Goal: Information Seeking & Learning: Stay updated

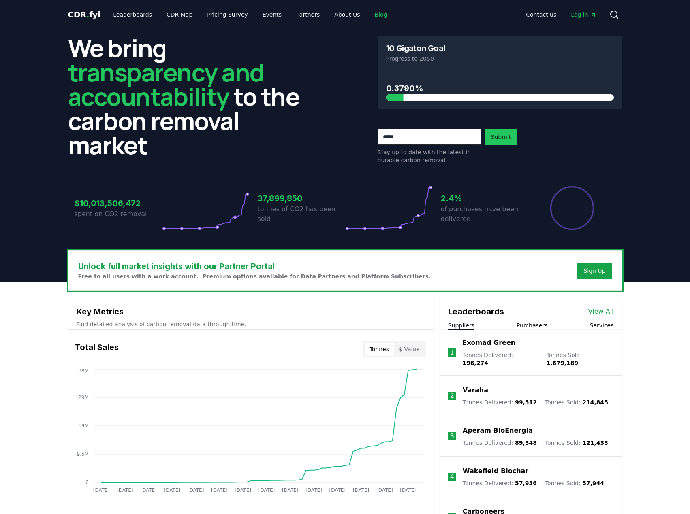
click at [369, 13] on link "Blog" at bounding box center [381, 14] width 26 height 15
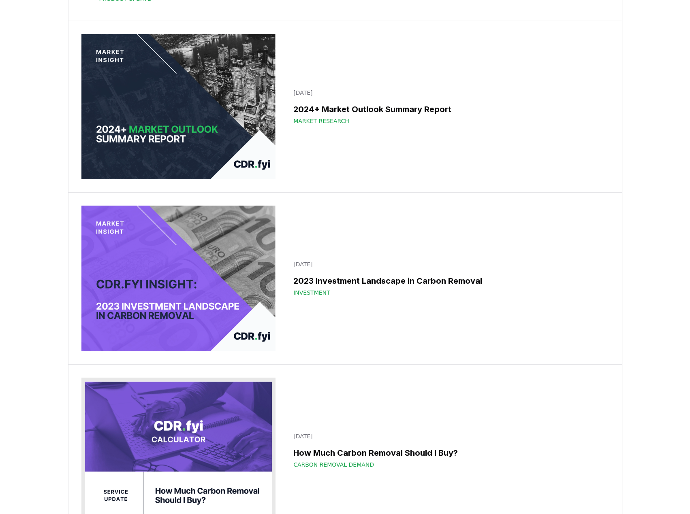
scroll to position [8033, 0]
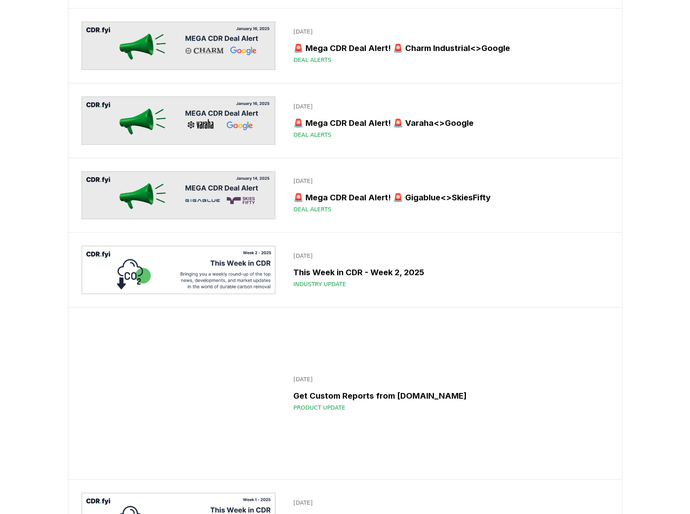
scroll to position [0, 0]
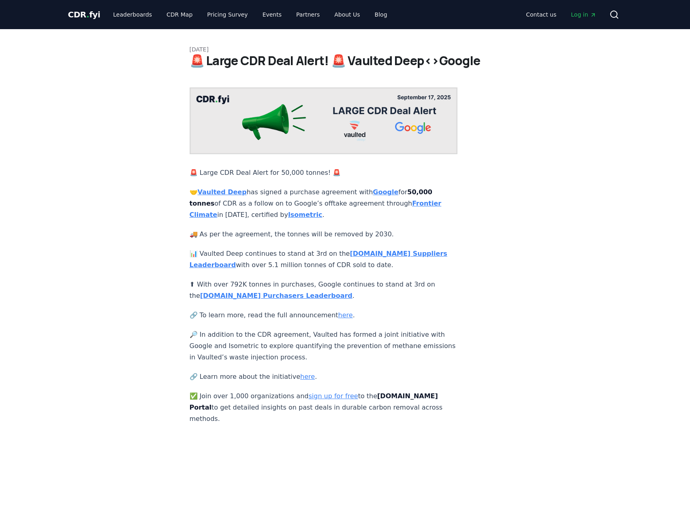
drag, startPoint x: 289, startPoint y: 194, endPoint x: 355, endPoint y: 192, distance: 66.5
drag, startPoint x: 362, startPoint y: 195, endPoint x: 367, endPoint y: 206, distance: 11.6
click at [367, 206] on p "🤝 Vaulted Deep has signed a purchase agreement with Google for 50,000 tonnes of…" at bounding box center [324, 204] width 268 height 34
drag, startPoint x: 356, startPoint y: 194, endPoint x: 362, endPoint y: 201, distance: 8.3
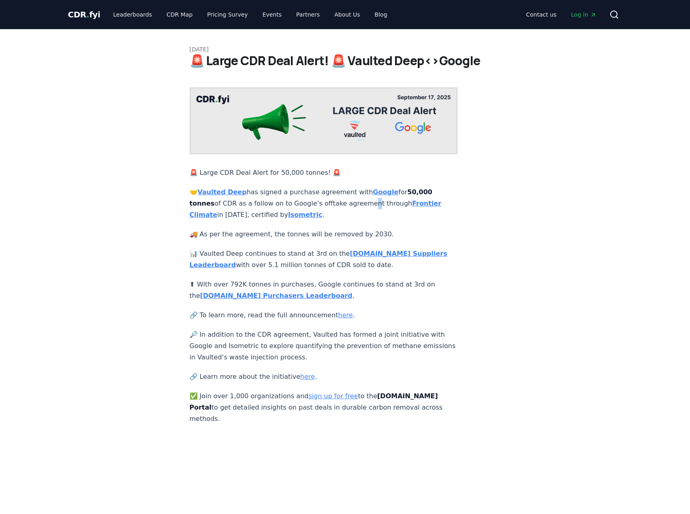
click at [361, 200] on p "🤝 Vaulted Deep has signed a purchase agreement with Google for 50,000 tonnes of…" at bounding box center [324, 204] width 268 height 34
click at [362, 201] on p "🤝 Vaulted Deep has signed a purchase agreement with Google for 50,000 tonnes of…" at bounding box center [324, 204] width 268 height 34
drag, startPoint x: 336, startPoint y: 195, endPoint x: 363, endPoint y: 193, distance: 27.2
click at [363, 193] on p "🤝 Vaulted Deep has signed a purchase agreement with Google for 50,000 tonnes of…" at bounding box center [324, 204] width 268 height 34
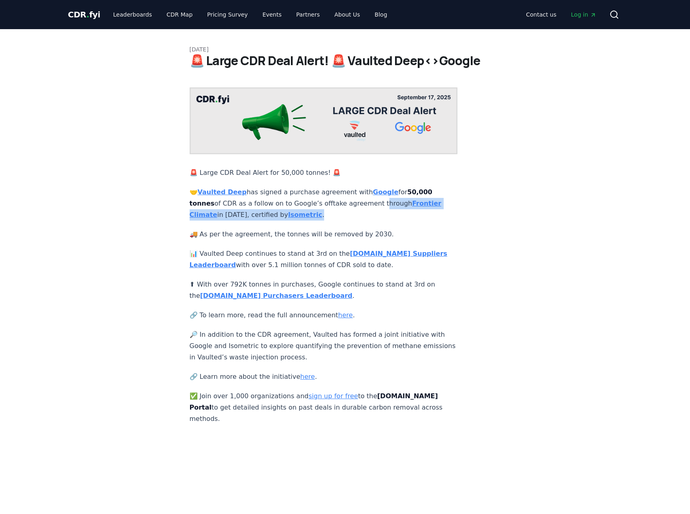
drag, startPoint x: 369, startPoint y: 193, endPoint x: 370, endPoint y: 207, distance: 13.8
click at [370, 207] on p "🤝 Vaulted Deep has signed a purchase agreement with Google for 50,000 tonnes of…" at bounding box center [324, 204] width 268 height 34
drag, startPoint x: 239, startPoint y: 194, endPoint x: 323, endPoint y: 194, distance: 84.2
click at [323, 194] on p "🤝 Vaulted Deep has signed a purchase agreement with Google for 50,000 tonnes of…" at bounding box center [324, 204] width 268 height 34
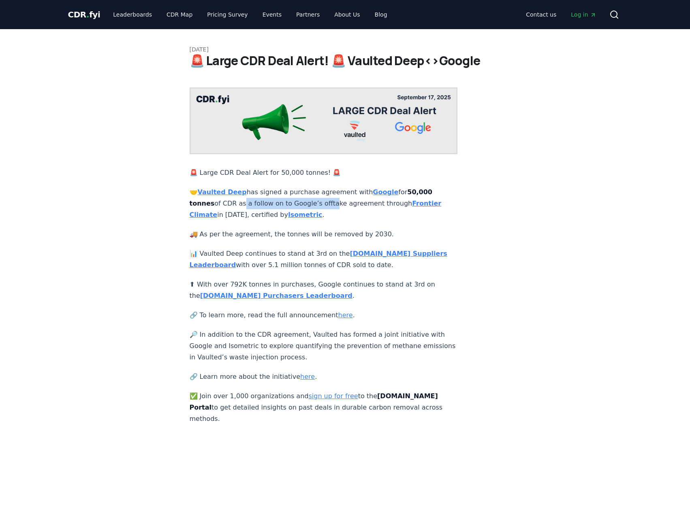
click at [324, 195] on p "🤝 Vaulted Deep has signed a purchase agreement with Google for 50,000 tonnes of…" at bounding box center [324, 204] width 268 height 34
drag, startPoint x: 243, startPoint y: 227, endPoint x: 285, endPoint y: 228, distance: 42.9
click at [285, 229] on p "🚚 As per the agreement, the tonnes will be removed by 2030." at bounding box center [324, 234] width 268 height 11
drag, startPoint x: 318, startPoint y: 228, endPoint x: 376, endPoint y: 227, distance: 58.3
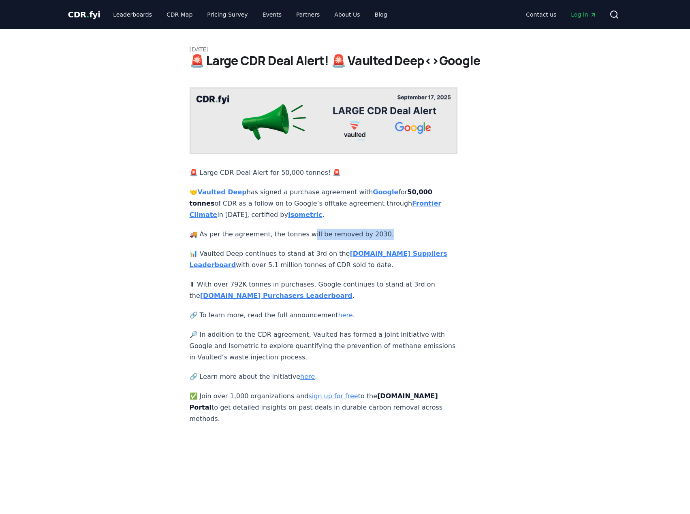
click at [376, 229] on p "🚚 As per the agreement, the tonnes will be removed by 2030." at bounding box center [324, 234] width 268 height 11
drag, startPoint x: 379, startPoint y: 227, endPoint x: 294, endPoint y: 224, distance: 84.7
click at [294, 229] on p "🚚 As per the agreement, the tonnes will be removed by 2030." at bounding box center [324, 234] width 268 height 11
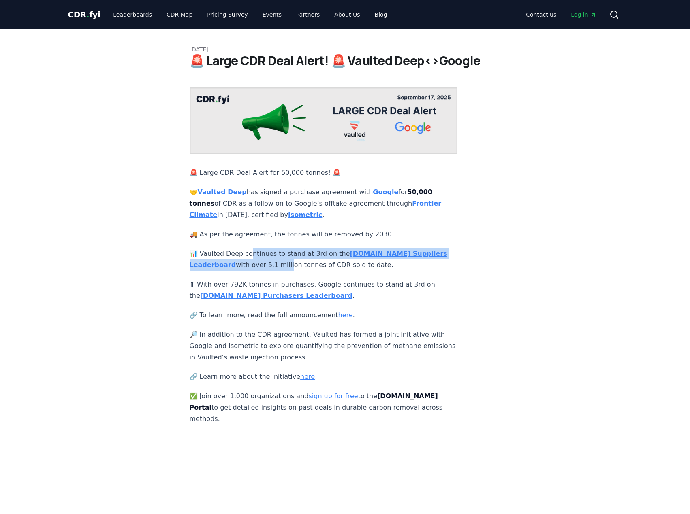
drag, startPoint x: 249, startPoint y: 243, endPoint x: 280, endPoint y: 262, distance: 36.7
click at [280, 262] on p "📊 Vaulted Deep continues to stand at 3rd on the CDR.fyi Suppliers Leaderboard w…" at bounding box center [324, 259] width 268 height 23
drag, startPoint x: 296, startPoint y: 245, endPoint x: 302, endPoint y: 258, distance: 13.9
click at [302, 258] on p "📊 Vaulted Deep continues to stand at 3rd on the CDR.fyi Suppliers Leaderboard w…" at bounding box center [324, 259] width 268 height 23
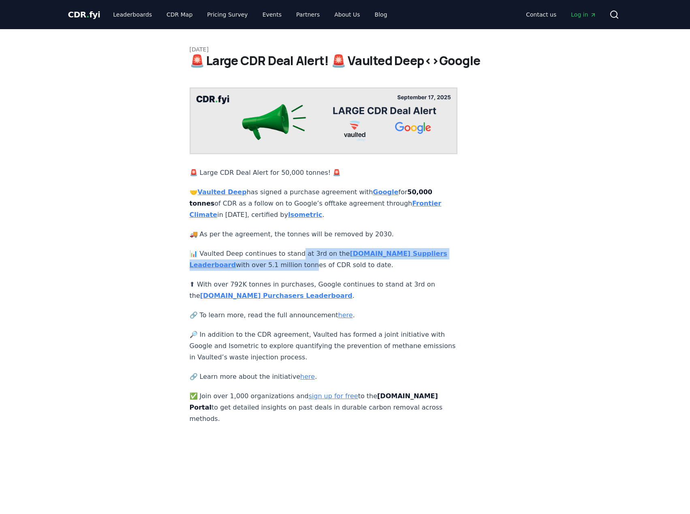
click at [302, 258] on p "📊 Vaulted Deep continues to stand at 3rd on the CDR.fyi Suppliers Leaderboard w…" at bounding box center [324, 259] width 268 height 23
drag, startPoint x: 311, startPoint y: 245, endPoint x: 312, endPoint y: 256, distance: 11.4
click at [312, 256] on p "📊 Vaulted Deep continues to stand at 3rd on the CDR.fyi Suppliers Leaderboard w…" at bounding box center [324, 259] width 268 height 23
drag, startPoint x: 307, startPoint y: 257, endPoint x: 263, endPoint y: 258, distance: 44.1
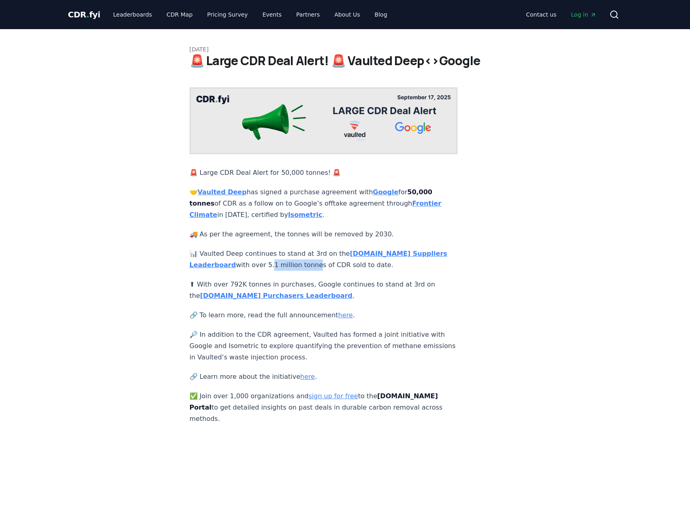
click at [263, 258] on p "📊 Vaulted Deep continues to stand at 3rd on the CDR.fyi Suppliers Leaderboard w…" at bounding box center [324, 259] width 268 height 23
drag, startPoint x: 251, startPoint y: 258, endPoint x: 333, endPoint y: 258, distance: 82.6
click at [333, 258] on p "📊 Vaulted Deep continues to stand at 3rd on the CDR.fyi Suppliers Leaderboard w…" at bounding box center [324, 259] width 268 height 23
click at [333, 259] on p "📊 Vaulted Deep continues to stand at 3rd on the CDR.fyi Suppliers Leaderboard w…" at bounding box center [324, 259] width 268 height 23
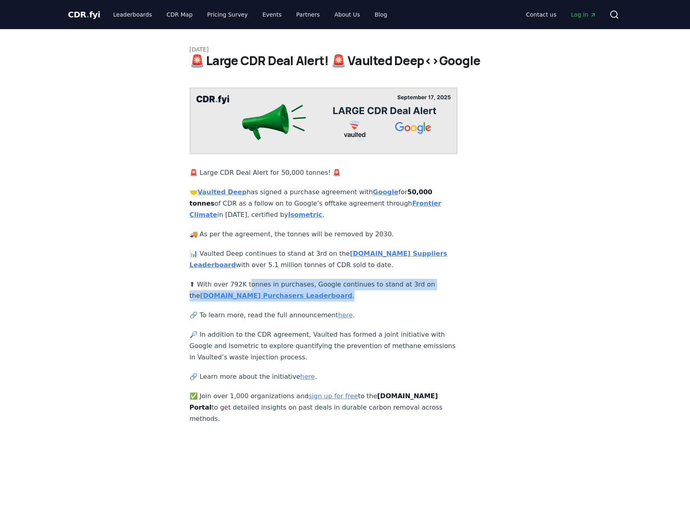
drag, startPoint x: 249, startPoint y: 276, endPoint x: 414, endPoint y: 293, distance: 166.1
click at [414, 293] on p "⬆ With over 792K tonnes in purchases, Google continues to stand at 3rd on the C…" at bounding box center [324, 290] width 268 height 23
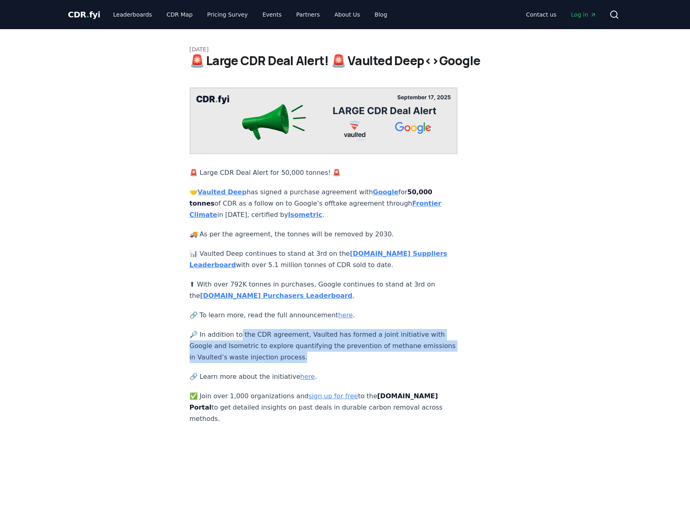
drag, startPoint x: 241, startPoint y: 328, endPoint x: 324, endPoint y: 352, distance: 87.3
click at [324, 352] on p "🔎 In addition to the CDR agreement, Vaulted has formed a joint initiative with …" at bounding box center [324, 346] width 268 height 34
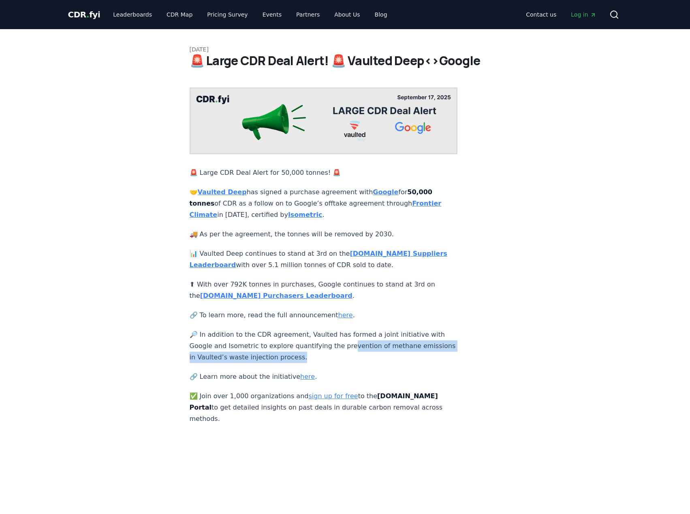
drag, startPoint x: 343, startPoint y: 332, endPoint x: 346, endPoint y: 350, distance: 18.0
click at [346, 350] on p "🔎 In addition to the CDR agreement, Vaulted has formed a joint initiative with …" at bounding box center [324, 346] width 268 height 34
drag, startPoint x: 256, startPoint y: 340, endPoint x: 323, endPoint y: 349, distance: 68.3
click at [323, 349] on p "🔎 In addition to the CDR agreement, Vaulted has formed a joint initiative with …" at bounding box center [324, 346] width 268 height 34
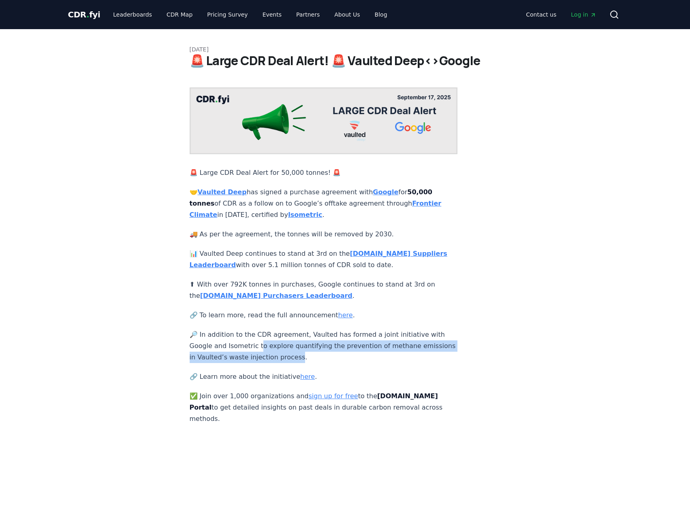
click at [323, 349] on p "🔎 In addition to the CDR agreement, Vaulted has formed a joint initiative with …" at bounding box center [324, 346] width 268 height 34
drag, startPoint x: 321, startPoint y: 336, endPoint x: 321, endPoint y: 348, distance: 11.7
click at [321, 348] on p "🔎 In addition to the CDR agreement, Vaulted has formed a joint initiative with …" at bounding box center [324, 346] width 268 height 34
drag, startPoint x: 258, startPoint y: 352, endPoint x: 305, endPoint y: 348, distance: 46.3
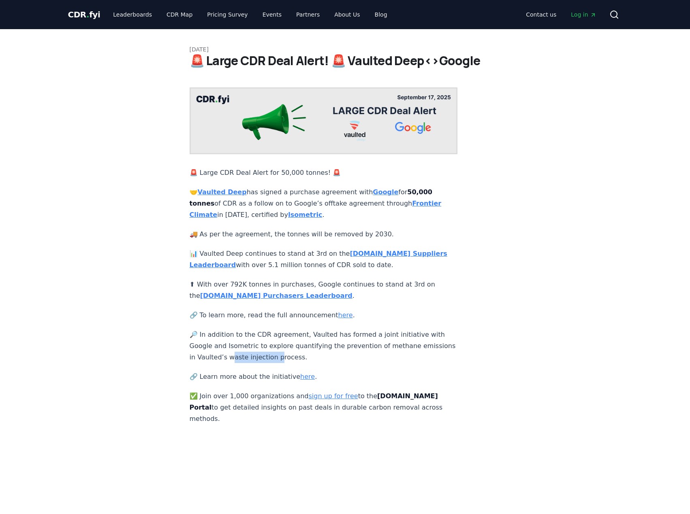
click at [305, 348] on p "🔎 In addition to the CDR agreement, Vaulted has formed a joint initiative with …" at bounding box center [324, 346] width 268 height 34
drag, startPoint x: 311, startPoint y: 349, endPoint x: 334, endPoint y: 348, distance: 23.5
click at [334, 348] on p "🔎 In addition to the CDR agreement, Vaulted has formed a joint initiative with …" at bounding box center [324, 346] width 268 height 34
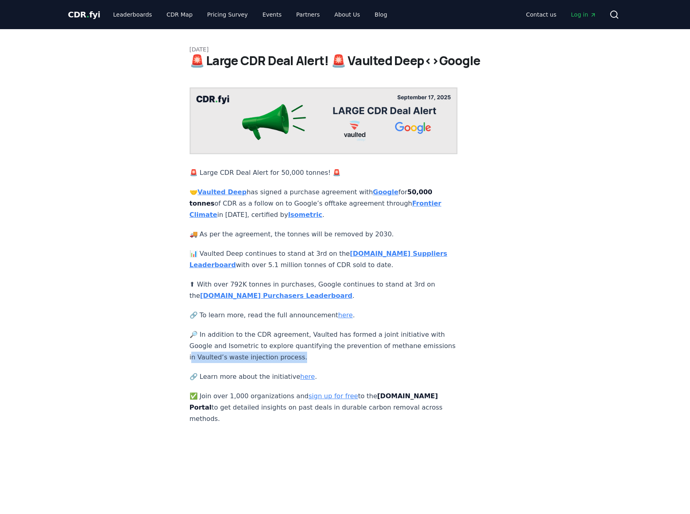
drag, startPoint x: 346, startPoint y: 347, endPoint x: 223, endPoint y: 351, distance: 123.6
click at [223, 351] on p "🔎 In addition to the CDR agreement, Vaulted has formed a joint initiative with …" at bounding box center [324, 346] width 268 height 34
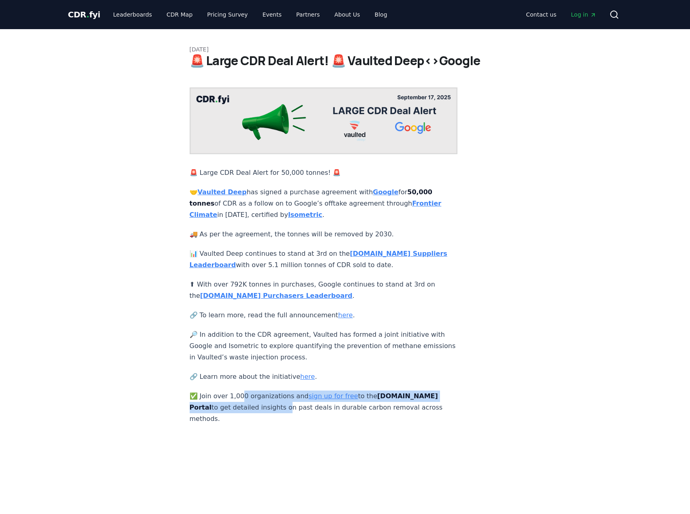
drag, startPoint x: 240, startPoint y: 386, endPoint x: 252, endPoint y: 401, distance: 18.7
click at [252, 401] on p "✅ Join over 1,000 organizations and sign up for free to the CDR.fyi Portal to g…" at bounding box center [324, 408] width 268 height 34
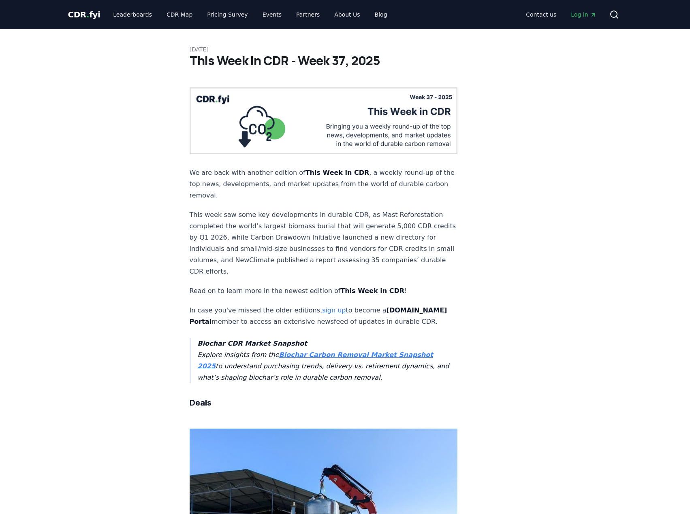
drag, startPoint x: 251, startPoint y: 55, endPoint x: 386, endPoint y: 62, distance: 135.5
click at [386, 62] on h1 "This Week in CDR - Week 37, 2025" at bounding box center [345, 60] width 311 height 15
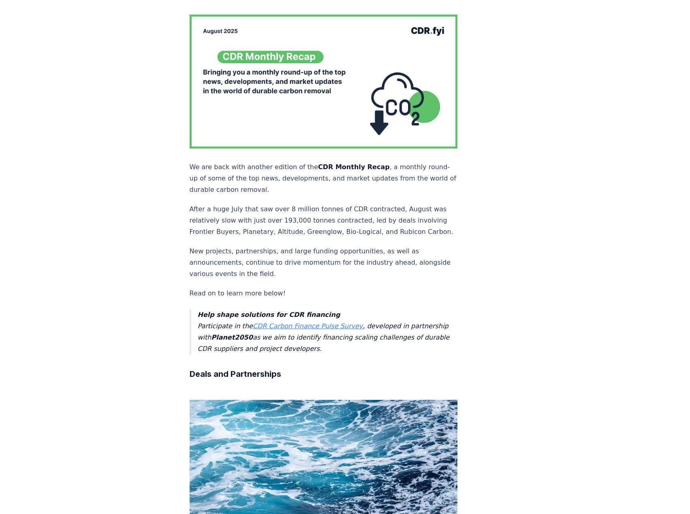
scroll to position [81, 0]
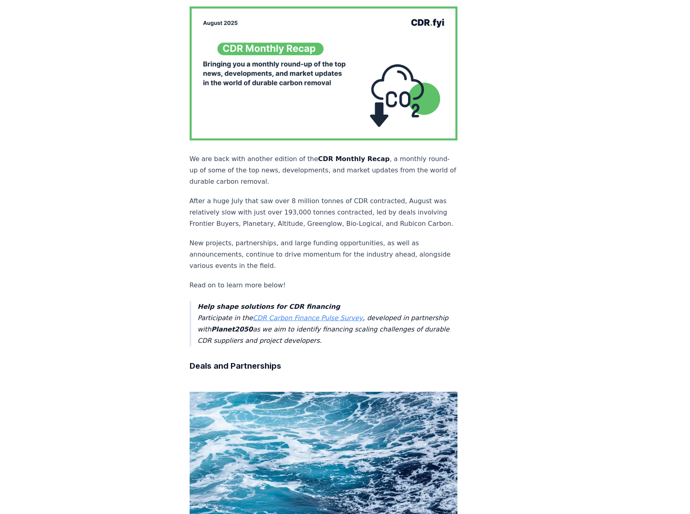
drag, startPoint x: 376, startPoint y: 145, endPoint x: 396, endPoint y: 174, distance: 35.0
drag, startPoint x: 251, startPoint y: 150, endPoint x: 310, endPoint y: 165, distance: 61.4
click at [310, 165] on p "We are back with another edition of the CDR Monthly Recap , a monthly round-up …" at bounding box center [324, 170] width 268 height 34
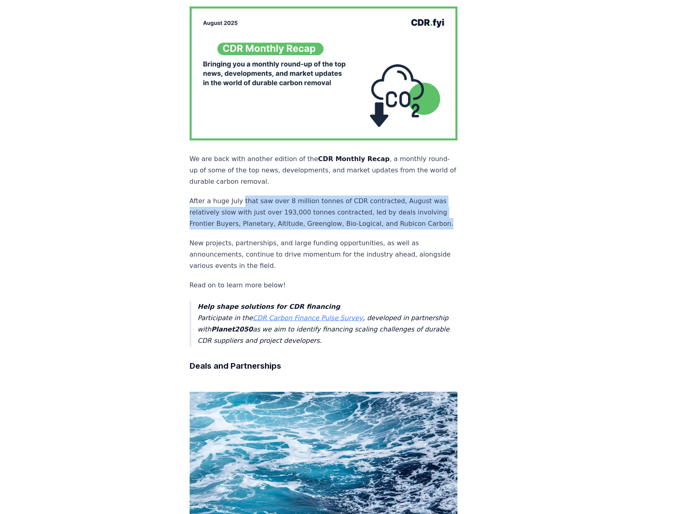
drag, startPoint x: 282, startPoint y: 190, endPoint x: 340, endPoint y: 213, distance: 62.0
click at [340, 213] on p "After a huge July that saw over 8 million tonnes of CDR contracted, August was …" at bounding box center [324, 213] width 268 height 34
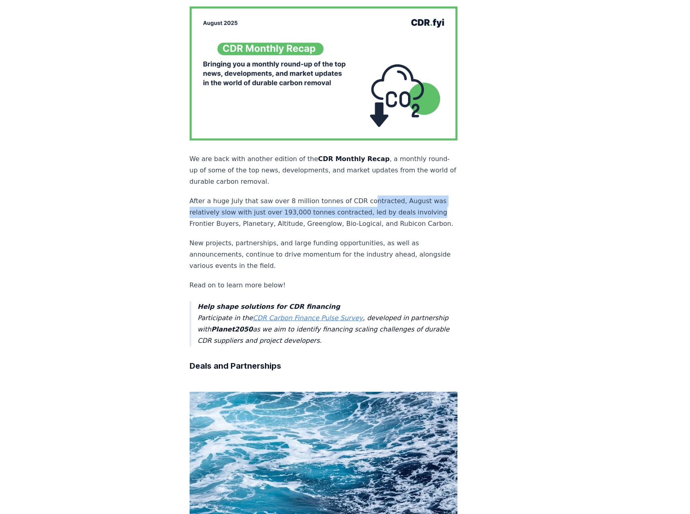
drag, startPoint x: 364, startPoint y: 181, endPoint x: 431, endPoint y: 195, distance: 68.7
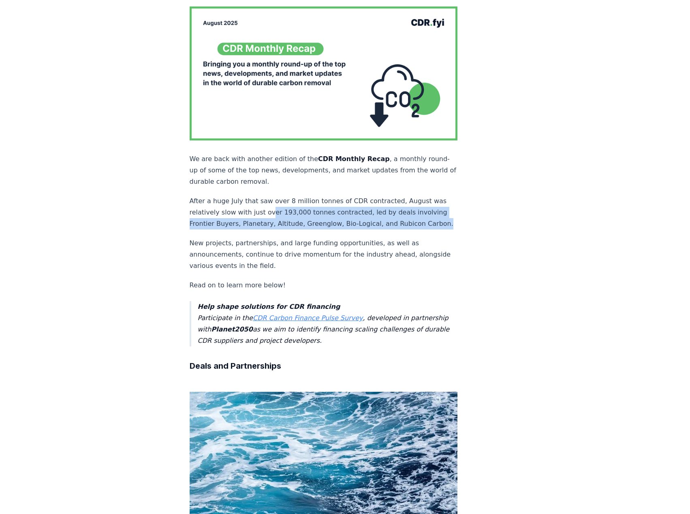
drag, startPoint x: 267, startPoint y: 194, endPoint x: 373, endPoint y: 216, distance: 108.3
click at [373, 216] on p "After a huge July that saw over 8 million tonnes of CDR contracted, August was …" at bounding box center [324, 213] width 268 height 34
drag, startPoint x: 387, startPoint y: 193, endPoint x: 398, endPoint y: 219, distance: 28.1
click at [398, 219] on p "After a huge July that saw over 8 million tonnes of CDR contracted, August was …" at bounding box center [324, 213] width 268 height 34
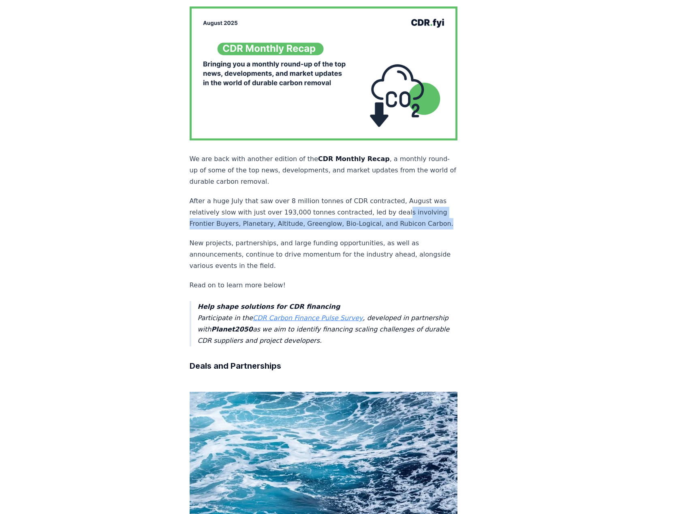
click at [398, 219] on p "After a huge July that saw over 8 million tonnes of CDR contracted, August was …" at bounding box center [324, 213] width 268 height 34
drag, startPoint x: 256, startPoint y: 207, endPoint x: 318, endPoint y: 217, distance: 62.7
click at [318, 217] on p "After a huge July that saw over 8 million tonnes of CDR contracted, August was …" at bounding box center [324, 213] width 268 height 34
drag, startPoint x: 330, startPoint y: 206, endPoint x: 354, endPoint y: 221, distance: 28.5
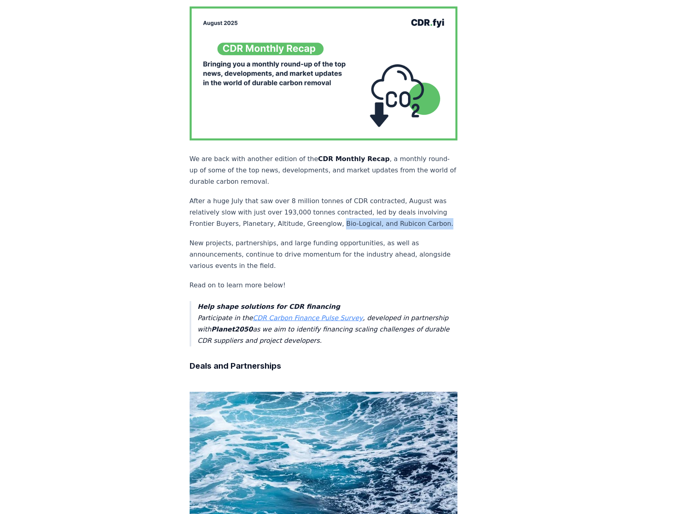
click at [354, 221] on p "After a huge July that saw over 8 million tonnes of CDR contracted, August was …" at bounding box center [324, 213] width 268 height 34
drag, startPoint x: 378, startPoint y: 205, endPoint x: 391, endPoint y: 219, distance: 19.5
click at [391, 219] on p "After a huge July that saw over 8 million tonnes of CDR contracted, August was …" at bounding box center [324, 213] width 268 height 34
click at [392, 219] on p "After a huge July that saw over 8 million tonnes of CDR contracted, August was …" at bounding box center [324, 213] width 268 height 34
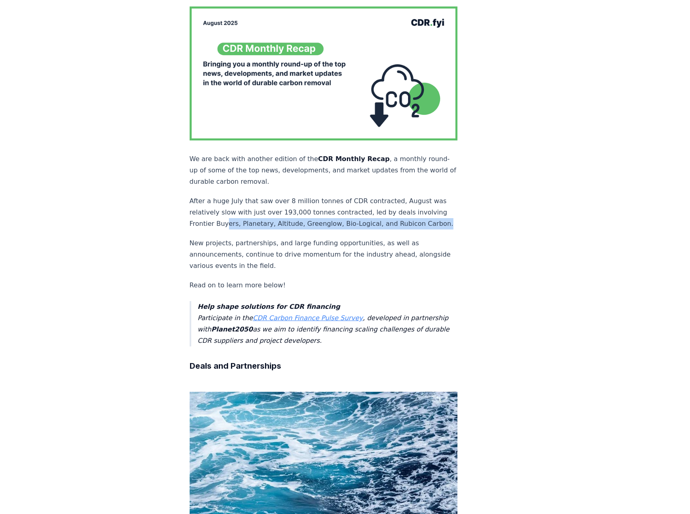
drag, startPoint x: 252, startPoint y: 218, endPoint x: 222, endPoint y: 206, distance: 31.8
click at [223, 209] on p "After a huge July that saw over 8 million tonnes of CDR contracted, August was …" at bounding box center [324, 213] width 268 height 34
drag, startPoint x: 222, startPoint y: 206, endPoint x: 227, endPoint y: 206, distance: 4.9
click at [222, 205] on p "After a huge July that saw over 8 million tonnes of CDR contracted, August was …" at bounding box center [324, 213] width 268 height 34
click at [271, 214] on p "After a huge July that saw over 8 million tonnes of CDR contracted, August was …" at bounding box center [324, 213] width 268 height 34
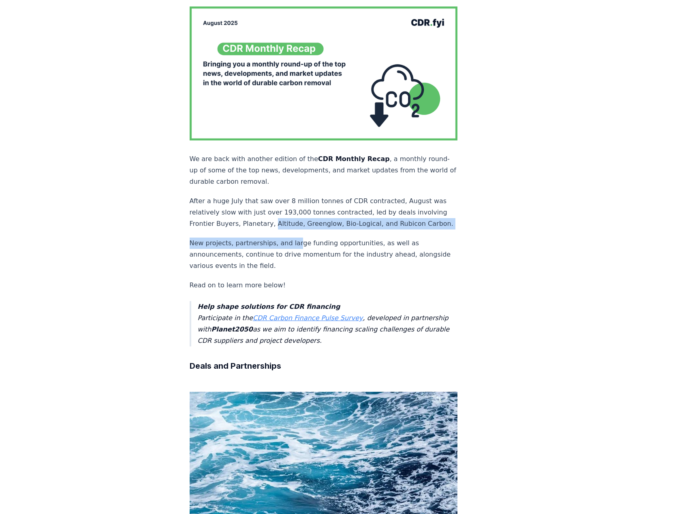
drag, startPoint x: 267, startPoint y: 207, endPoint x: 293, endPoint y: 227, distance: 32.6
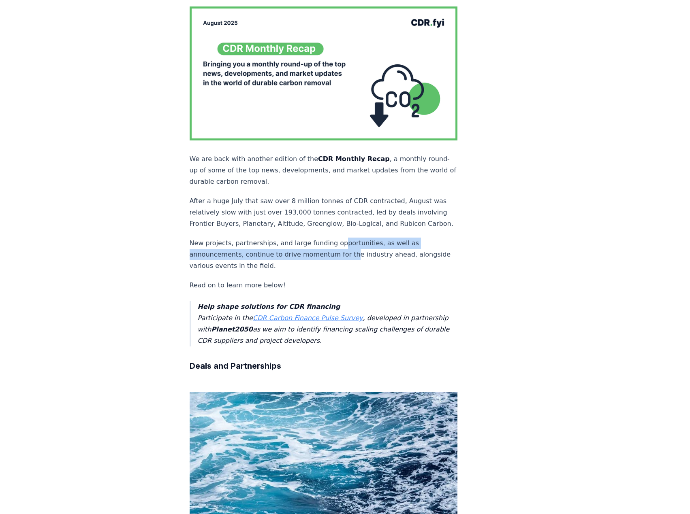
drag, startPoint x: 338, startPoint y: 241, endPoint x: 345, endPoint y: 252, distance: 13.4
click at [345, 251] on p "New projects, partnerships, and large funding opportunities, as well as announc…" at bounding box center [324, 255] width 268 height 34
click at [345, 252] on p "New projects, partnerships, and large funding opportunities, as well as announc…" at bounding box center [324, 255] width 268 height 34
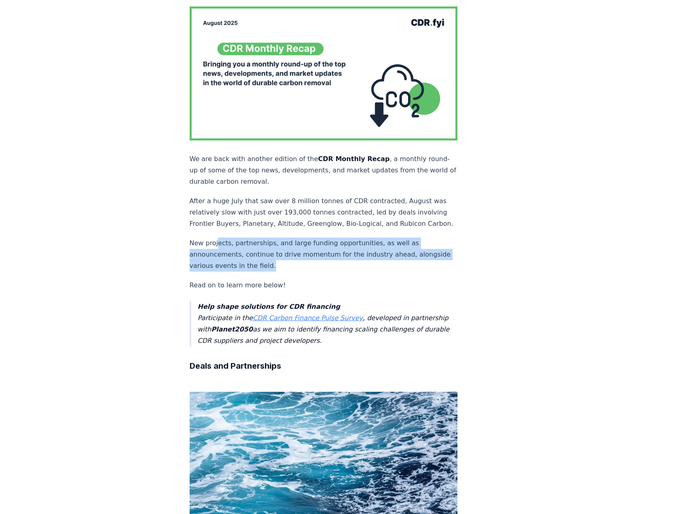
drag, startPoint x: 216, startPoint y: 238, endPoint x: 304, endPoint y: 261, distance: 91.3
click at [302, 262] on p "New projects, partnerships, and large funding opportunities, as well as announc…" at bounding box center [324, 255] width 268 height 34
click at [304, 261] on p "New projects, partnerships, and large funding opportunities, as well as announc…" at bounding box center [324, 255] width 268 height 34
drag, startPoint x: 316, startPoint y: 260, endPoint x: 317, endPoint y: 238, distance: 22.3
click at [317, 238] on p "New projects, partnerships, and large funding opportunities, as well as announc…" at bounding box center [324, 255] width 268 height 34
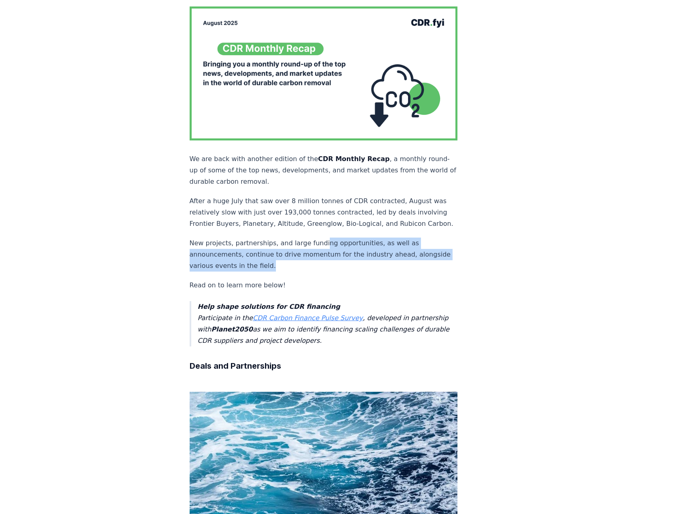
click at [317, 238] on p "New projects, partnerships, and large funding opportunities, as well as announc…" at bounding box center [324, 255] width 268 height 34
click at [335, 265] on p "New projects, partnerships, and large funding opportunities, as well as announc…" at bounding box center [324, 255] width 268 height 34
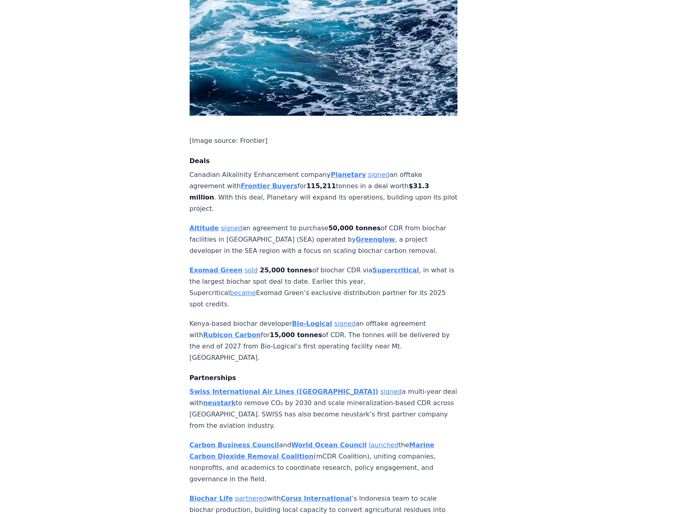
scroll to position [526, 0]
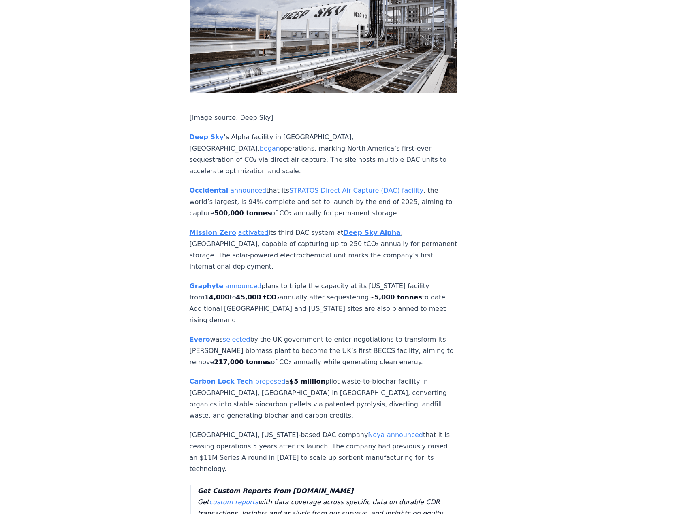
scroll to position [1447, 0]
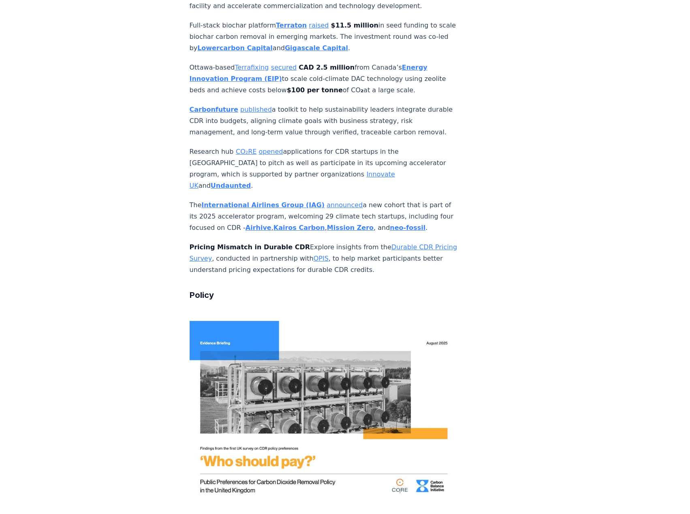
scroll to position [2176, 0]
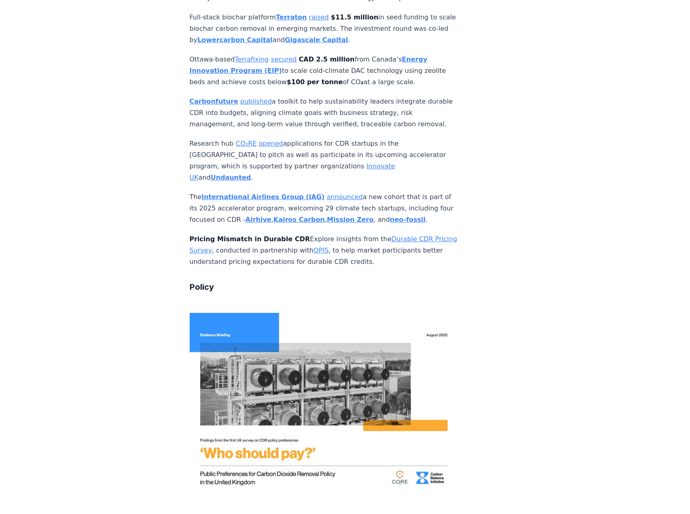
click at [484, 226] on article "September 04, 2025 CDR Monthly Recap - August 2025 We are back with another edi…" at bounding box center [345, 330] width 311 height 4955
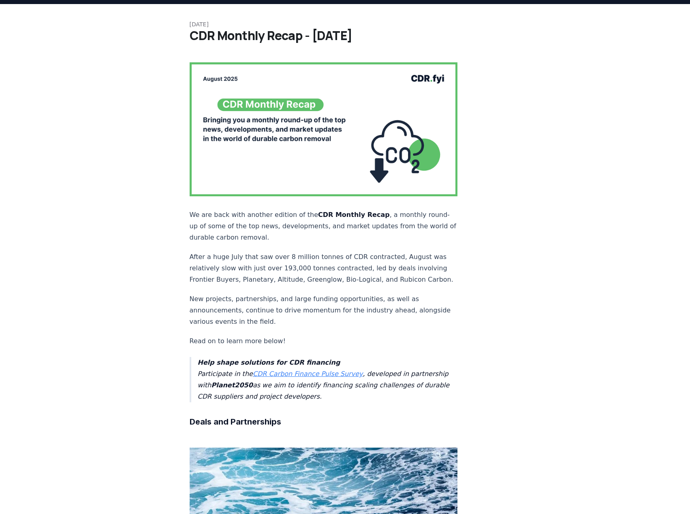
scroll to position [0, 0]
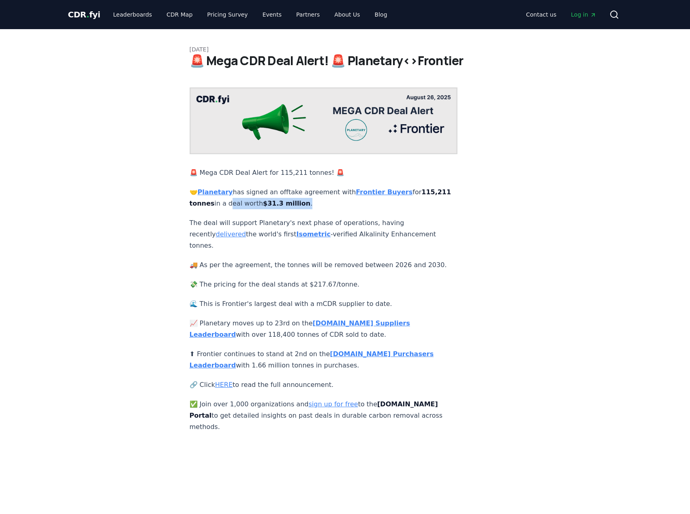
drag, startPoint x: 253, startPoint y: 195, endPoint x: 335, endPoint y: 194, distance: 82.6
click at [335, 194] on p "🤝 Planetary has signed an offtake agreement with Frontier Buyers for 115,211 to…" at bounding box center [324, 198] width 268 height 23
drag, startPoint x: 338, startPoint y: 194, endPoint x: 271, endPoint y: 196, distance: 67.2
click at [271, 196] on p "🤝 Planetary has signed an offtake agreement with Frontier Buyers for 115,211 to…" at bounding box center [324, 198] width 268 height 23
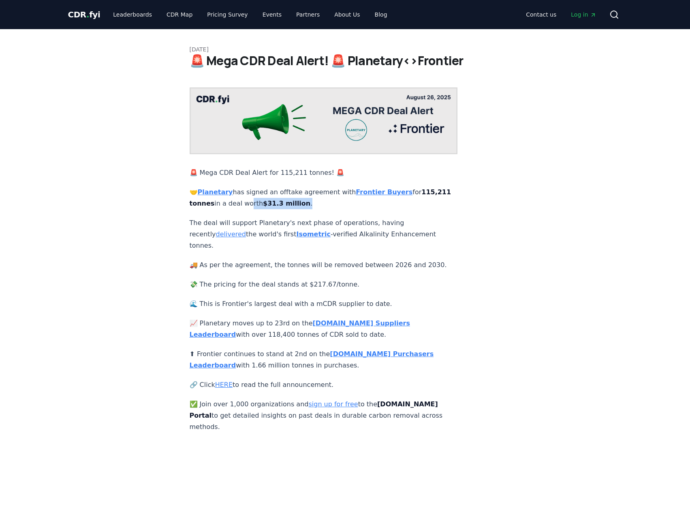
click at [271, 196] on p "🤝 Planetary has signed an offtake agreement with Frontier Buyers for 115,211 to…" at bounding box center [324, 198] width 268 height 23
drag, startPoint x: 278, startPoint y: 195, endPoint x: 343, endPoint y: 194, distance: 65.2
click at [343, 194] on p "🤝 Planetary has signed an offtake agreement with Frontier Buyers for 115,211 to…" at bounding box center [324, 198] width 268 height 23
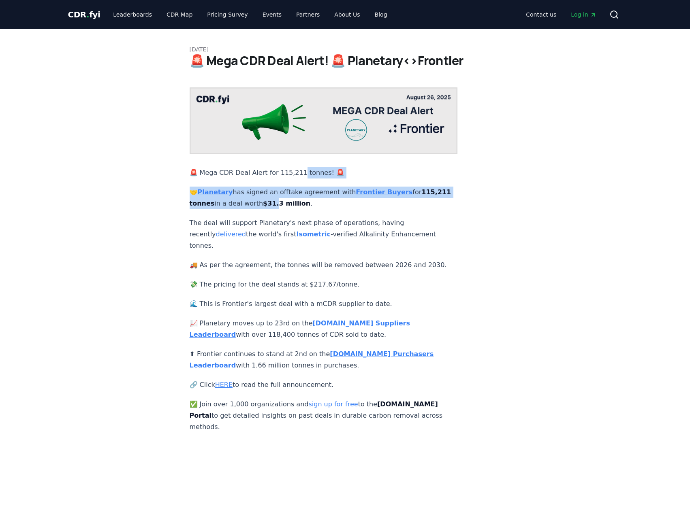
drag, startPoint x: 296, startPoint y: 156, endPoint x: 299, endPoint y: 199, distance: 43.5
click at [299, 199] on div "🚨 Mega CDR Deal Alert for 115,211 tonnes! 🚨 🤝 Planetary has signed an offtake a…" at bounding box center [324, 259] width 268 height 345
click at [299, 200] on strong "$31.3 million" at bounding box center [286, 204] width 47 height 8
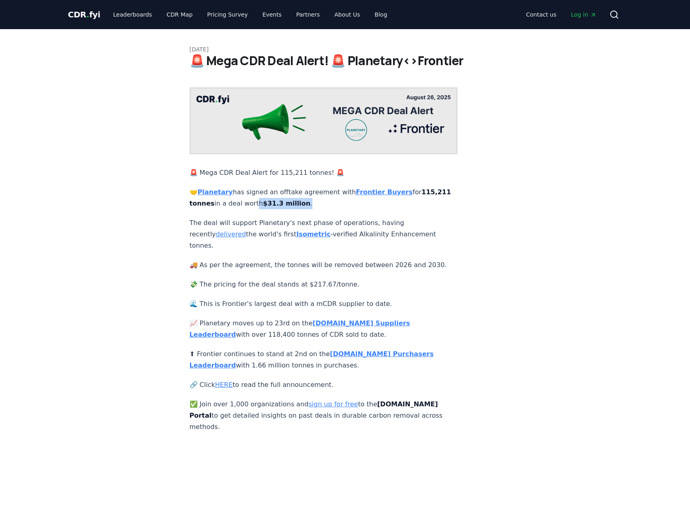
drag, startPoint x: 277, startPoint y: 194, endPoint x: 342, endPoint y: 194, distance: 65.2
click at [342, 194] on p "🤝 Planetary has signed an offtake agreement with Frontier Buyers for 115,211 to…" at bounding box center [324, 198] width 268 height 23
drag, startPoint x: 345, startPoint y: 195, endPoint x: 266, endPoint y: 192, distance: 79.4
click at [266, 192] on p "🤝 Planetary has signed an offtake agreement with Frontier Buyers for 115,211 to…" at bounding box center [324, 198] width 268 height 23
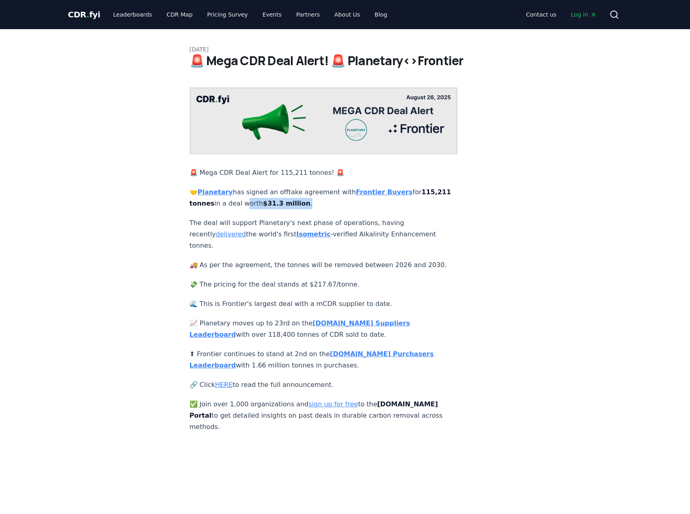
click at [266, 192] on p "🤝 Planetary has signed an offtake agreement with Frontier Buyers for 115,211 to…" at bounding box center [324, 198] width 268 height 23
drag, startPoint x: 198, startPoint y: 196, endPoint x: 183, endPoint y: 196, distance: 15.8
click at [183, 196] on div "August 26, 2025 🚨 Mega CDR Deal Alert! 🚨 Planetary<>Frontier 🚨 Mega CDR Deal Al…" at bounding box center [345, 231] width 567 height 404
click at [192, 196] on strong "115,211 tonnes" at bounding box center [321, 197] width 262 height 19
drag, startPoint x: 192, startPoint y: 196, endPoint x: 215, endPoint y: 194, distance: 23.2
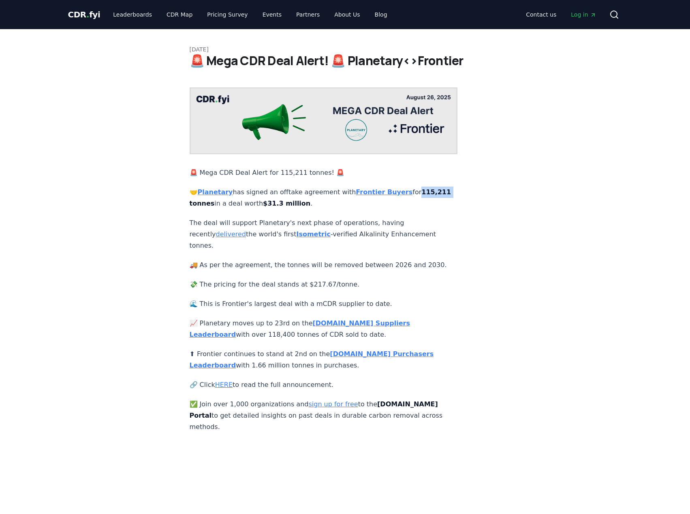
click at [215, 194] on strong "115,211 tonnes" at bounding box center [321, 197] width 262 height 19
click at [218, 194] on strong "115,211 tonnes" at bounding box center [321, 197] width 262 height 19
click at [328, 194] on p "🤝 Planetary has signed an offtake agreement with Frontier Buyers for 115,211 to…" at bounding box center [324, 198] width 268 height 23
drag, startPoint x: 334, startPoint y: 195, endPoint x: 291, endPoint y: 194, distance: 42.9
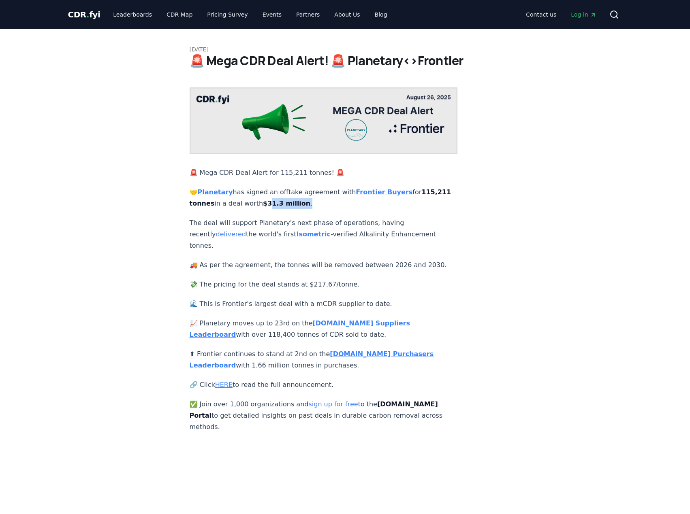
click at [291, 194] on p "🤝 Planetary has signed an offtake agreement with Frontier Buyers for 115,211 to…" at bounding box center [324, 198] width 268 height 23
click at [291, 200] on strong "$31.3 million" at bounding box center [286, 204] width 47 height 8
drag, startPoint x: 287, startPoint y: 194, endPoint x: 345, endPoint y: 195, distance: 58.7
click at [345, 195] on p "🤝 Planetary has signed an offtake agreement with Frontier Buyers for 115,211 to…" at bounding box center [324, 198] width 268 height 23
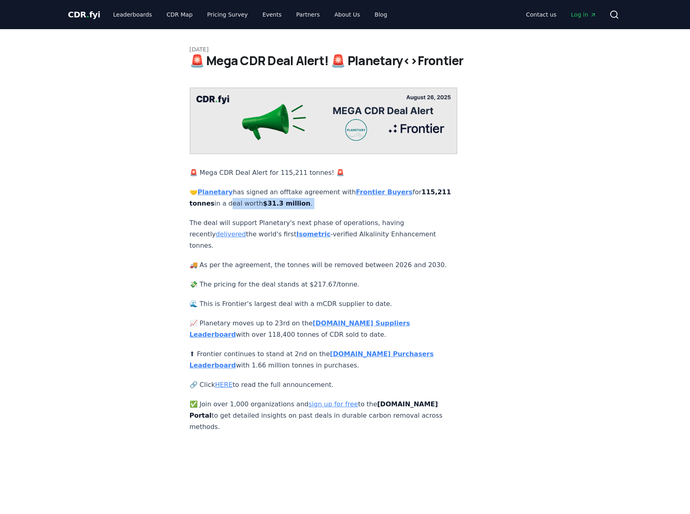
drag, startPoint x: 345, startPoint y: 195, endPoint x: 260, endPoint y: 194, distance: 85.4
click at [260, 194] on p "🤝 Planetary has signed an offtake agreement with Frontier Buyers for 115,211 to…" at bounding box center [324, 198] width 268 height 23
click at [192, 196] on strong "115,211 tonnes" at bounding box center [321, 197] width 262 height 19
drag, startPoint x: 191, startPoint y: 195, endPoint x: 200, endPoint y: 195, distance: 8.5
click at [200, 195] on strong "115,211 tonnes" at bounding box center [321, 197] width 262 height 19
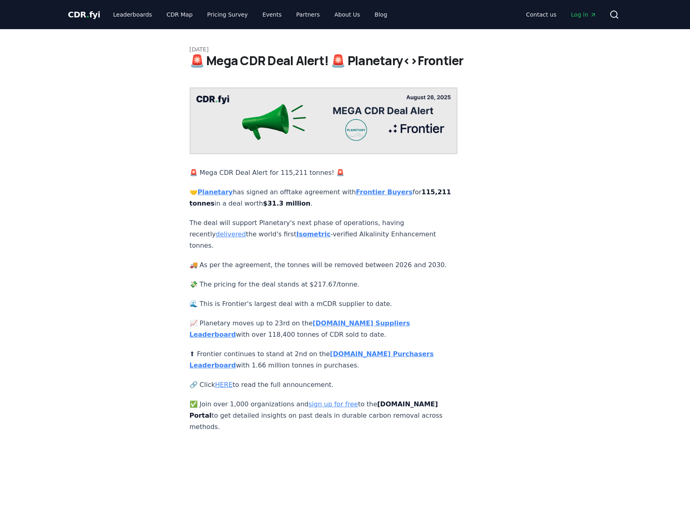
click at [207, 196] on strong "115,211 tonnes" at bounding box center [321, 197] width 262 height 19
drag, startPoint x: 190, startPoint y: 196, endPoint x: 200, endPoint y: 196, distance: 10.9
click at [200, 196] on strong "115,211 tonnes" at bounding box center [321, 197] width 262 height 19
drag, startPoint x: 287, startPoint y: 195, endPoint x: 329, endPoint y: 194, distance: 42.1
click at [329, 194] on p "🤝 Planetary has signed an offtake agreement with Frontier Buyers for 115,211 to…" at bounding box center [324, 198] width 268 height 23
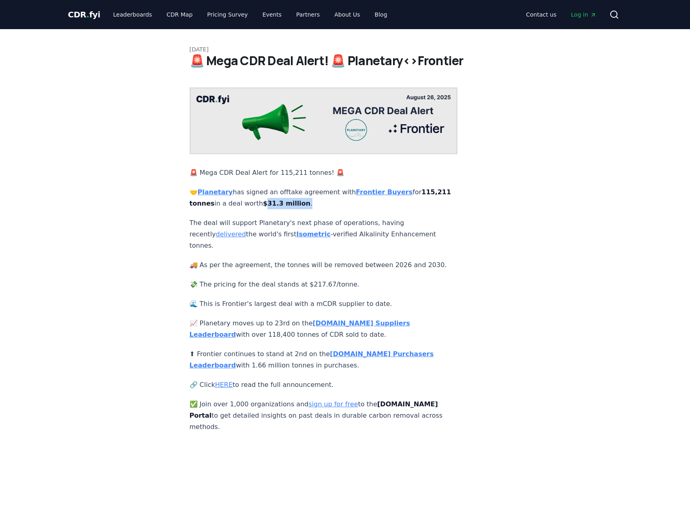
click at [329, 194] on p "🤝 Planetary has signed an offtake agreement with Frontier Buyers for 115,211 to…" at bounding box center [324, 198] width 268 height 23
drag, startPoint x: 333, startPoint y: 198, endPoint x: 287, endPoint y: 198, distance: 46.2
click at [287, 198] on p "🤝 Planetary has signed an offtake agreement with Frontier Buyers for 115,211 to…" at bounding box center [324, 198] width 268 height 23
click at [287, 200] on strong "$31.3 million" at bounding box center [286, 204] width 47 height 8
drag, startPoint x: 288, startPoint y: 196, endPoint x: 325, endPoint y: 198, distance: 37.3
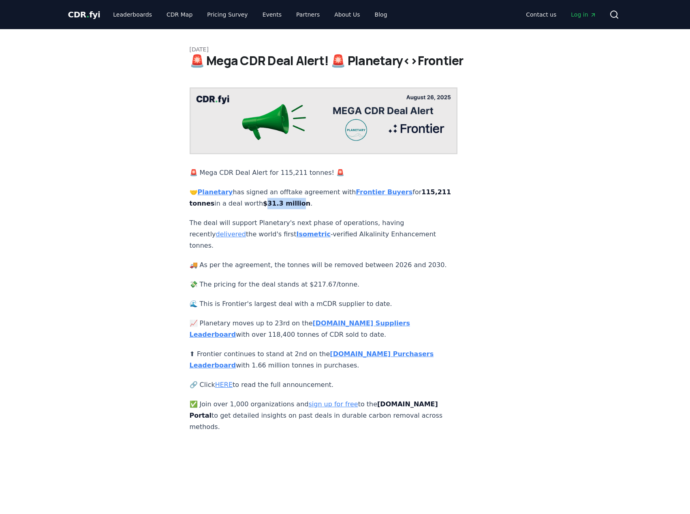
click at [310, 200] on strong "$31.3 million" at bounding box center [286, 204] width 47 height 8
drag, startPoint x: 311, startPoint y: 194, endPoint x: 280, endPoint y: 195, distance: 31.6
click at [280, 195] on p "🤝 Planetary has signed an offtake agreement with Frontier Buyers for 115,211 to…" at bounding box center [324, 198] width 268 height 23
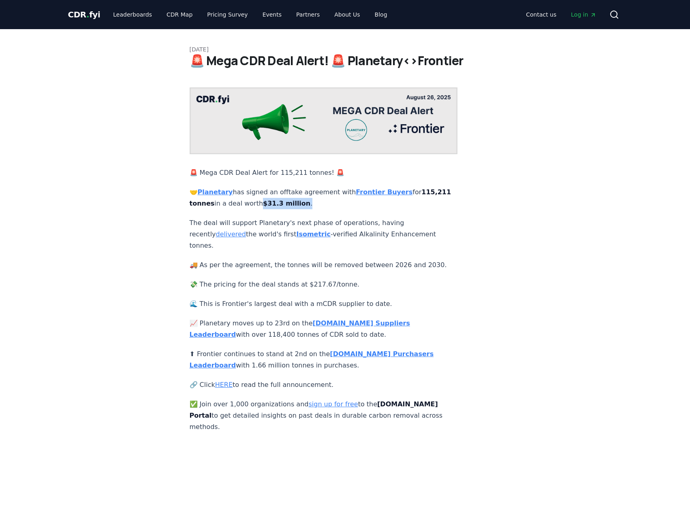
drag, startPoint x: 286, startPoint y: 195, endPoint x: 330, endPoint y: 197, distance: 43.8
click at [330, 197] on p "🤝 Planetary has signed an offtake agreement with Frontier Buyers for 115,211 to…" at bounding box center [324, 198] width 268 height 23
drag, startPoint x: 336, startPoint y: 196, endPoint x: 282, endPoint y: 195, distance: 53.9
click at [282, 195] on p "🤝 Planetary has signed an offtake agreement with Frontier Buyers for 115,211 to…" at bounding box center [324, 198] width 268 height 23
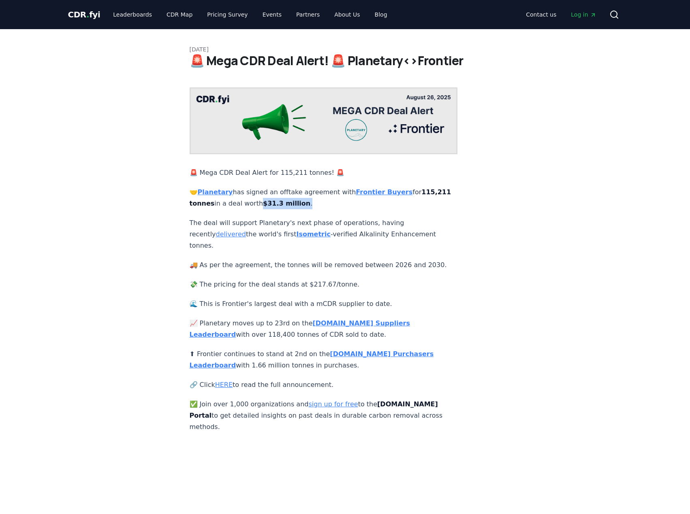
click at [282, 195] on p "🤝 Planetary has signed an offtake agreement with Frontier Buyers for 115,211 to…" at bounding box center [324, 198] width 268 height 23
drag, startPoint x: 315, startPoint y: 196, endPoint x: 331, endPoint y: 196, distance: 15.8
click at [331, 196] on p "🤝 Planetary has signed an offtake agreement with Frontier Buyers for 115,211 to…" at bounding box center [324, 198] width 268 height 23
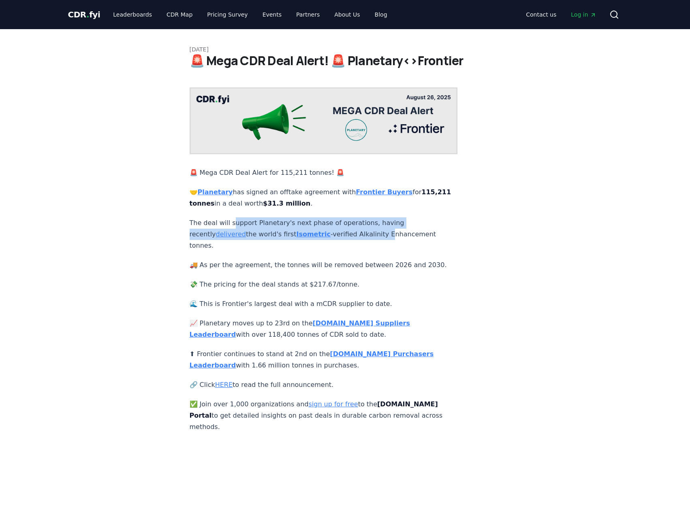
drag, startPoint x: 230, startPoint y: 212, endPoint x: 354, endPoint y: 224, distance: 124.9
click at [354, 224] on p "The deal will support Planetary's next phase of operations, having recently del…" at bounding box center [324, 234] width 268 height 34
drag, startPoint x: 368, startPoint y: 217, endPoint x: 370, endPoint y: 223, distance: 6.9
click at [370, 223] on p "The deal will support Planetary's next phase of operations, having recently del…" at bounding box center [324, 234] width 268 height 34
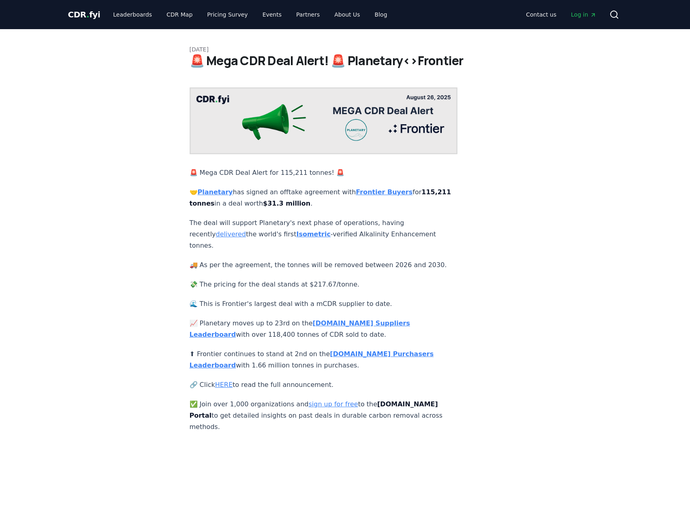
click at [370, 223] on p "The deal will support Planetary's next phase of operations, having recently del…" at bounding box center [324, 234] width 268 height 34
drag, startPoint x: 304, startPoint y: 224, endPoint x: 410, endPoint y: 229, distance: 105.8
click at [410, 229] on p "The deal will support Planetary's next phase of operations, having recently del…" at bounding box center [324, 234] width 268 height 34
drag, startPoint x: 330, startPoint y: 195, endPoint x: 342, endPoint y: 195, distance: 11.7
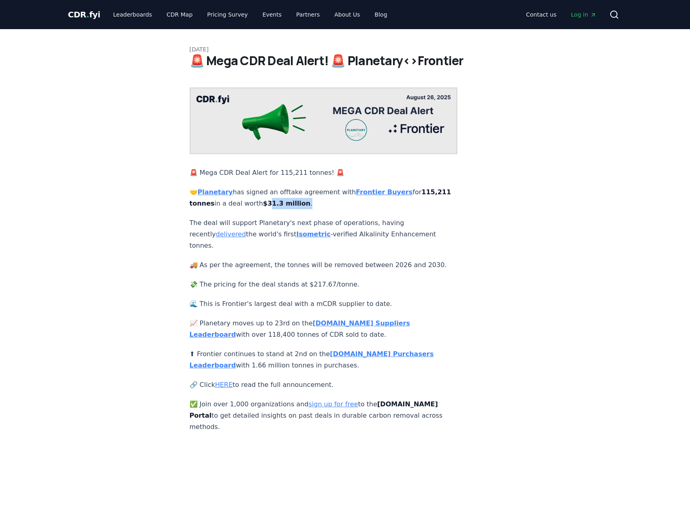
click at [342, 195] on p "🤝 Planetary has signed an offtake agreement with Frontier Buyers for 115,211 to…" at bounding box center [324, 198] width 268 height 23
drag, startPoint x: 345, startPoint y: 195, endPoint x: 300, endPoint y: 193, distance: 45.0
click at [300, 193] on p "🤝 Planetary has signed an offtake agreement with Frontier Buyers for 115,211 to…" at bounding box center [324, 198] width 268 height 23
click at [300, 200] on strong "$31.3 million" at bounding box center [286, 204] width 47 height 8
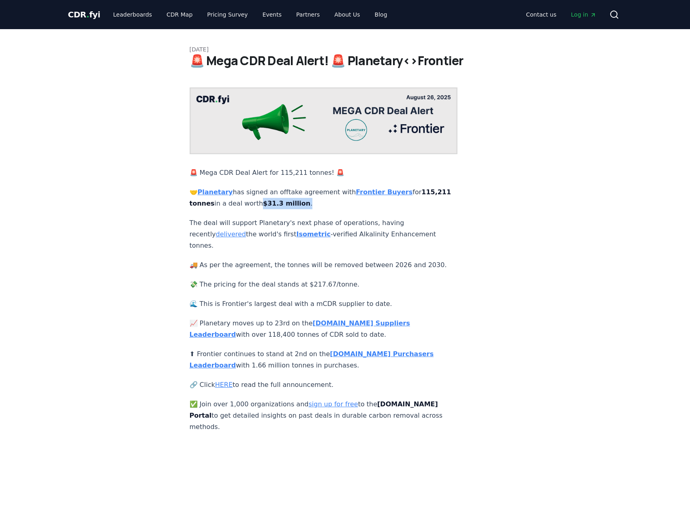
drag, startPoint x: 285, startPoint y: 193, endPoint x: 328, endPoint y: 197, distance: 43.9
click at [328, 197] on p "🤝 Planetary has signed an offtake agreement with Frontier Buyers for 115,211 to…" at bounding box center [324, 198] width 268 height 23
drag, startPoint x: 330, startPoint y: 196, endPoint x: 279, endPoint y: 193, distance: 51.1
click at [279, 193] on p "🤝 Planetary has signed an offtake agreement with Frontier Buyers for 115,211 to…" at bounding box center [324, 198] width 268 height 23
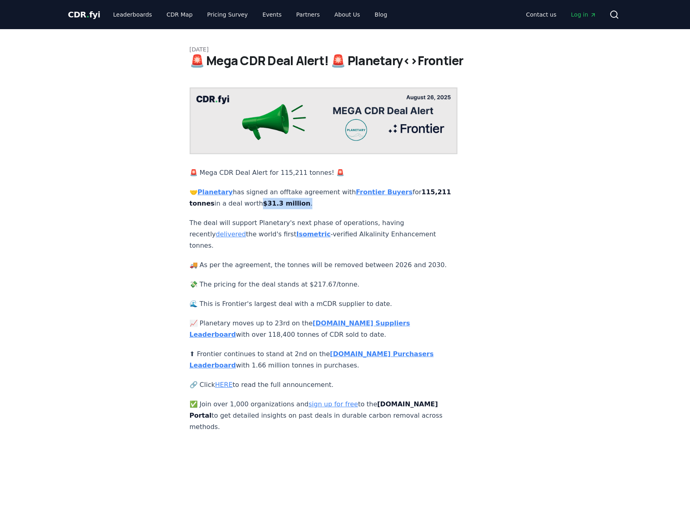
click at [279, 193] on p "🤝 Planetary has signed an offtake agreement with Frontier Buyers for 115,211 to…" at bounding box center [324, 198] width 268 height 23
drag, startPoint x: 293, startPoint y: 196, endPoint x: 352, endPoint y: 196, distance: 59.1
click at [352, 196] on p "🤝 Planetary has signed an offtake agreement with Frontier Buyers for 115,211 to…" at bounding box center [324, 198] width 268 height 23
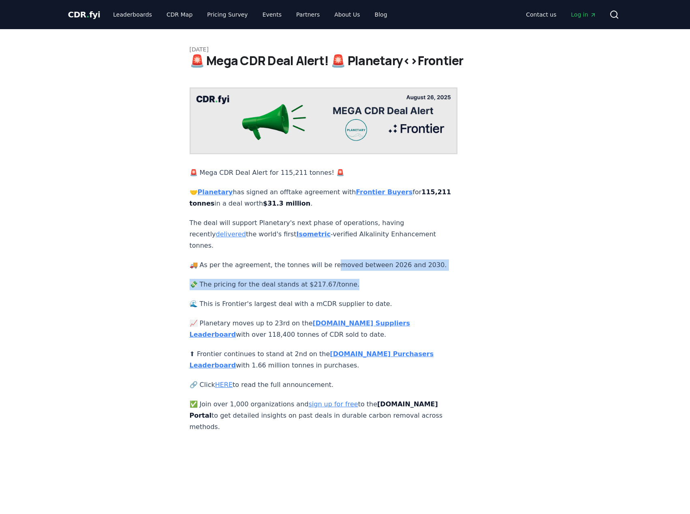
drag, startPoint x: 422, startPoint y: 233, endPoint x: 451, endPoint y: 260, distance: 39.6
click at [451, 260] on article "August 26, 2025 🚨 Mega CDR Deal Alert! 🚨 Planetary<>Frontier 🚨 Mega CDR Deal Al…" at bounding box center [345, 231] width 311 height 404
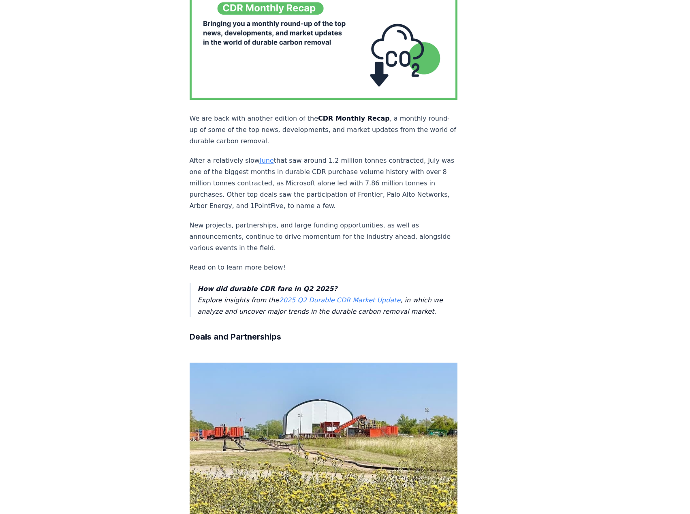
scroll to position [162, 0]
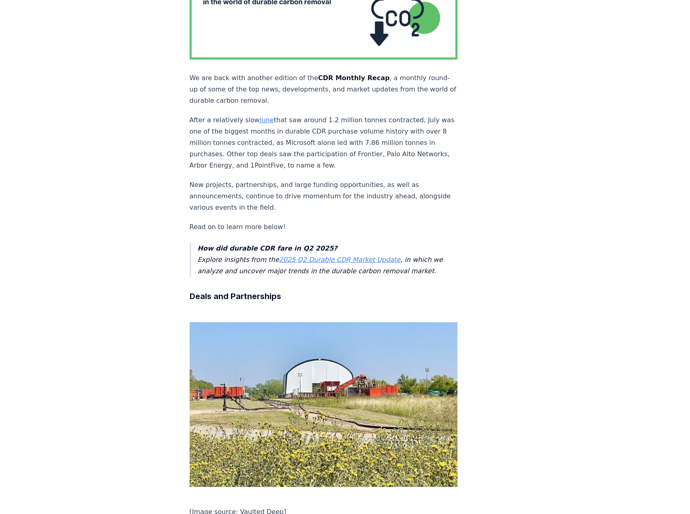
drag, startPoint x: 285, startPoint y: 113, endPoint x: 364, endPoint y: 150, distance: 86.6
click at [364, 150] on p "After a relatively slow June that saw around 1.2 million tonnes contracted, Jul…" at bounding box center [324, 143] width 268 height 57
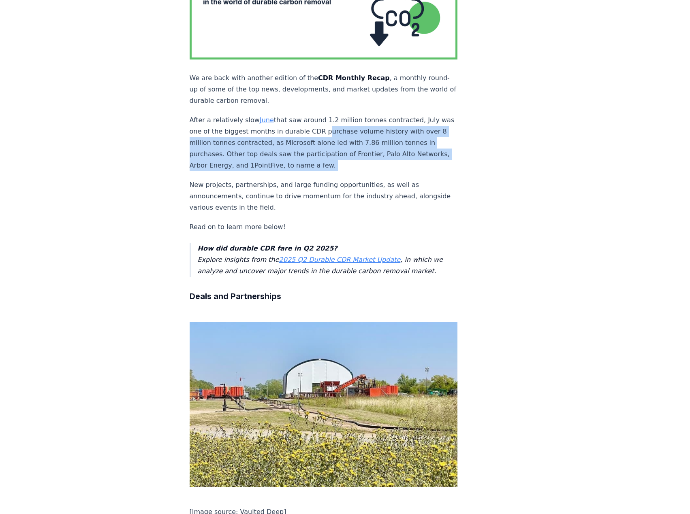
drag, startPoint x: 364, startPoint y: 150, endPoint x: 348, endPoint y: 113, distance: 40.3
click at [348, 115] on p "After a relatively slow June that saw around 1.2 million tonnes contracted, Jul…" at bounding box center [324, 143] width 268 height 57
drag, startPoint x: 264, startPoint y: 126, endPoint x: 354, endPoint y: 146, distance: 92.8
click at [349, 150] on p "After a relatively slow June that saw around 1.2 million tonnes contracted, Jul…" at bounding box center [324, 143] width 268 height 57
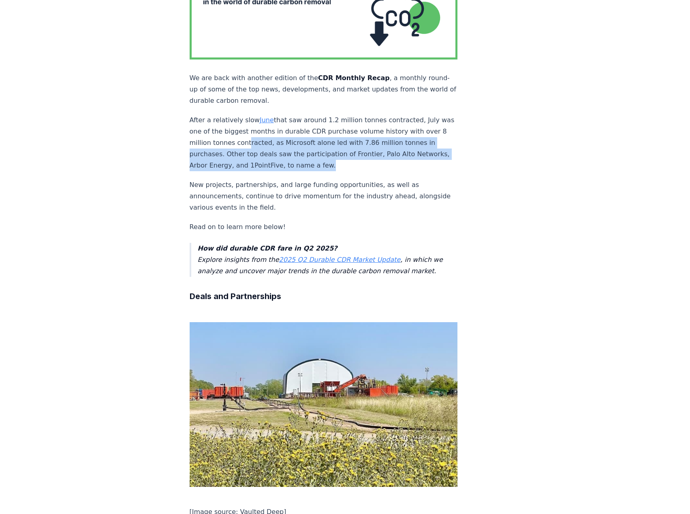
click at [350, 151] on p "After a relatively slow June that saw around 1.2 million tonnes contracted, Jul…" at bounding box center [324, 143] width 268 height 57
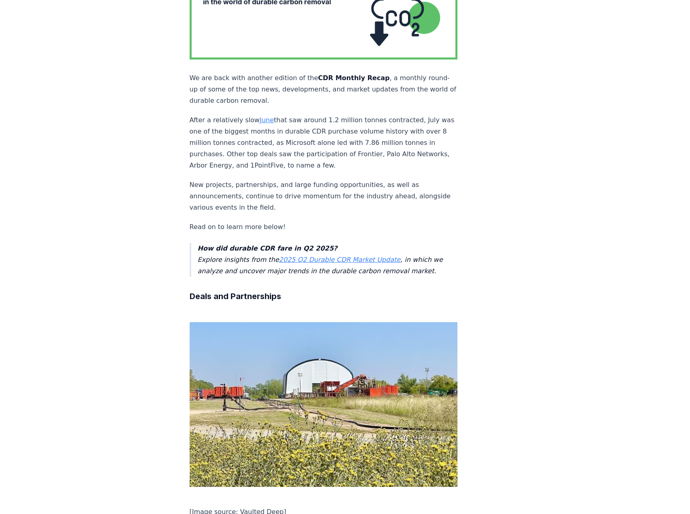
drag, startPoint x: 368, startPoint y: 130, endPoint x: 365, endPoint y: 144, distance: 13.9
click at [365, 144] on p "After a relatively slow June that saw around 1.2 million tonnes contracted, Jul…" at bounding box center [324, 143] width 268 height 57
drag, startPoint x: 330, startPoint y: 136, endPoint x: 341, endPoint y: 148, distance: 15.8
click at [341, 148] on p "After a relatively slow June that saw around 1.2 million tonnes contracted, Jul…" at bounding box center [324, 143] width 268 height 57
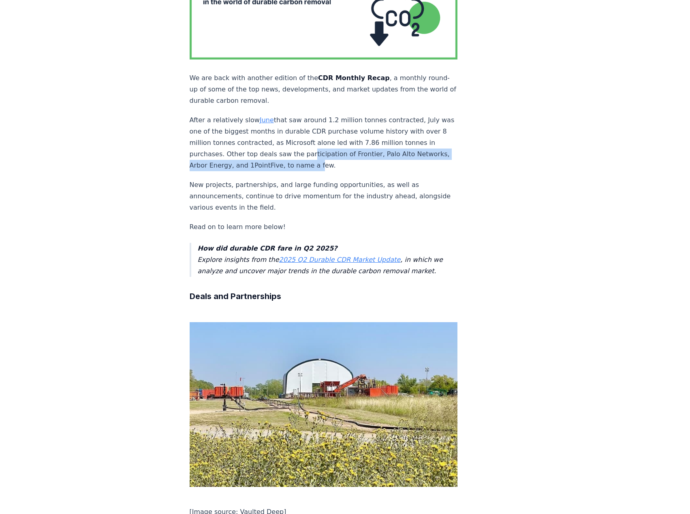
click at [341, 148] on p "After a relatively slow June that saw around 1.2 million tonnes contracted, Jul…" at bounding box center [324, 143] width 268 height 57
drag, startPoint x: 361, startPoint y: 137, endPoint x: 363, endPoint y: 154, distance: 17.1
click at [363, 154] on p "After a relatively slow June that saw around 1.2 million tonnes contracted, Jul…" at bounding box center [324, 143] width 268 height 57
drag, startPoint x: 340, startPoint y: 136, endPoint x: 352, endPoint y: 147, distance: 15.8
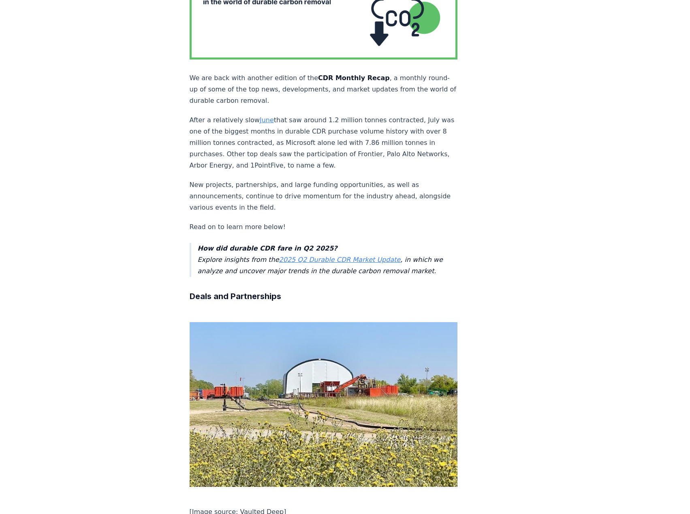
click at [352, 147] on p "After a relatively slow June that saw around 1.2 million tonnes contracted, Jul…" at bounding box center [324, 143] width 268 height 57
drag, startPoint x: 365, startPoint y: 137, endPoint x: 366, endPoint y: 152, distance: 15.0
click at [366, 152] on p "After a relatively slow June that saw around 1.2 million tonnes contracted, Jul…" at bounding box center [324, 143] width 268 height 57
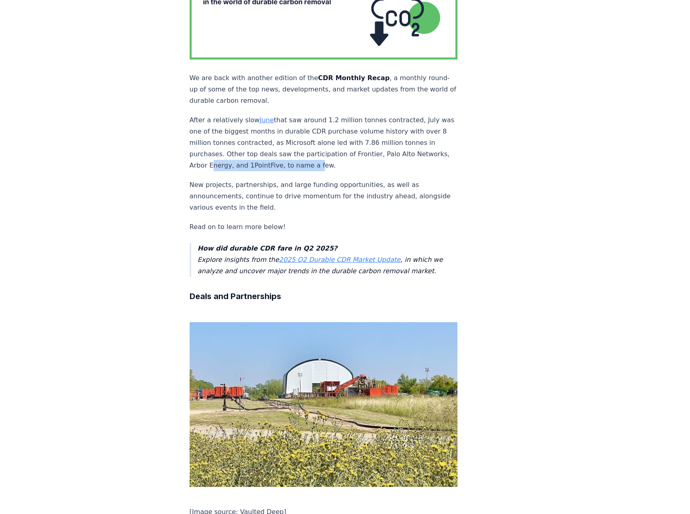
drag, startPoint x: 239, startPoint y: 150, endPoint x: 344, endPoint y: 149, distance: 104.9
click at [343, 150] on p "After a relatively slow June that saw around 1.2 million tonnes contracted, Jul…" at bounding box center [324, 143] width 268 height 57
click at [344, 149] on p "After a relatively slow June that saw around 1.2 million tonnes contracted, Jul…" at bounding box center [324, 143] width 268 height 57
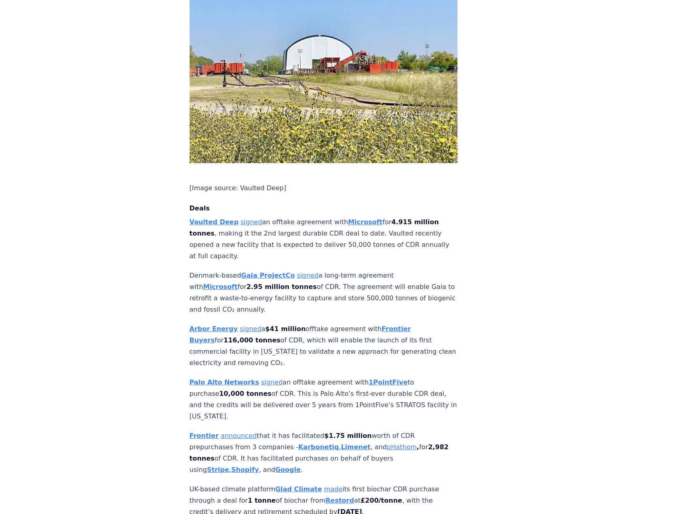
scroll to position [526, 0]
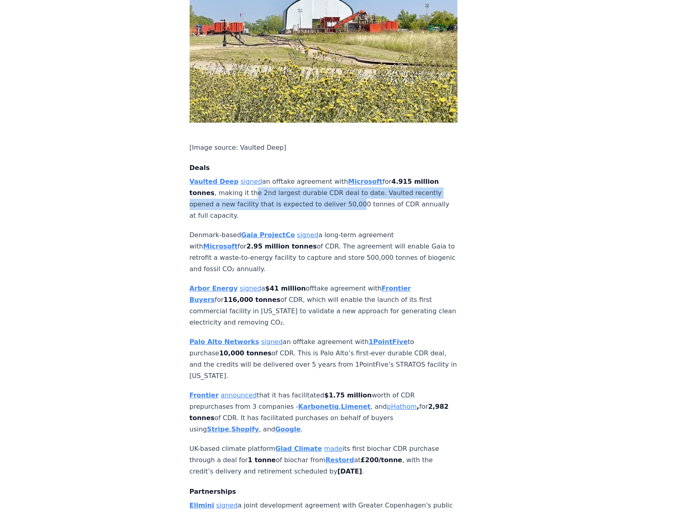
drag, startPoint x: 251, startPoint y: 167, endPoint x: 346, endPoint y: 183, distance: 96.5
click at [346, 183] on p "Vaulted Deep signed an offtake agreement with Microsoft for 4.915 million tonne…" at bounding box center [324, 198] width 268 height 45
drag, startPoint x: 377, startPoint y: 165, endPoint x: 386, endPoint y: 176, distance: 14.1
click at [386, 176] on p "Vaulted Deep signed an offtake agreement with Microsoft for 4.915 million tonne…" at bounding box center [324, 198] width 268 height 45
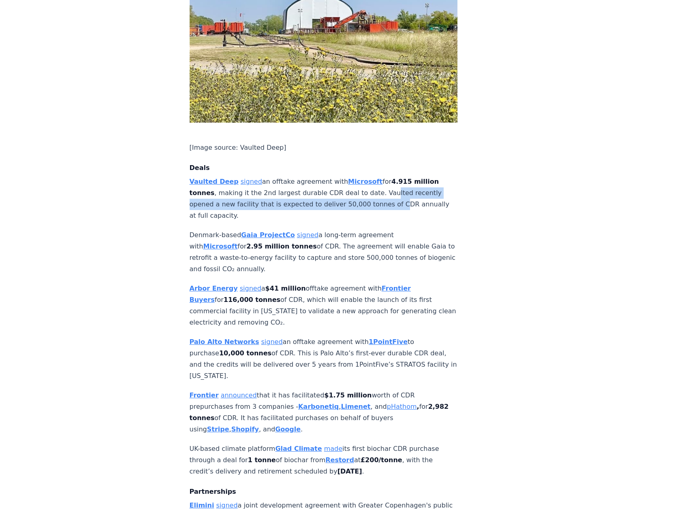
click at [386, 176] on p "Vaulted Deep signed an offtake agreement with Microsoft for 4.915 million tonne…" at bounding box center [324, 198] width 268 height 45
drag, startPoint x: 236, startPoint y: 178, endPoint x: 250, endPoint y: 185, distance: 15.8
click at [250, 185] on p "Vaulted Deep signed an offtake agreement with Microsoft for 4.915 million tonne…" at bounding box center [324, 198] width 268 height 45
drag, startPoint x: 320, startPoint y: 179, endPoint x: 420, endPoint y: 183, distance: 99.3
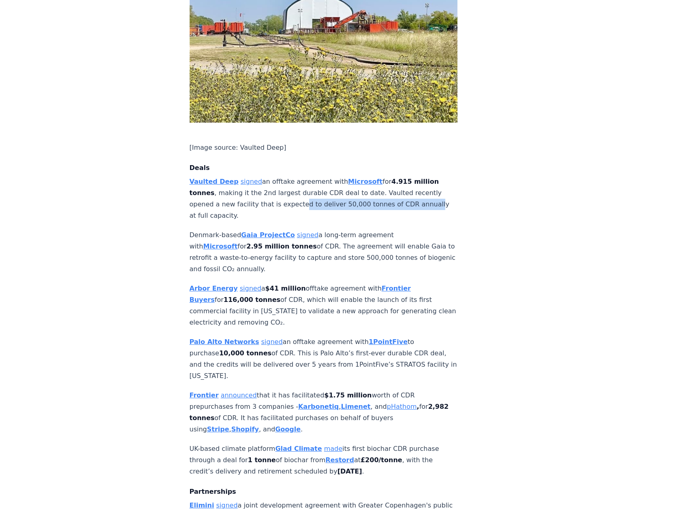
click at [420, 183] on p "Vaulted Deep signed an offtake agreement with Microsoft for 4.915 million tonne…" at bounding box center [324, 198] width 268 height 45
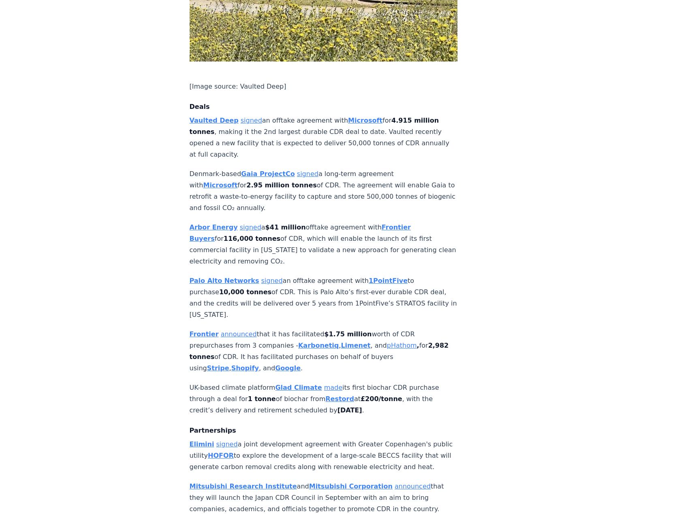
scroll to position [607, 0]
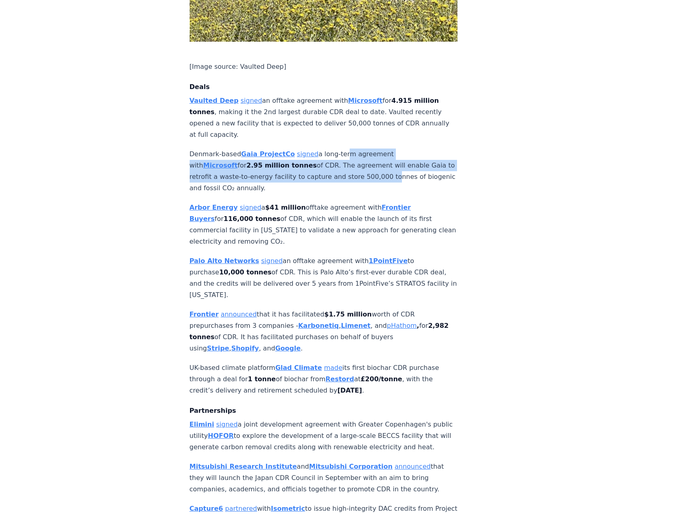
drag, startPoint x: 333, startPoint y: 128, endPoint x: 350, endPoint y: 155, distance: 31.5
click at [350, 155] on p "Denmark-based Gaia ProjectCo signed a long-term agreement with Microsoft for 2.…" at bounding box center [324, 171] width 268 height 45
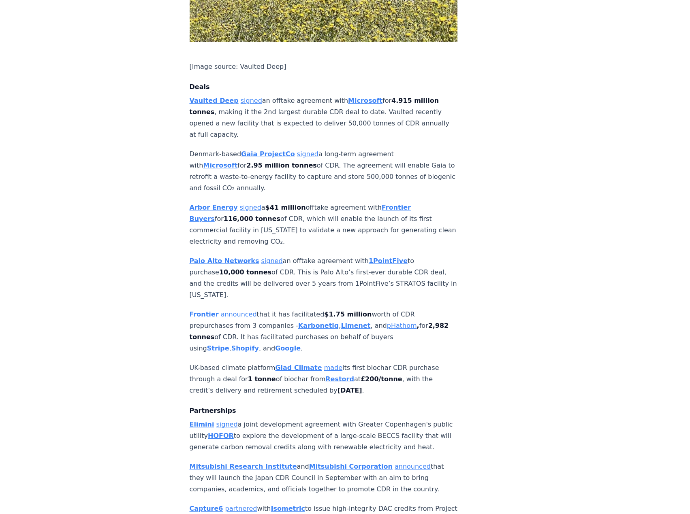
drag, startPoint x: 303, startPoint y: 143, endPoint x: 308, endPoint y: 160, distance: 17.3
click at [308, 160] on p "Denmark-based Gaia ProjectCo signed a long-term agreement with Microsoft for 2.…" at bounding box center [324, 171] width 268 height 45
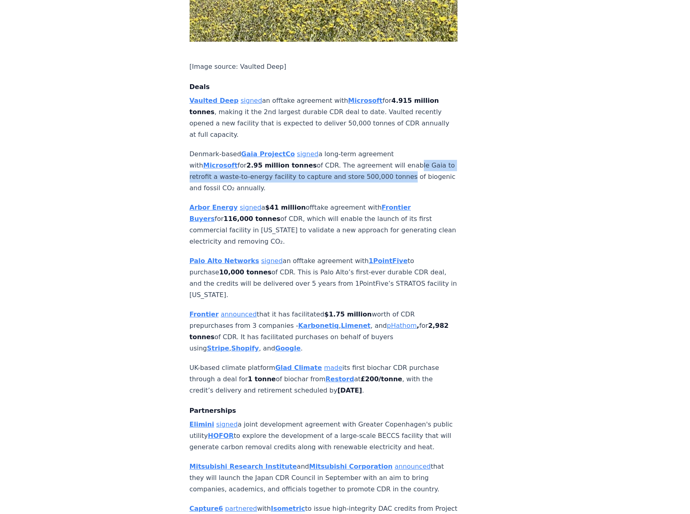
drag, startPoint x: 355, startPoint y: 134, endPoint x: 364, endPoint y: 155, distance: 22.8
click at [364, 155] on p "Denmark-based Gaia ProjectCo signed a long-term agreement with Microsoft for 2.…" at bounding box center [324, 171] width 268 height 45
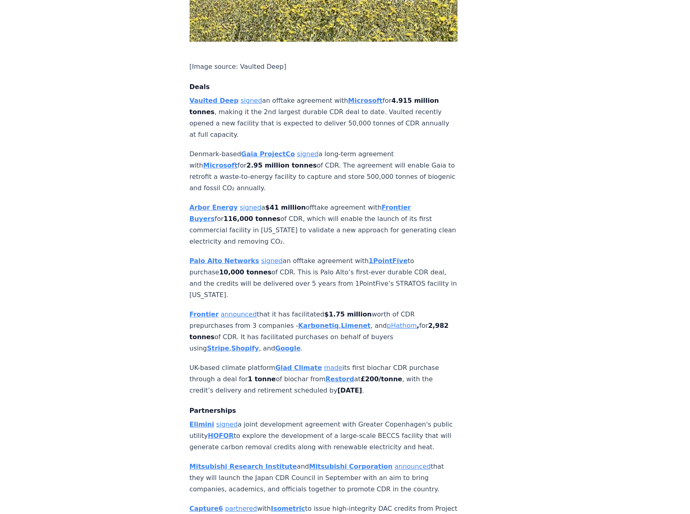
drag, startPoint x: 255, startPoint y: 150, endPoint x: 315, endPoint y: 166, distance: 62.4
click at [315, 166] on p "Denmark-based Gaia ProjectCo signed a long-term agreement with Microsoft for 2.…" at bounding box center [324, 171] width 268 height 45
drag, startPoint x: 392, startPoint y: 147, endPoint x: 409, endPoint y: 157, distance: 20.1
click at [409, 157] on p "Denmark-based Gaia ProjectCo signed a long-term agreement with Microsoft for 2.…" at bounding box center [324, 171] width 268 height 45
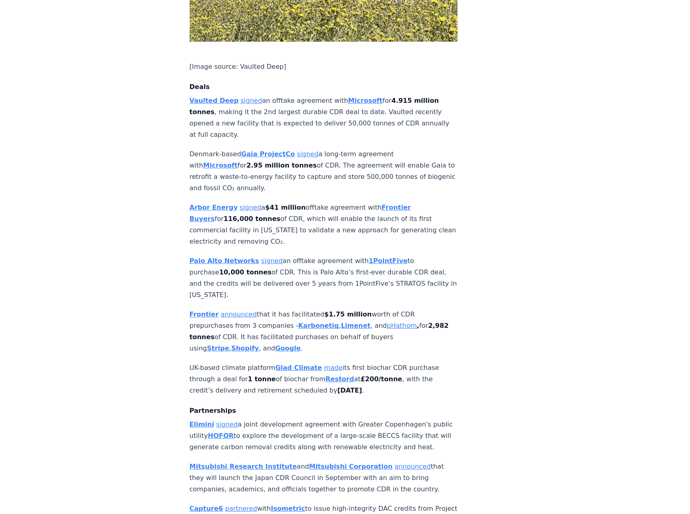
click at [409, 157] on p "Denmark-based Gaia ProjectCo signed a long-term agreement with Microsoft for 2.…" at bounding box center [324, 171] width 268 height 45
drag, startPoint x: 211, startPoint y: 151, endPoint x: 260, endPoint y: 162, distance: 50.1
click at [260, 162] on p "Denmark-based Gaia ProjectCo signed a long-term agreement with Microsoft for 2.…" at bounding box center [324, 171] width 268 height 45
drag, startPoint x: 270, startPoint y: 149, endPoint x: 281, endPoint y: 163, distance: 17.5
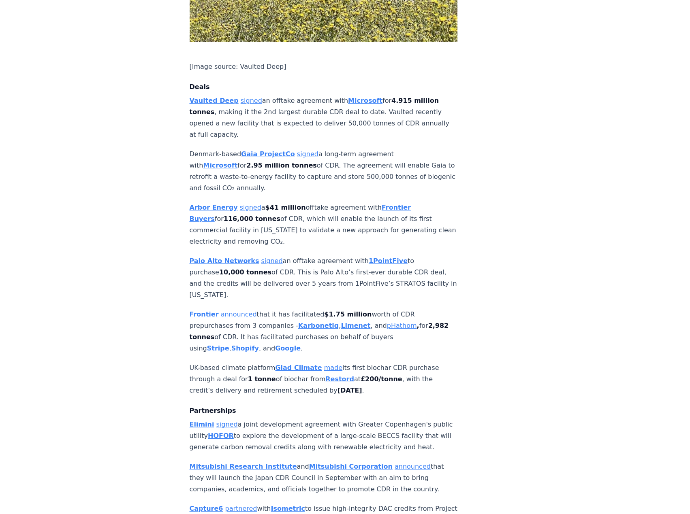
click at [281, 163] on p "Denmark-based Gaia ProjectCo signed a long-term agreement with Microsoft for 2.…" at bounding box center [324, 171] width 268 height 45
drag, startPoint x: 321, startPoint y: 148, endPoint x: 335, endPoint y: 160, distance: 18.4
click at [335, 160] on p "Denmark-based Gaia ProjectCo signed a long-term agreement with Microsoft for 2.…" at bounding box center [324, 171] width 268 height 45
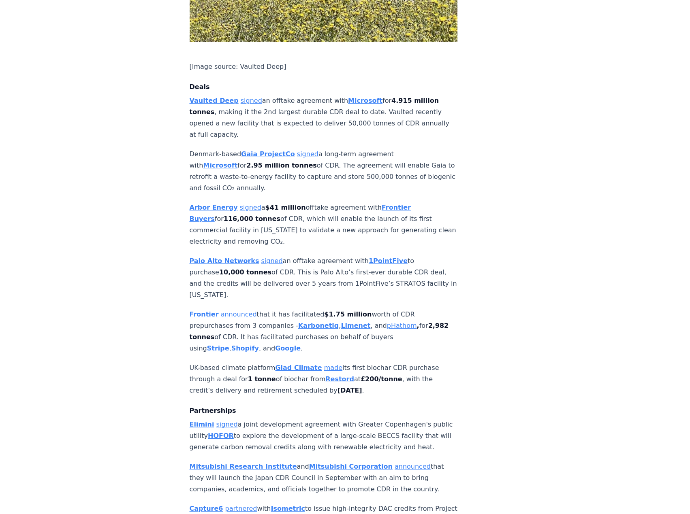
drag, startPoint x: 365, startPoint y: 146, endPoint x: 369, endPoint y: 158, distance: 12.6
click at [369, 158] on p "Denmark-based Gaia ProjectCo signed a long-term agreement with Microsoft for 2.…" at bounding box center [324, 171] width 268 height 45
drag, startPoint x: 369, startPoint y: 154, endPoint x: 369, endPoint y: 145, distance: 9.3
click at [369, 149] on p "Denmark-based Gaia ProjectCo signed a long-term agreement with Microsoft for 2.…" at bounding box center [324, 171] width 268 height 45
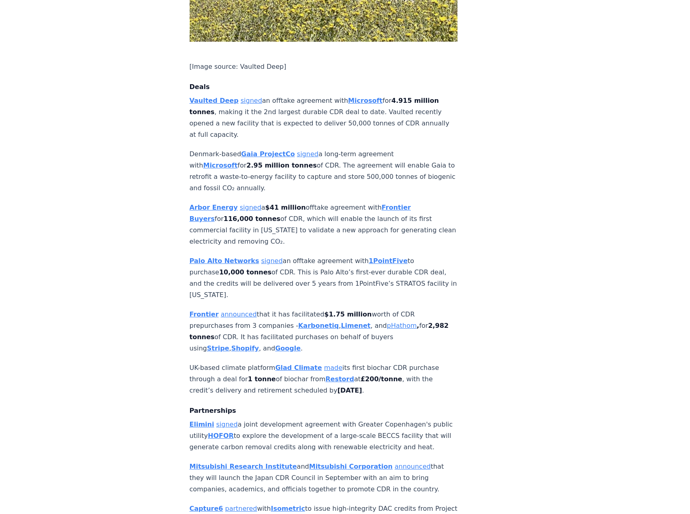
click at [369, 149] on p "Denmark-based Gaia ProjectCo signed a long-term agreement with Microsoft for 2.…" at bounding box center [324, 171] width 268 height 45
drag, startPoint x: 352, startPoint y: 138, endPoint x: 350, endPoint y: 153, distance: 15.1
click at [350, 153] on p "Denmark-based Gaia ProjectCo signed a long-term agreement with Microsoft for 2.…" at bounding box center [324, 171] width 268 height 45
drag, startPoint x: 352, startPoint y: 144, endPoint x: 354, endPoint y: 159, distance: 15.1
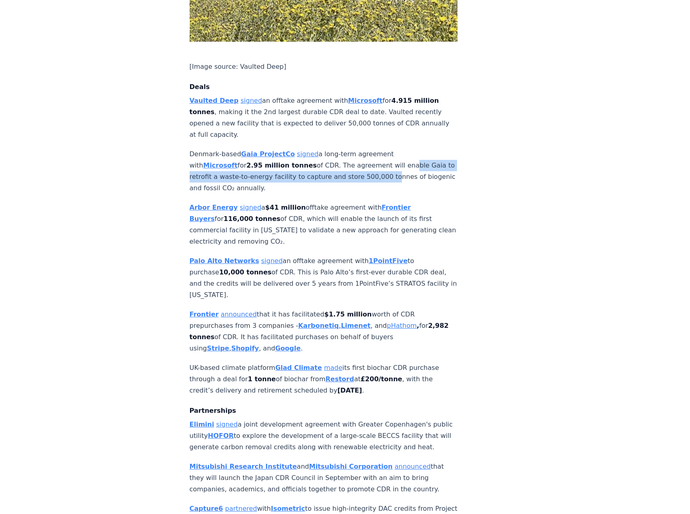
click at [354, 159] on p "Denmark-based Gaia ProjectCo signed a long-term agreement with Microsoft for 2.…" at bounding box center [324, 171] width 268 height 45
drag, startPoint x: 185, startPoint y: 151, endPoint x: 321, endPoint y: 164, distance: 136.3
click at [321, 164] on p "Denmark-based Gaia ProjectCo signed a long-term agreement with Microsoft for 2.…" at bounding box center [324, 171] width 268 height 45
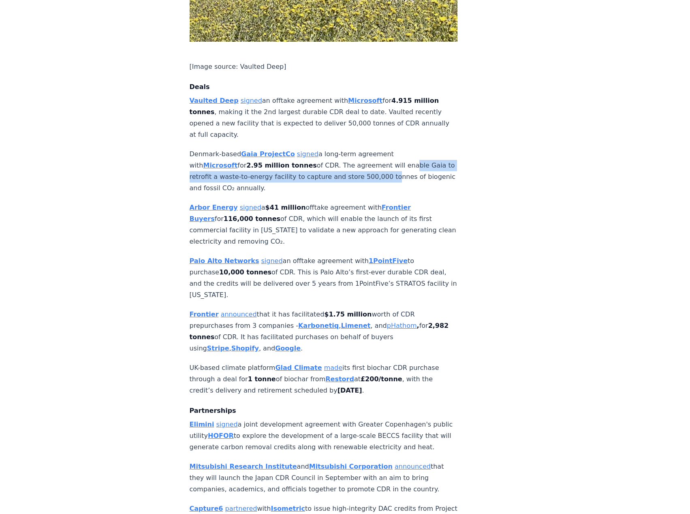
drag, startPoint x: 301, startPoint y: 148, endPoint x: 304, endPoint y: 161, distance: 12.9
click at [304, 161] on p "Denmark-based Gaia ProjectCo signed a long-term agreement with Microsoft for 2.…" at bounding box center [324, 171] width 268 height 45
drag, startPoint x: 314, startPoint y: 141, endPoint x: 320, endPoint y: 160, distance: 20.2
click at [320, 160] on p "Denmark-based Gaia ProjectCo signed a long-term agreement with Microsoft for 2.…" at bounding box center [324, 171] width 268 height 45
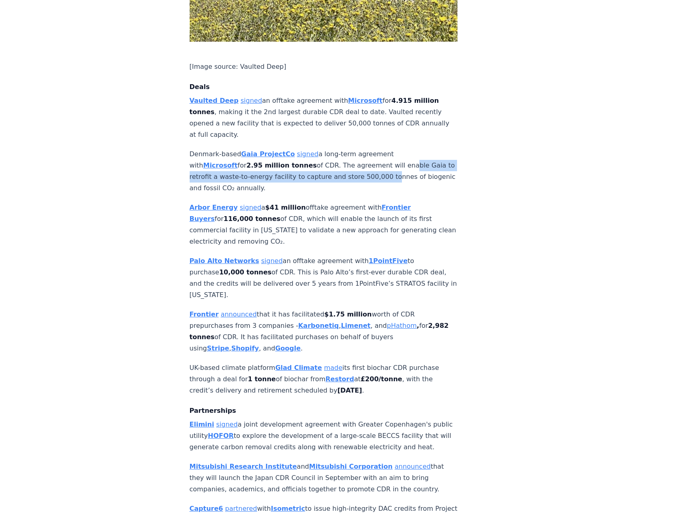
click at [320, 160] on p "Denmark-based Gaia ProjectCo signed a long-term agreement with Microsoft for 2.…" at bounding box center [324, 171] width 268 height 45
drag, startPoint x: 347, startPoint y: 144, endPoint x: 353, endPoint y: 160, distance: 17.3
click at [353, 160] on p "Denmark-based Gaia ProjectCo signed a long-term agreement with Microsoft for 2.…" at bounding box center [324, 171] width 268 height 45
drag, startPoint x: 369, startPoint y: 143, endPoint x: 376, endPoint y: 160, distance: 17.8
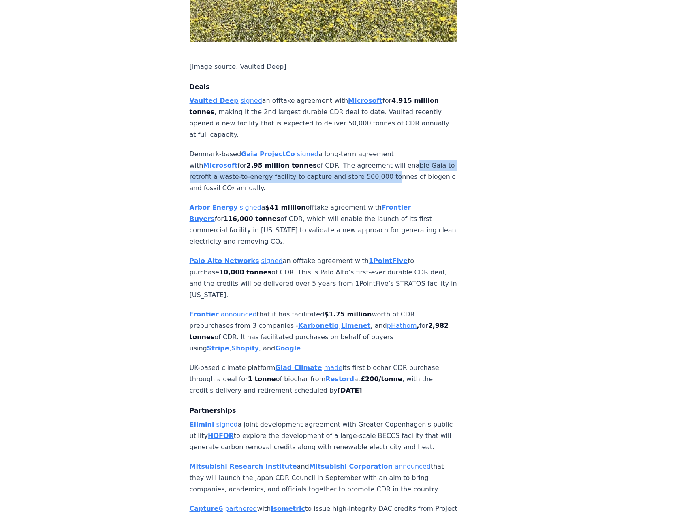
click at [376, 159] on p "Denmark-based Gaia ProjectCo signed a long-term agreement with Microsoft for 2.…" at bounding box center [324, 171] width 268 height 45
click at [376, 160] on p "Denmark-based Gaia ProjectCo signed a long-term agreement with Microsoft for 2.…" at bounding box center [324, 171] width 268 height 45
drag, startPoint x: 361, startPoint y: 145, endPoint x: 363, endPoint y: 161, distance: 15.6
click at [363, 161] on p "Denmark-based Gaia ProjectCo signed a long-term agreement with Microsoft for 2.…" at bounding box center [324, 171] width 268 height 45
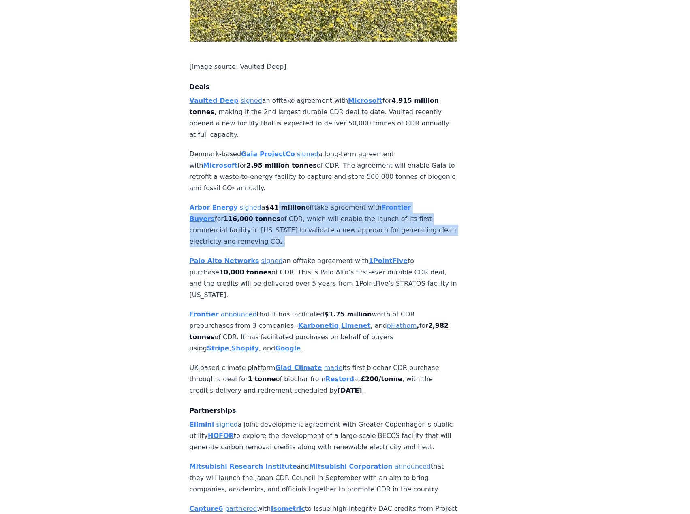
drag, startPoint x: 271, startPoint y: 179, endPoint x: 285, endPoint y: 212, distance: 35.4
click at [285, 212] on p "Arbor Energy signed a $41 million offtake agreement with Frontier Buyers for 11…" at bounding box center [324, 224] width 268 height 45
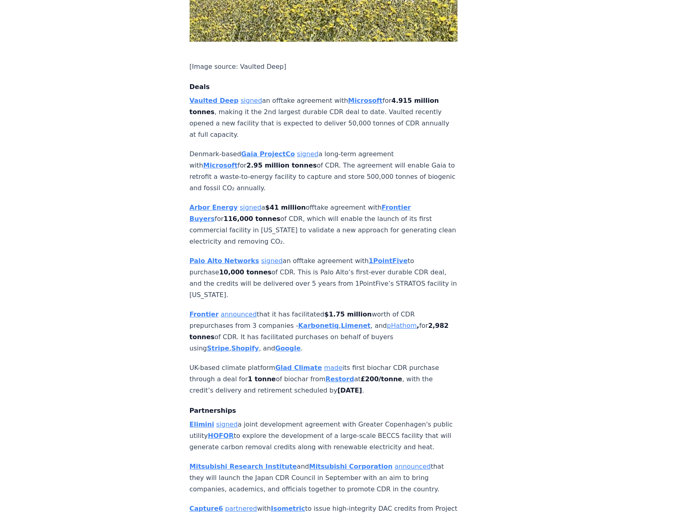
scroll to position [648, 0]
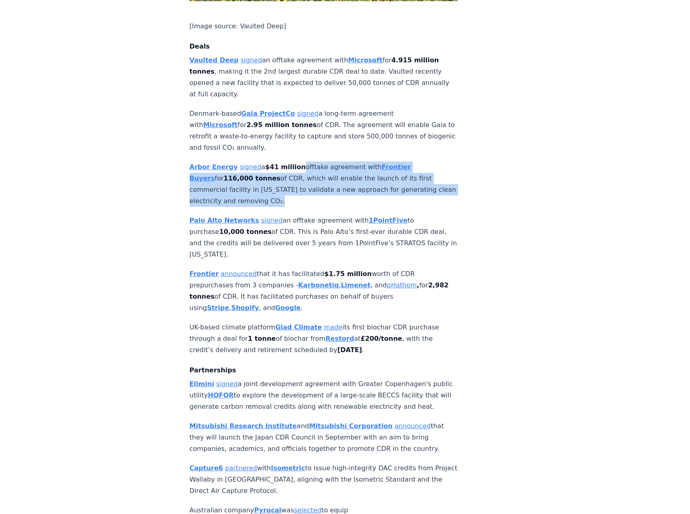
drag, startPoint x: 296, startPoint y: 141, endPoint x: 315, endPoint y: 174, distance: 38.8
click at [315, 174] on p "Arbor Energy signed a $41 million offtake agreement with Frontier Buyers for 11…" at bounding box center [324, 184] width 268 height 45
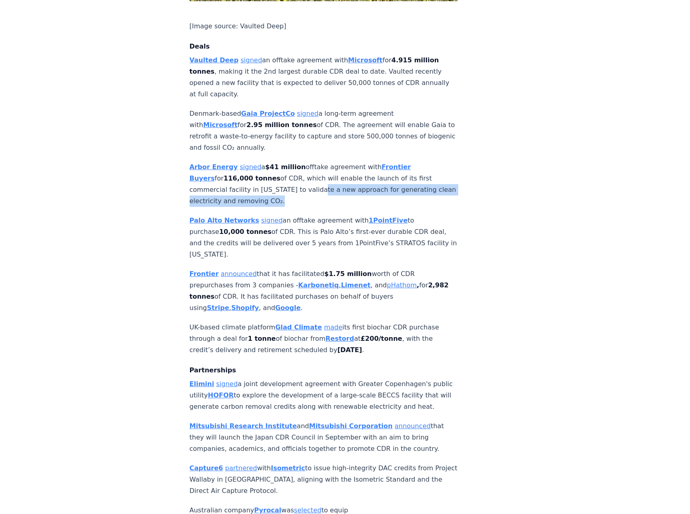
drag, startPoint x: 272, startPoint y: 161, endPoint x: 272, endPoint y: 175, distance: 14.2
click at [272, 175] on p "Arbor Energy signed a $41 million offtake agreement with Frontier Buyers for 11…" at bounding box center [324, 184] width 268 height 45
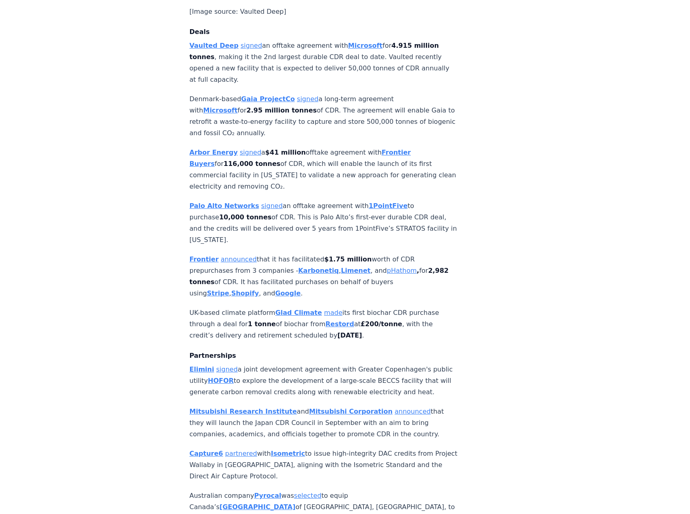
scroll to position [688, 0]
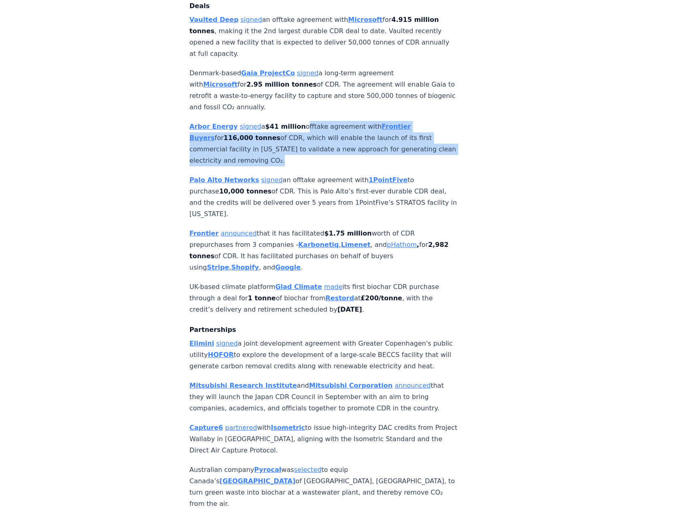
drag, startPoint x: 302, startPoint y: 108, endPoint x: 317, endPoint y: 132, distance: 28.0
click at [317, 132] on p "Arbor Energy signed a $41 million offtake agreement with Frontier Buyers for 11…" at bounding box center [324, 143] width 268 height 45
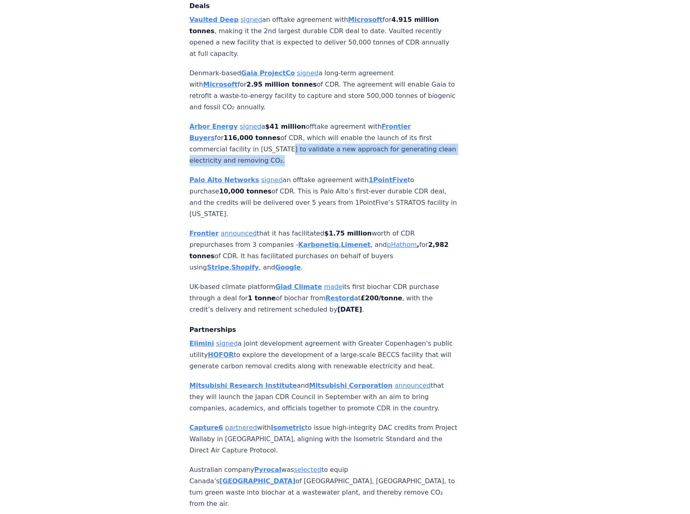
drag, startPoint x: 243, startPoint y: 122, endPoint x: 279, endPoint y: 132, distance: 36.8
click at [279, 132] on p "Arbor Energy signed a $41 million offtake agreement with Frontier Buyers for 11…" at bounding box center [324, 143] width 268 height 45
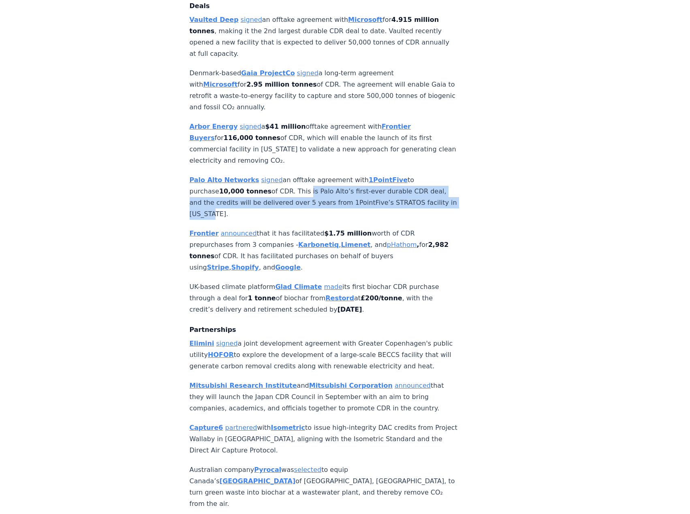
drag, startPoint x: 285, startPoint y: 167, endPoint x: 302, endPoint y: 183, distance: 23.5
click at [302, 183] on p "Palo Alto Networks signed an offtake agreement with 1PointFive to purchase 10,0…" at bounding box center [324, 197] width 268 height 45
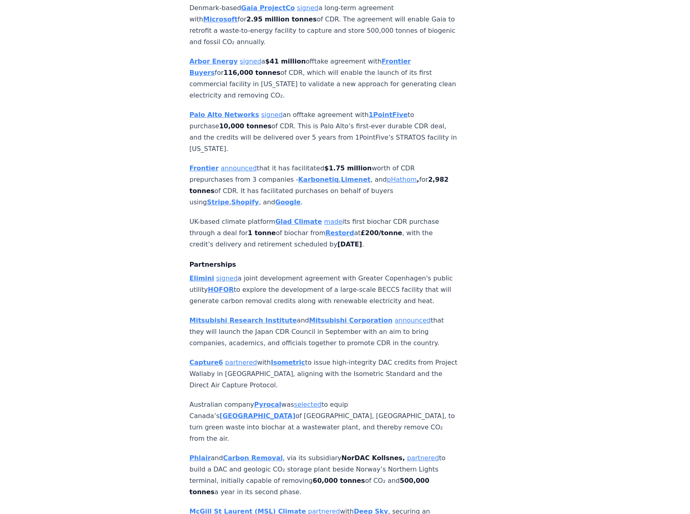
scroll to position [769, 0]
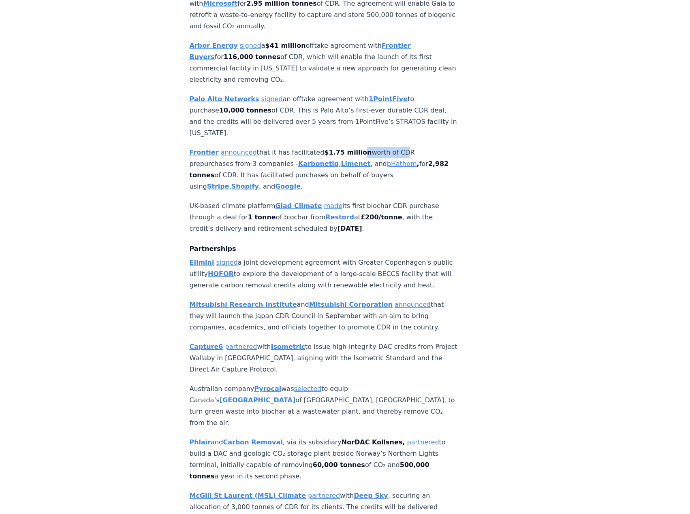
drag, startPoint x: 358, startPoint y: 128, endPoint x: 389, endPoint y: 127, distance: 30.8
click at [389, 147] on p "Frontier announced that it has facilitated $1.75 million worth of CDR prepurcha…" at bounding box center [324, 169] width 268 height 45
click at [390, 147] on p "Frontier announced that it has facilitated $1.75 million worth of CDR prepurcha…" at bounding box center [324, 169] width 268 height 45
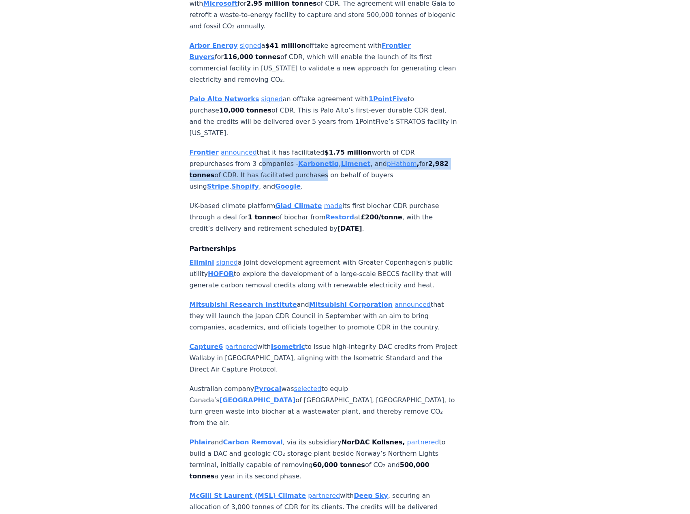
drag, startPoint x: 251, startPoint y: 136, endPoint x: 333, endPoint y: 148, distance: 82.6
click at [333, 148] on p "Frontier announced that it has facilitated $1.75 million worth of CDR prepurcha…" at bounding box center [324, 169] width 268 height 45
click at [334, 148] on p "Frontier announced that it has facilitated $1.75 million worth of CDR prepurcha…" at bounding box center [324, 169] width 268 height 45
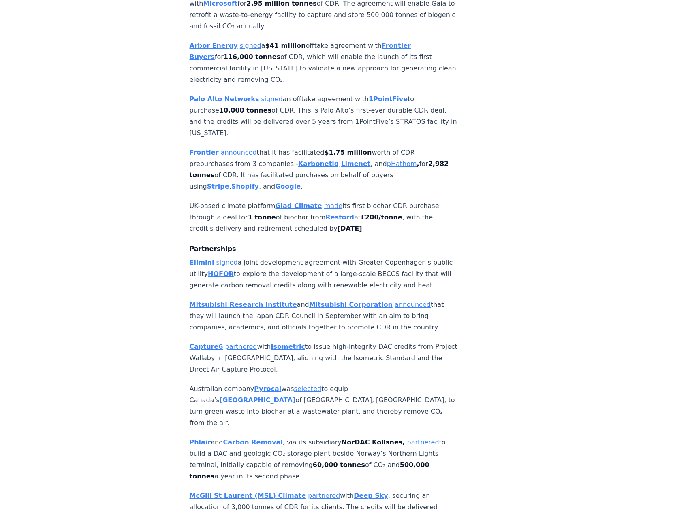
click at [338, 149] on p "Frontier announced that it has facilitated $1.75 million worth of CDR prepurcha…" at bounding box center [324, 169] width 268 height 45
drag, startPoint x: 243, startPoint y: 151, endPoint x: 299, endPoint y: 151, distance: 56.7
click at [299, 151] on p "Frontier announced that it has facilitated $1.75 million worth of CDR prepurcha…" at bounding box center [324, 169] width 268 height 45
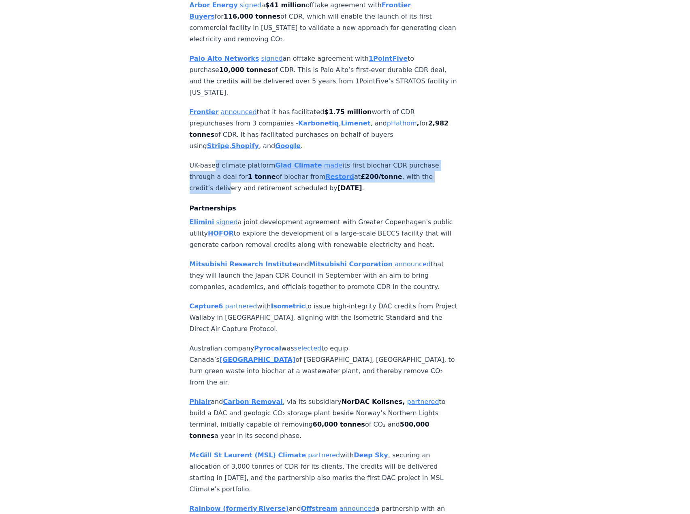
drag, startPoint x: 215, startPoint y: 138, endPoint x: 225, endPoint y: 158, distance: 22.6
click at [225, 160] on p "UK-based climate platform Glad Climate made its first biochar CDR purchase thro…" at bounding box center [324, 177] width 268 height 34
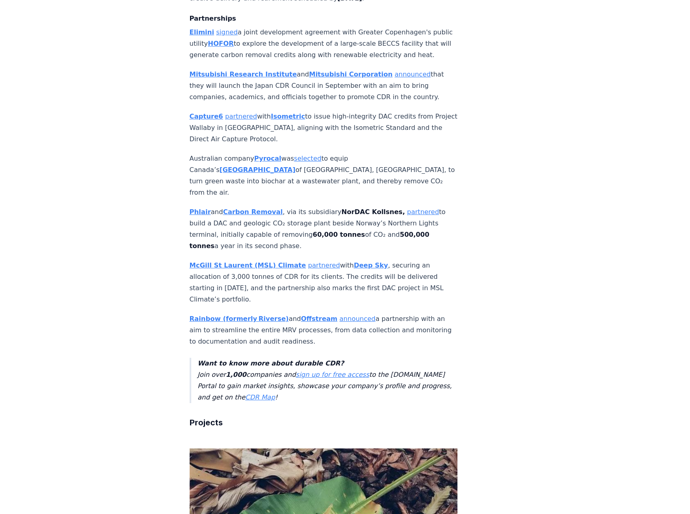
scroll to position [1012, 0]
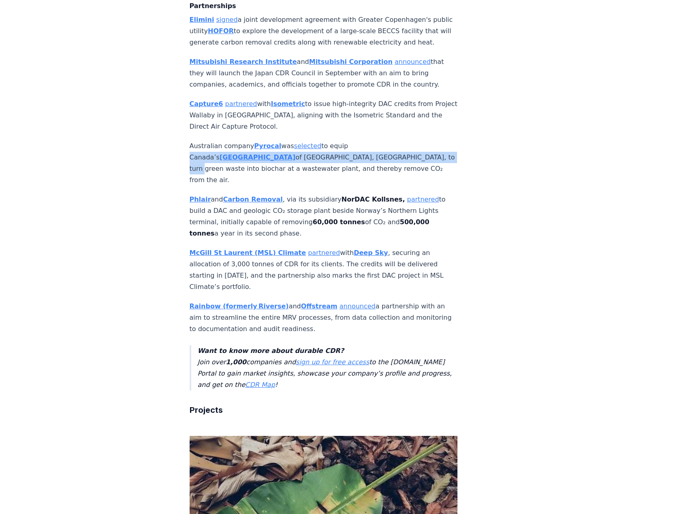
drag, startPoint x: 339, startPoint y: 128, endPoint x: 357, endPoint y: 146, distance: 25.8
click at [357, 146] on p "Australian company Pyrocal was selected to equip Canada’s Capital Regional Dist…" at bounding box center [324, 163] width 268 height 45
click at [357, 147] on p "Australian company Pyrocal was selected to equip Canada’s Capital Regional Dist…" at bounding box center [324, 163] width 268 height 45
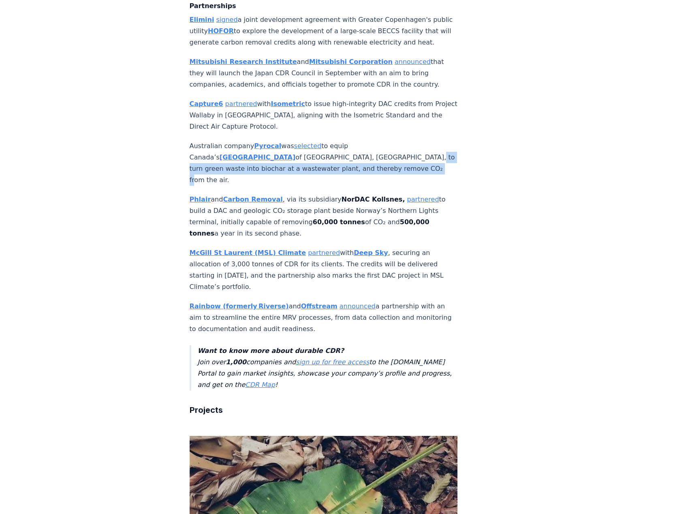
drag, startPoint x: 359, startPoint y: 150, endPoint x: 326, endPoint y: 147, distance: 33.0
click at [326, 147] on p "Australian company Pyrocal was selected to equip Canada’s Capital Regional Dist…" at bounding box center [324, 163] width 268 height 45
drag, startPoint x: 296, startPoint y: 145, endPoint x: 353, endPoint y: 155, distance: 57.5
click at [352, 154] on p "Australian company Pyrocal was selected to equip Canada’s Capital Regional Dist…" at bounding box center [324, 163] width 268 height 45
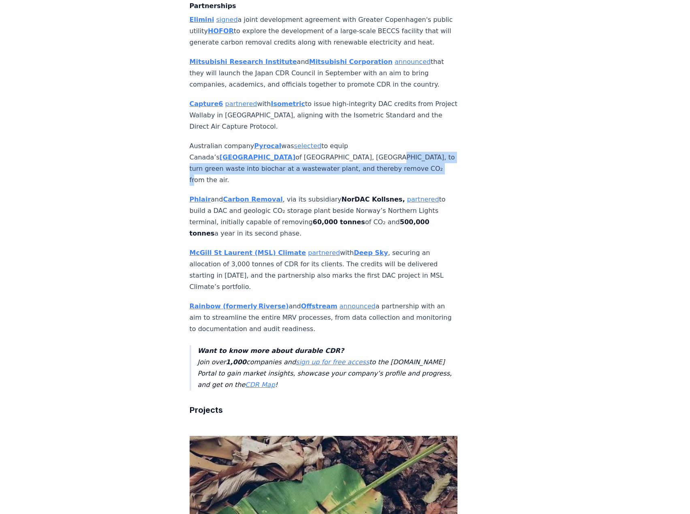
click at [353, 155] on p "Australian company Pyrocal was selected to equip Canada’s Capital Regional Dist…" at bounding box center [324, 163] width 268 height 45
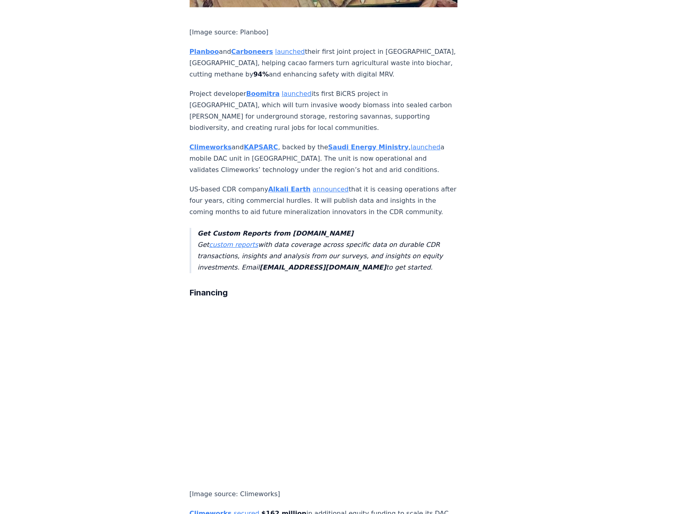
scroll to position [1620, 0]
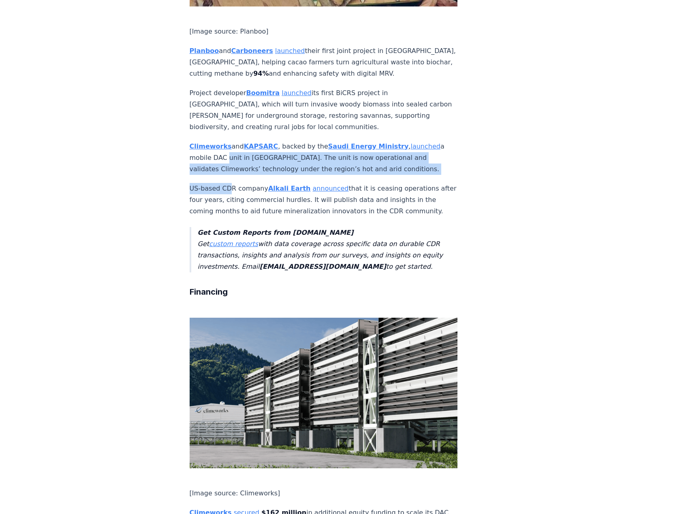
drag, startPoint x: 223, startPoint y: 110, endPoint x: 226, endPoint y: 126, distance: 16.2
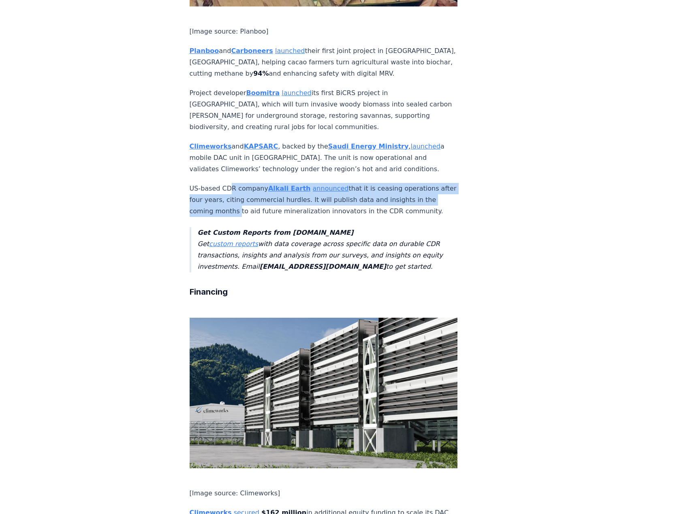
drag, startPoint x: 228, startPoint y: 134, endPoint x: 247, endPoint y: 161, distance: 32.3
click at [246, 183] on p "US-based CDR company Alkali Earth announced that it is ceasing operations after…" at bounding box center [324, 200] width 268 height 34
click at [247, 183] on p "US-based CDR company Alkali Earth announced that it is ceasing operations after…" at bounding box center [324, 200] width 268 height 34
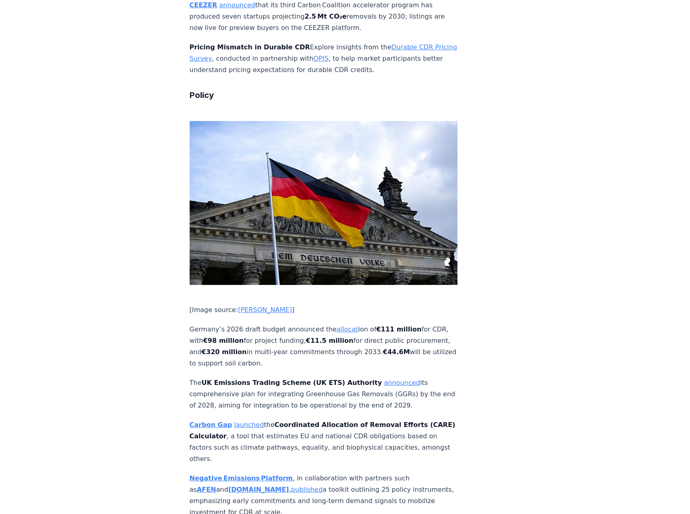
scroll to position [2794, 0]
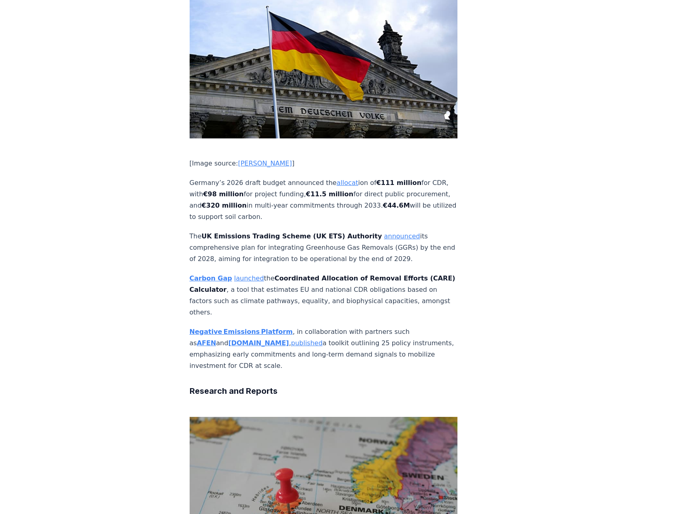
drag, startPoint x: 296, startPoint y: 126, endPoint x: 361, endPoint y: 154, distance: 70.7
click at [361, 177] on p "Germany’s 2026 draft budget announced the allocat ion of €111 million for CDR, …" at bounding box center [324, 199] width 268 height 45
click at [376, 177] on p "Germany’s 2026 draft budget announced the allocat ion of €111 million for CDR, …" at bounding box center [324, 199] width 268 height 45
drag, startPoint x: 287, startPoint y: 141, endPoint x: 345, endPoint y: 151, distance: 58.4
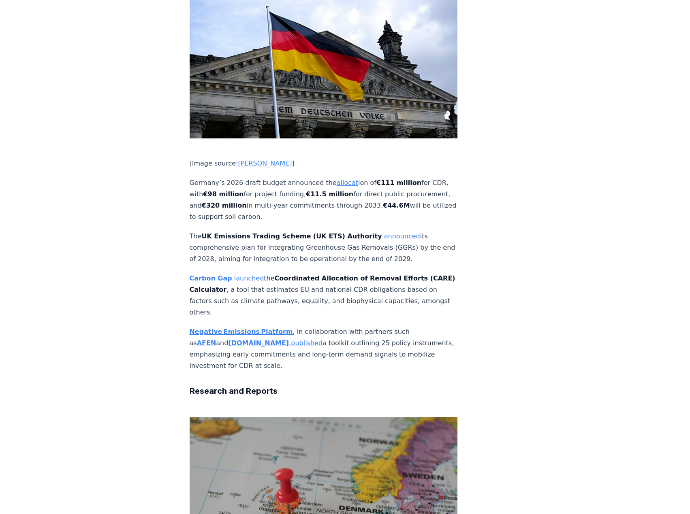
click at [345, 177] on p "Germany’s 2026 draft budget announced the allocat ion of €111 million for CDR, …" at bounding box center [324, 199] width 268 height 45
drag, startPoint x: 346, startPoint y: 150, endPoint x: 194, endPoint y: 148, distance: 152.3
click at [193, 177] on p "Germany’s 2026 draft budget announced the allocat ion of €111 million for CDR, …" at bounding box center [324, 199] width 268 height 45
click at [383, 202] on strong "€44.6M" at bounding box center [396, 206] width 27 height 8
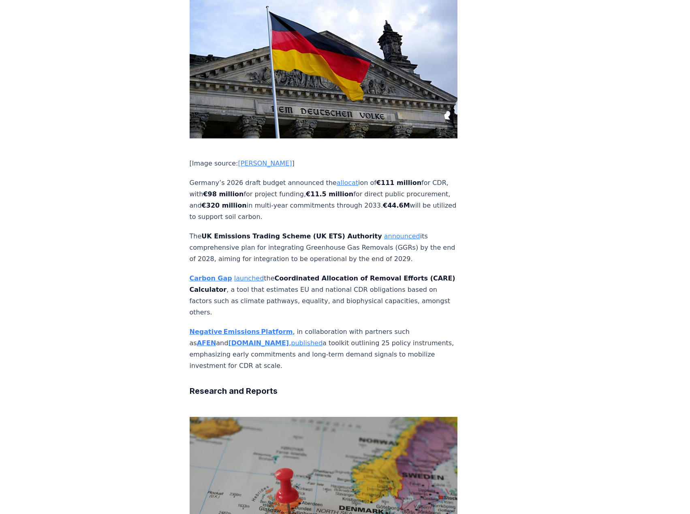
drag, startPoint x: 330, startPoint y: 149, endPoint x: 341, endPoint y: 149, distance: 10.9
click at [340, 177] on p "Germany’s 2026 draft budget announced the allocat ion of €111 million for CDR, …" at bounding box center [324, 199] width 268 height 45
click at [343, 177] on p "Germany’s 2026 draft budget announced the allocat ion of €111 million for CDR, …" at bounding box center [324, 199] width 268 height 45
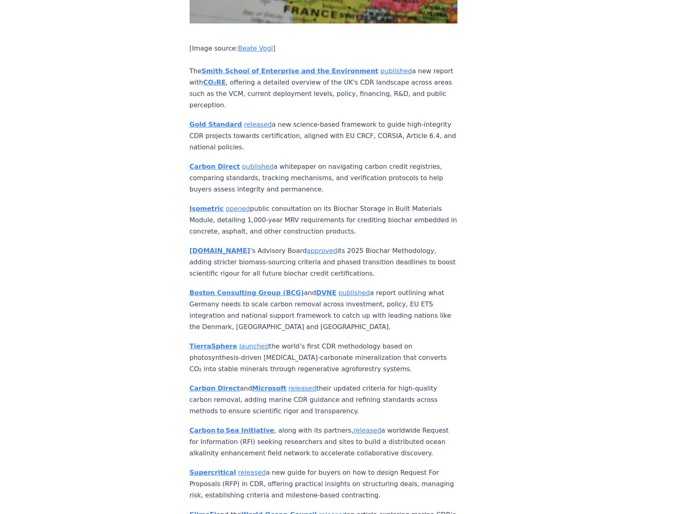
scroll to position [3401, 0]
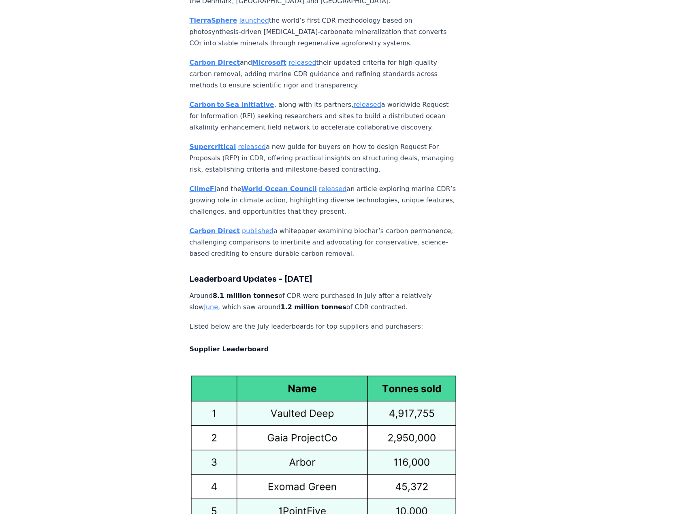
scroll to position [3766, 0]
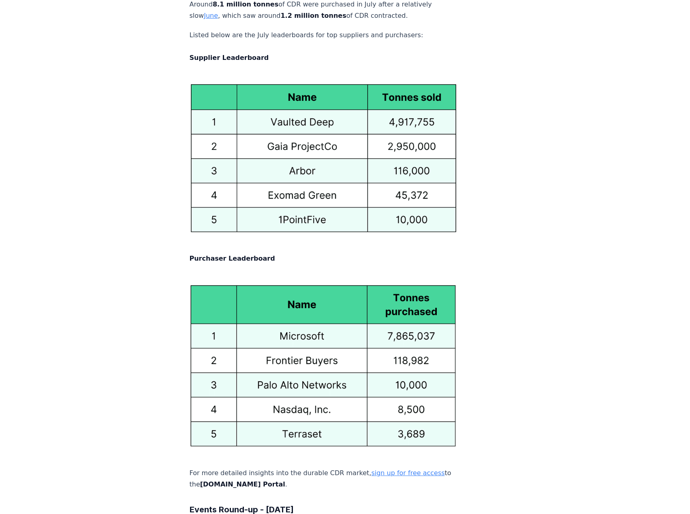
scroll to position [4009, 0]
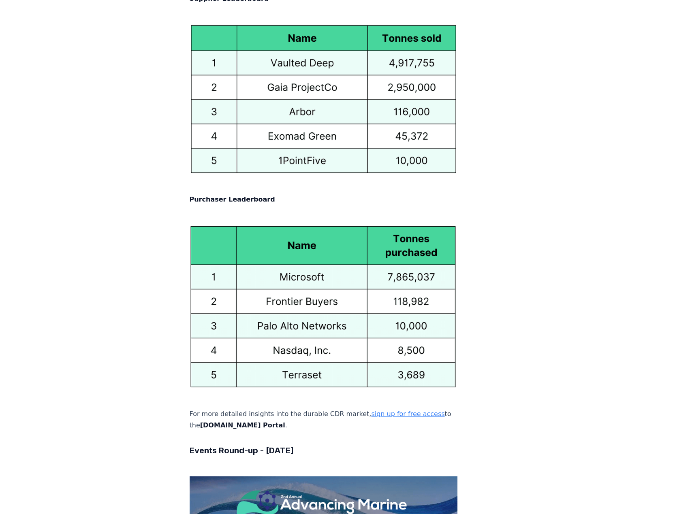
scroll to position [4090, 0]
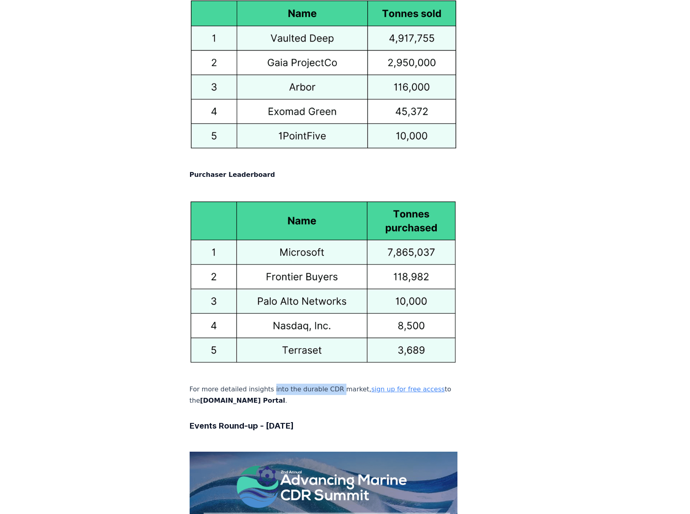
drag, startPoint x: 275, startPoint y: 256, endPoint x: 334, endPoint y: 255, distance: 59.1
click at [334, 384] on p "For more detailed insights into the durable CDR market, sign up for free access…" at bounding box center [324, 395] width 268 height 23
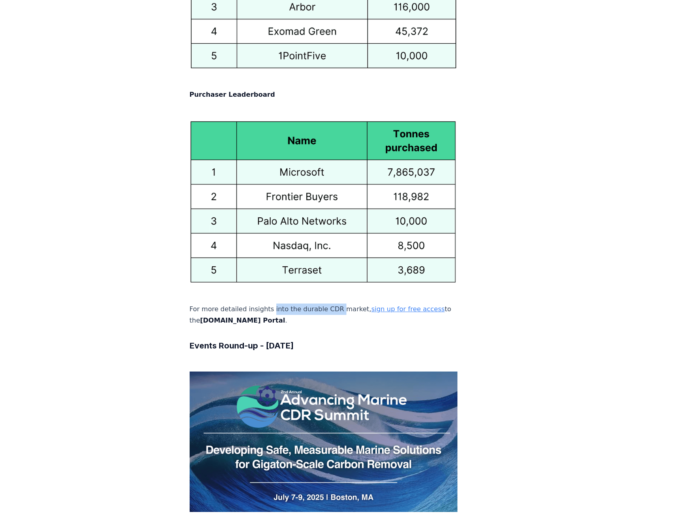
scroll to position [4171, 0]
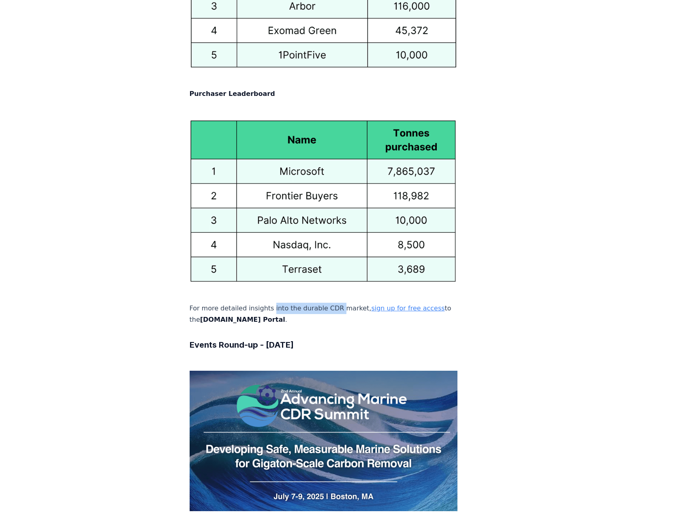
drag, startPoint x: 217, startPoint y: 207, endPoint x: 316, endPoint y: 212, distance: 99.3
click at [316, 339] on h3 "Events Round-up - July 2025" at bounding box center [324, 345] width 268 height 13
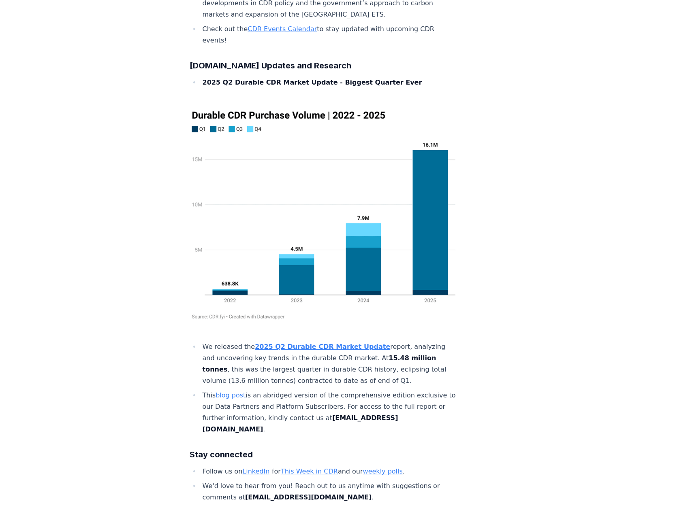
scroll to position [4900, 0]
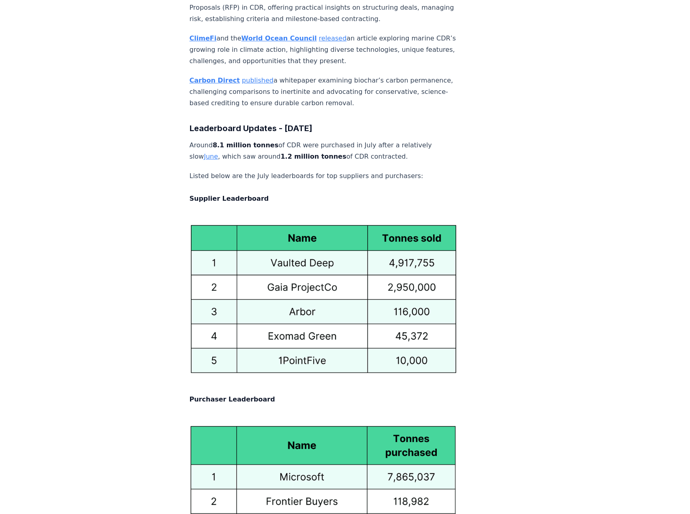
scroll to position [3847, 0]
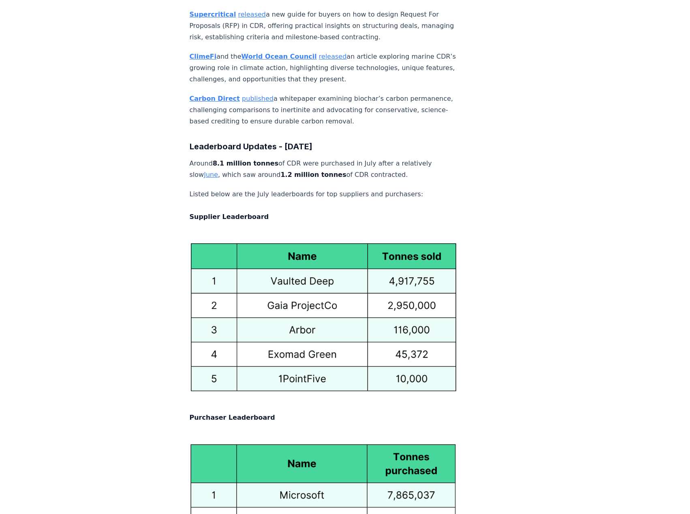
drag, startPoint x: 260, startPoint y: 70, endPoint x: 420, endPoint y: 78, distance: 160.5
click at [420, 158] on p "Around 8.1 million tonnes of CDR were purchased in July after a relatively slow…" at bounding box center [324, 169] width 268 height 23
drag, startPoint x: 416, startPoint y: 79, endPoint x: 237, endPoint y: 79, distance: 179.0
click at [237, 158] on p "Around 8.1 million tonnes of CDR were purchased in July after a relatively slow…" at bounding box center [324, 169] width 268 height 23
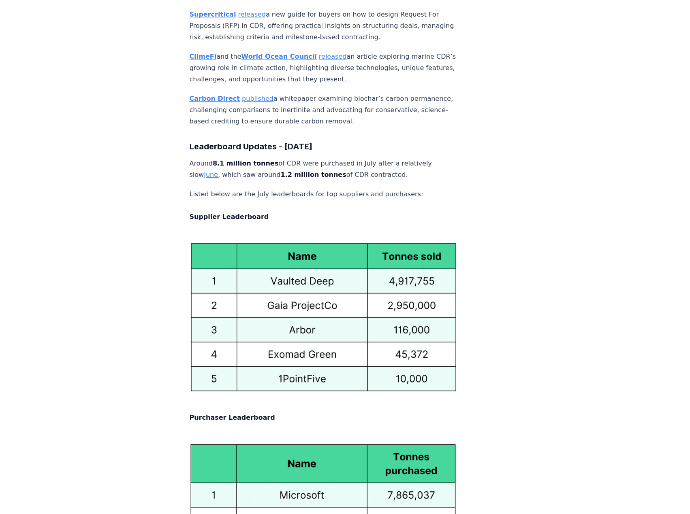
drag, startPoint x: 258, startPoint y: 81, endPoint x: 297, endPoint y: 81, distance: 38.5
click at [259, 158] on p "Around 8.1 million tonnes of CDR were purchased in July after a relatively slow…" at bounding box center [324, 169] width 268 height 23
click at [407, 158] on p "Around 8.1 million tonnes of CDR were purchased in July after a relatively slow…" at bounding box center [324, 169] width 268 height 23
drag, startPoint x: 278, startPoint y: 100, endPoint x: 282, endPoint y: 100, distance: 4.1
click at [278, 189] on p "Listed below are the July leaderboards for top suppliers and purchasers: Suppli…" at bounding box center [324, 206] width 268 height 34
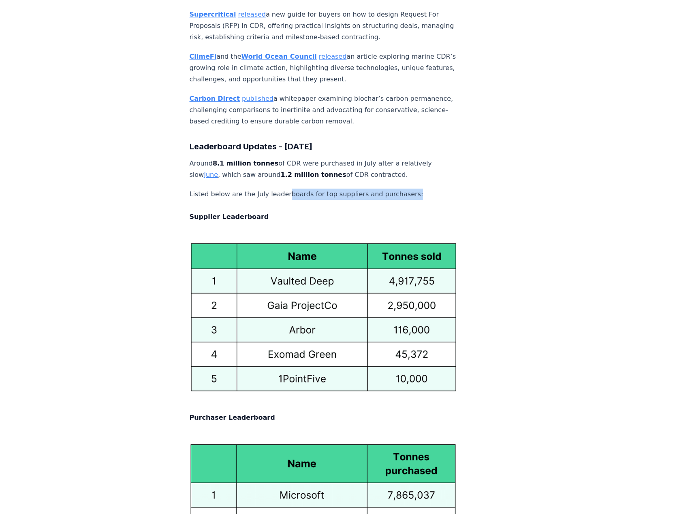
click at [419, 189] on p "Listed below are the July leaderboards for top suppliers and purchasers: Suppli…" at bounding box center [324, 206] width 268 height 34
click at [414, 189] on p "Listed below are the July leaderboards for top suppliers and purchasers: Suppli…" at bounding box center [324, 206] width 268 height 34
click at [388, 189] on p "Listed below are the July leaderboards for top suppliers and purchasers: Suppli…" at bounding box center [324, 206] width 268 height 34
click at [344, 189] on p "Listed below are the July leaderboards for top suppliers and purchasers: Suppli…" at bounding box center [324, 206] width 268 height 34
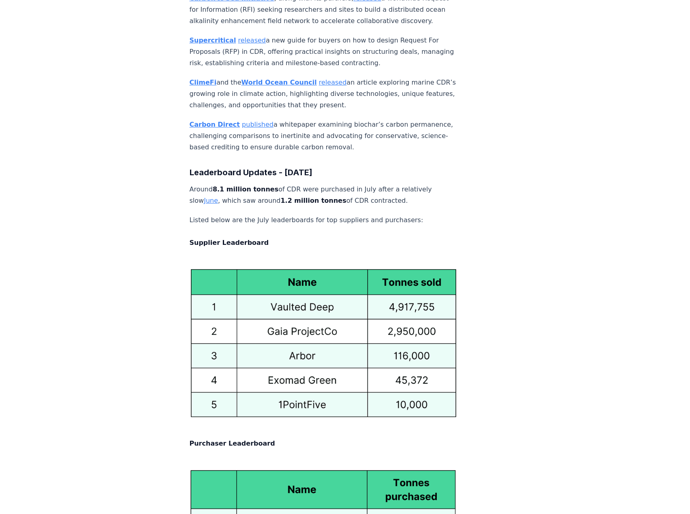
scroll to position [3806, 0]
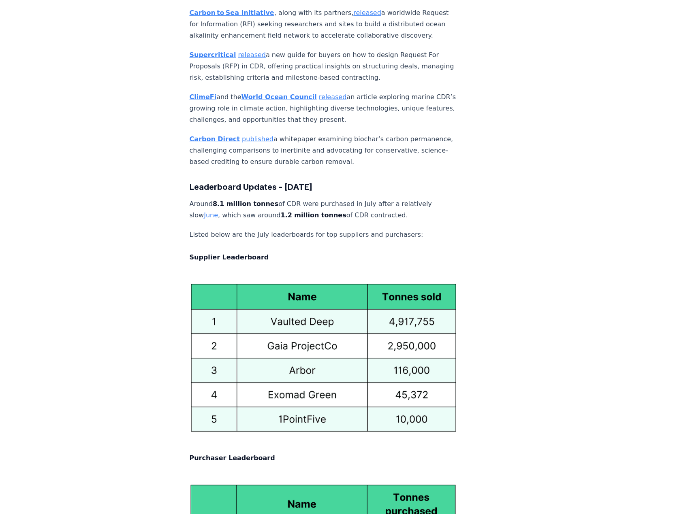
drag, startPoint x: 281, startPoint y: 115, endPoint x: 369, endPoint y: 114, distance: 87.5
click at [369, 198] on p "Around 8.1 million tonnes of CDR were purchased in July after a relatively slow…" at bounding box center [324, 209] width 268 height 23
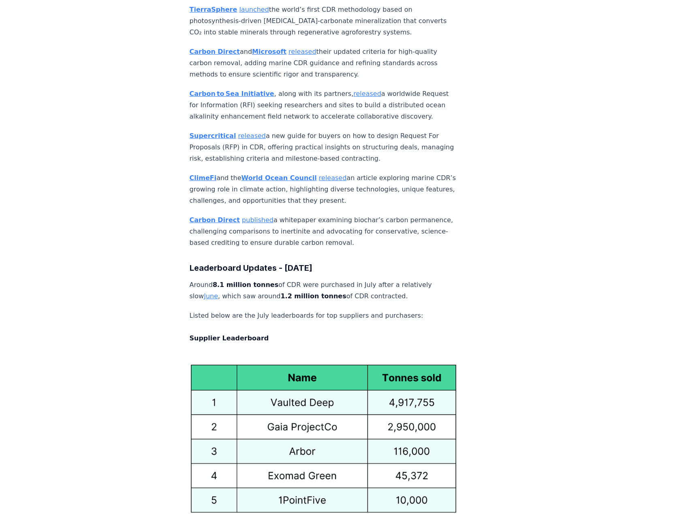
scroll to position [3968, 0]
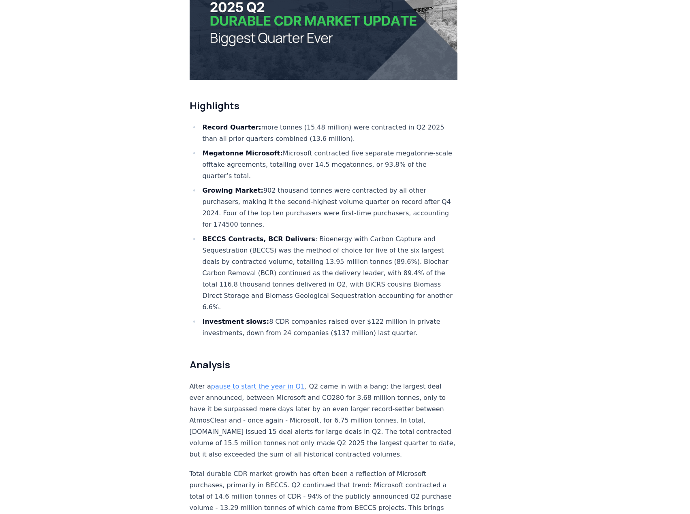
scroll to position [243, 0]
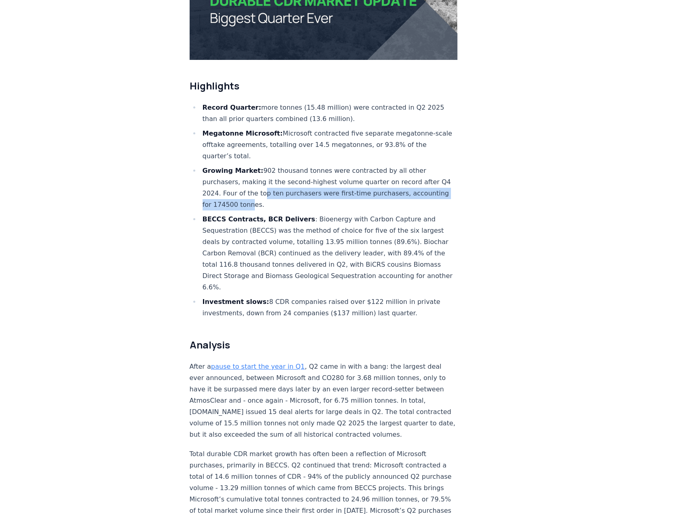
drag, startPoint x: 273, startPoint y: 168, endPoint x: 285, endPoint y: 179, distance: 15.8
click at [285, 179] on li "Growing Market: 902 thousand tonnes were contracted by all other purchasers, ma…" at bounding box center [329, 187] width 258 height 45
drag, startPoint x: 300, startPoint y: 164, endPoint x: 300, endPoint y: 176, distance: 11.4
click at [300, 176] on li "Growing Market: 902 thousand tonnes were contracted by all other purchasers, ma…" at bounding box center [329, 187] width 258 height 45
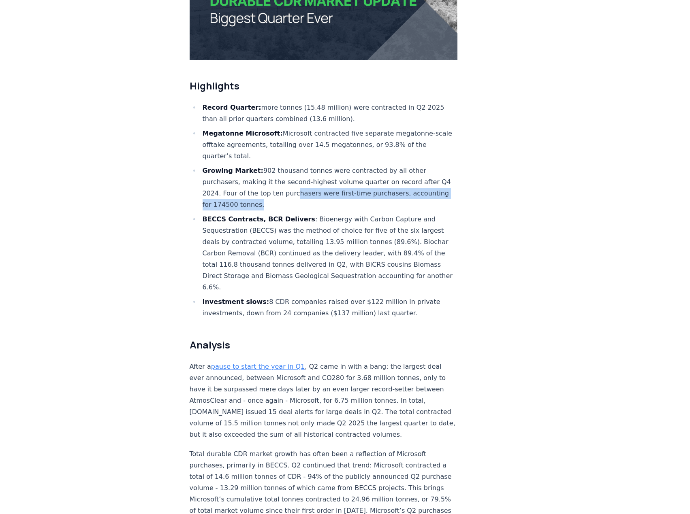
click at [300, 176] on li "Growing Market: 902 thousand tonnes were contracted by all other purchasers, ma…" at bounding box center [329, 187] width 258 height 45
drag, startPoint x: 284, startPoint y: 168, endPoint x: 282, endPoint y: 181, distance: 13.2
click at [282, 181] on li "Growing Market: 902 thousand tonnes were contracted by all other purchasers, ma…" at bounding box center [329, 187] width 258 height 45
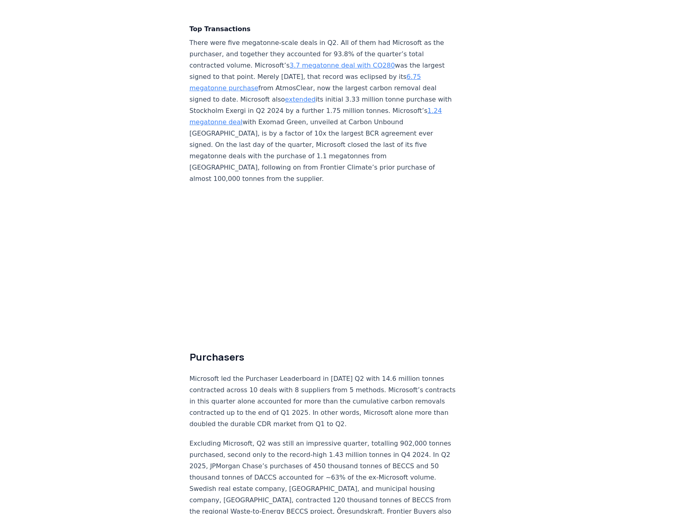
scroll to position [1863, 0]
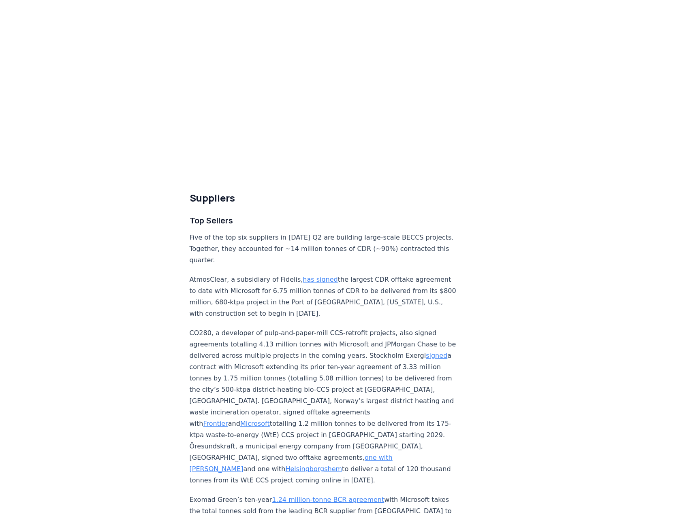
scroll to position [2632, 0]
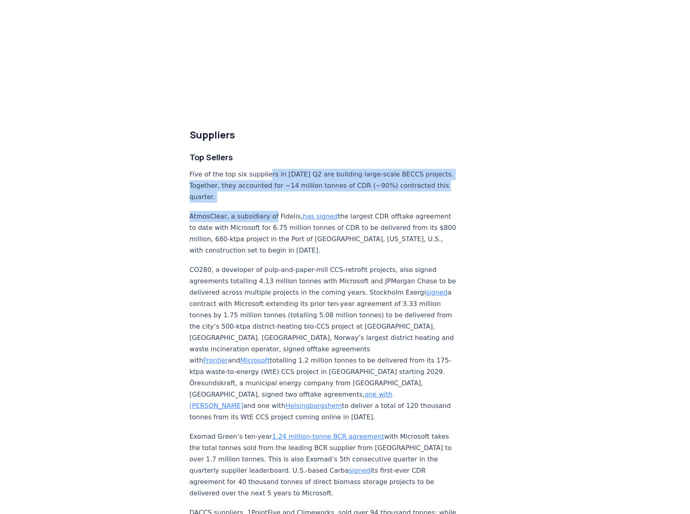
drag, startPoint x: 263, startPoint y: 154, endPoint x: 268, endPoint y: 191, distance: 36.8
click at [268, 191] on div "Highlights Record Quarter: more tonnes (15.48 million) were contracted in Q2 20…" at bounding box center [324, 230] width 268 height 5520
drag, startPoint x: 276, startPoint y: 157, endPoint x: 279, endPoint y: 187, distance: 30.1
click at [279, 187] on p "Five of the top six suppliers in [DATE] Q2 are building large-scale BECCS proje…" at bounding box center [324, 186] width 268 height 34
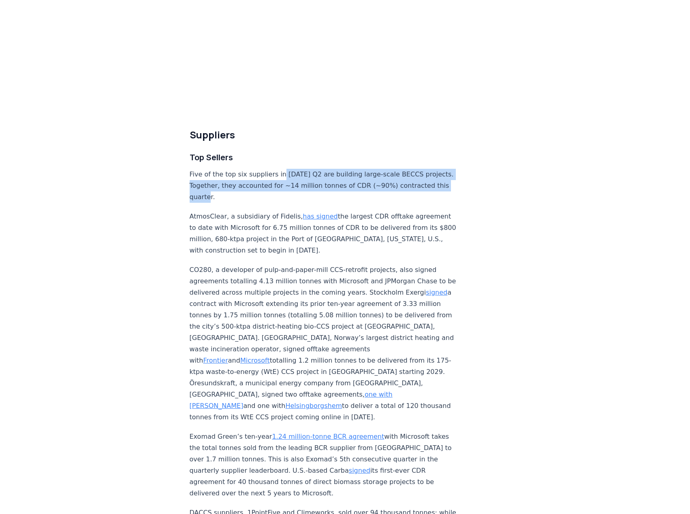
click at [279, 187] on p "Five of the top six suppliers in [DATE] Q2 are building large-scale BECCS proje…" at bounding box center [324, 186] width 268 height 34
drag, startPoint x: 258, startPoint y: 179, endPoint x: 224, endPoint y: 146, distance: 47.0
click at [224, 146] on div "Highlights Record Quarter: more tonnes (15.48 million) were contracted in Q2 20…" at bounding box center [324, 230] width 268 height 5520
click at [234, 169] on p "Five of the top six suppliers in [DATE] Q2 are building large-scale BECCS proje…" at bounding box center [324, 186] width 268 height 34
drag, startPoint x: 257, startPoint y: 157, endPoint x: 259, endPoint y: 193, distance: 36.1
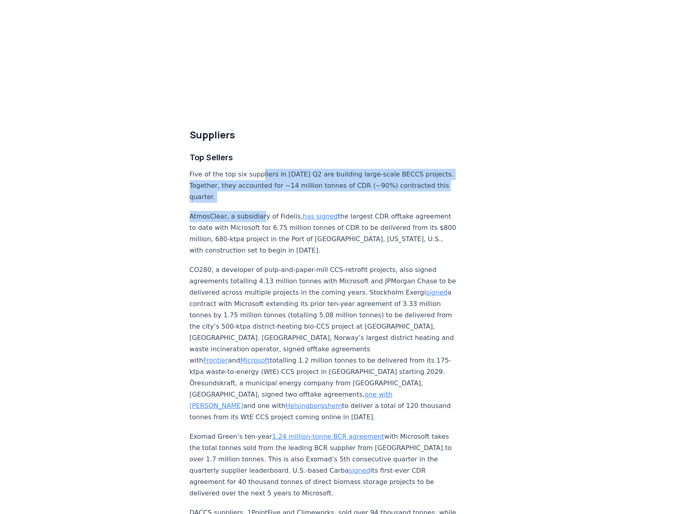
click at [259, 193] on div "Highlights Record Quarter: more tonnes (15.48 million) were contracted in Q2 20…" at bounding box center [324, 230] width 268 height 5520
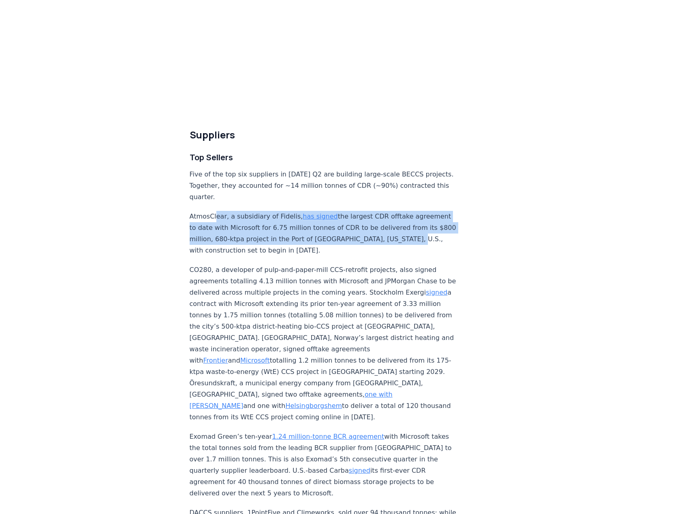
drag, startPoint x: 216, startPoint y: 190, endPoint x: 238, endPoint y: 242, distance: 56.4
click at [238, 242] on div "Highlights Record Quarter: more tonnes (15.48 million) were contracted in Q2 20…" at bounding box center [324, 230] width 268 height 5520
click at [238, 242] on p "AtmosClear, a subsidiary of Fidelis, has signed the largest CDR offtake agreeme…" at bounding box center [324, 233] width 268 height 45
drag, startPoint x: 255, startPoint y: 202, endPoint x: 271, endPoint y: 241, distance: 41.6
click at [271, 241] on p "AtmosClear, a subsidiary of Fidelis, has signed the largest CDR offtake agreeme…" at bounding box center [324, 233] width 268 height 45
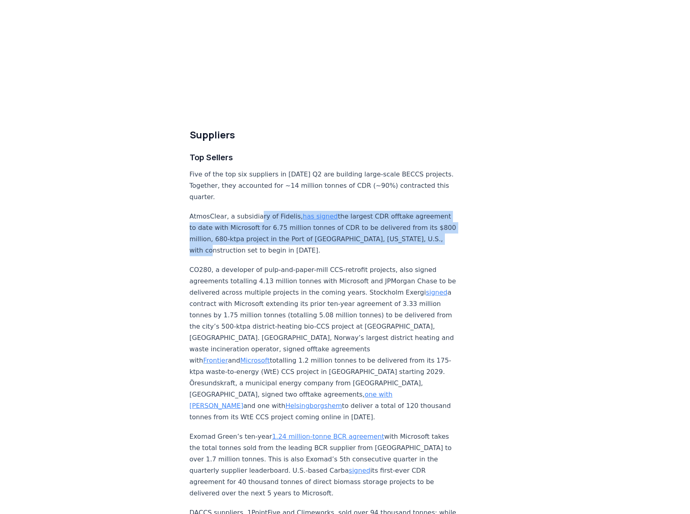
click at [271, 241] on p "AtmosClear, a subsidiary of Fidelis, has signed the largest CDR offtake agreeme…" at bounding box center [324, 233] width 268 height 45
drag, startPoint x: 364, startPoint y: 202, endPoint x: 381, endPoint y: 236, distance: 38.0
click at [381, 235] on p "AtmosClear, a subsidiary of Fidelis, has signed the largest CDR offtake agreeme…" at bounding box center [324, 233] width 268 height 45
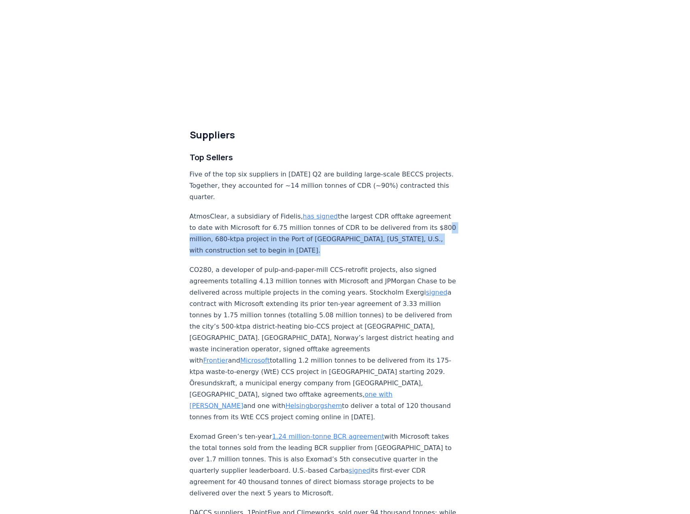
drag, startPoint x: 381, startPoint y: 236, endPoint x: 249, endPoint y: 220, distance: 133.9
click at [249, 220] on p "AtmosClear, a subsidiary of Fidelis, has signed the largest CDR offtake agreeme…" at bounding box center [324, 233] width 268 height 45
drag, startPoint x: 248, startPoint y: 215, endPoint x: 357, endPoint y: 242, distance: 111.8
click at [357, 242] on p "AtmosClear, a subsidiary of Fidelis, has signed the largest CDR offtake agreeme…" at bounding box center [324, 233] width 268 height 45
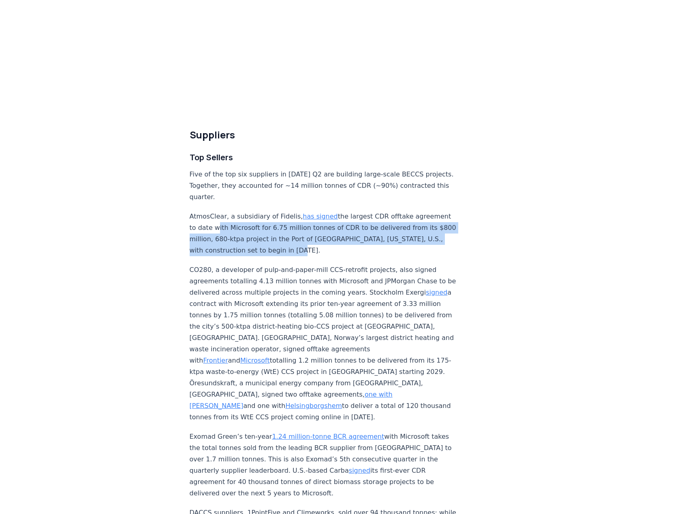
click at [357, 242] on p "AtmosClear, a subsidiary of Fidelis, has signed the largest CDR offtake agreeme…" at bounding box center [324, 233] width 268 height 45
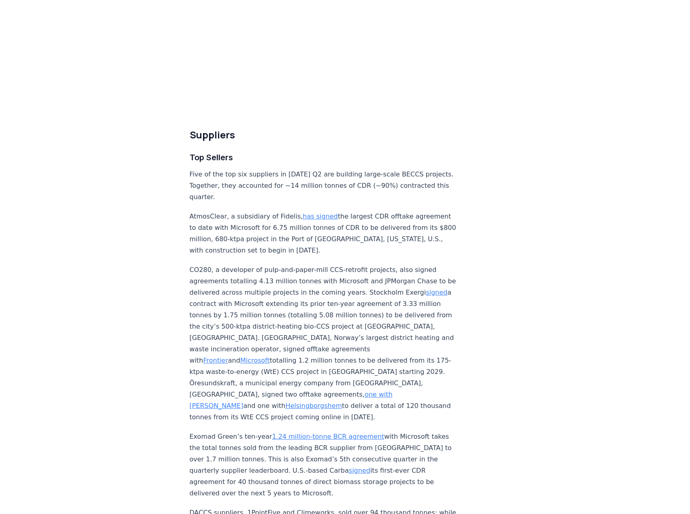
click at [406, 183] on p "Five of the top six suppliers in [DATE] Q2 are building large-scale BECCS proje…" at bounding box center [324, 186] width 268 height 34
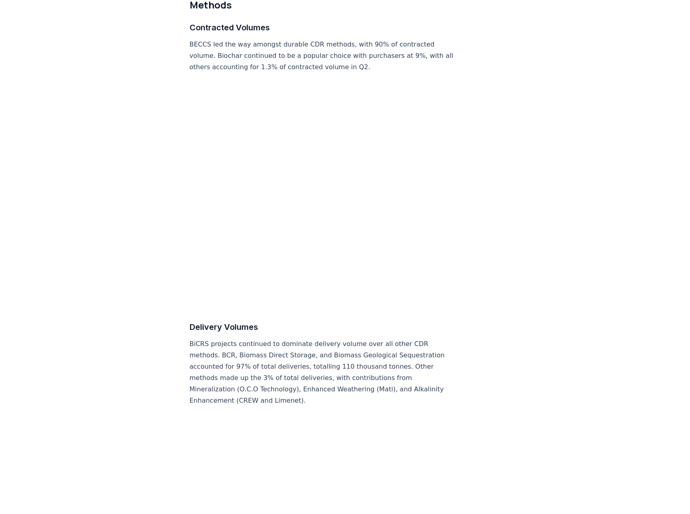
scroll to position [3766, 0]
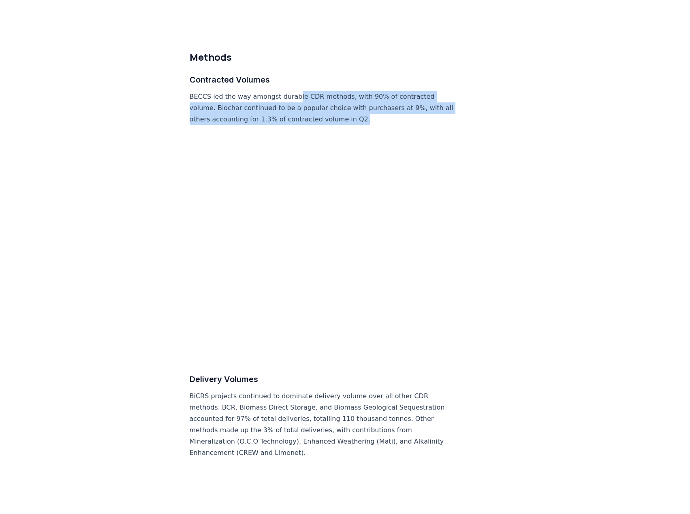
drag, startPoint x: 299, startPoint y: 69, endPoint x: 364, endPoint y: 93, distance: 68.7
click at [364, 93] on p "BECCS led the way amongst durable CDR methods, with 90% of contracted volume. B…" at bounding box center [324, 108] width 268 height 34
drag, startPoint x: 249, startPoint y: 82, endPoint x: 434, endPoint y: 90, distance: 185.2
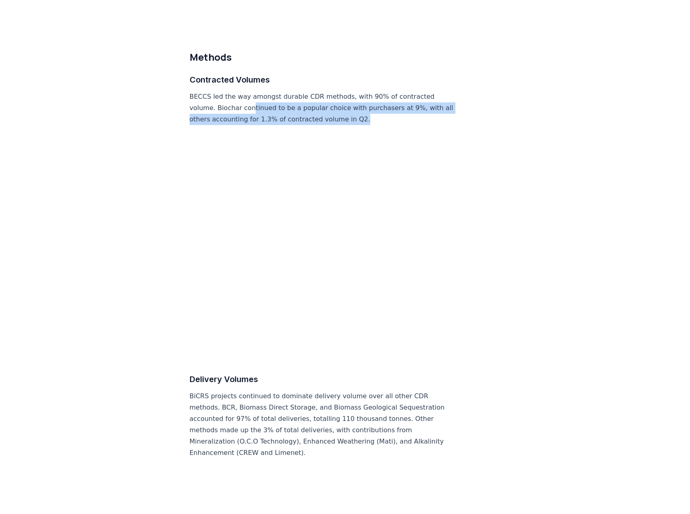
click at [399, 91] on p "BECCS led the way amongst durable CDR methods, with 90% of contracted volume. B…" at bounding box center [324, 108] width 268 height 34
drag, startPoint x: 383, startPoint y: 78, endPoint x: 383, endPoint y: 91, distance: 13.4
click at [383, 91] on p "BECCS led the way amongst durable CDR methods, with 90% of contracted volume. B…" at bounding box center [324, 108] width 268 height 34
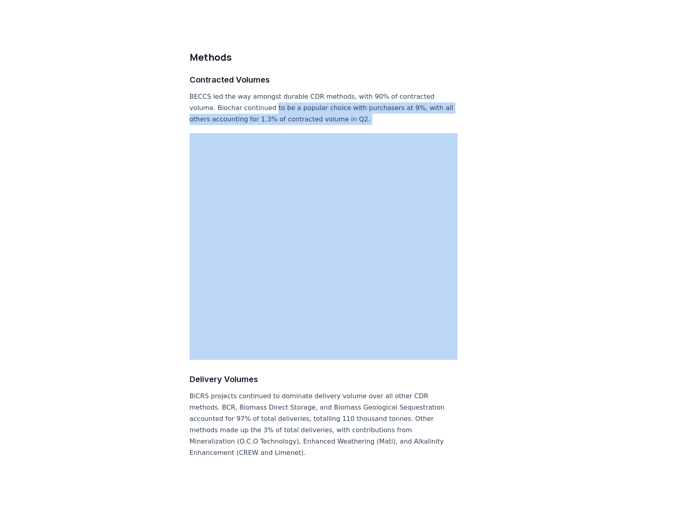
drag, startPoint x: 382, startPoint y: 90, endPoint x: 273, endPoint y: 81, distance: 109.4
click at [273, 91] on p "BECCS led the way amongst durable CDR methods, with 90% of contracted volume. B…" at bounding box center [324, 108] width 268 height 34
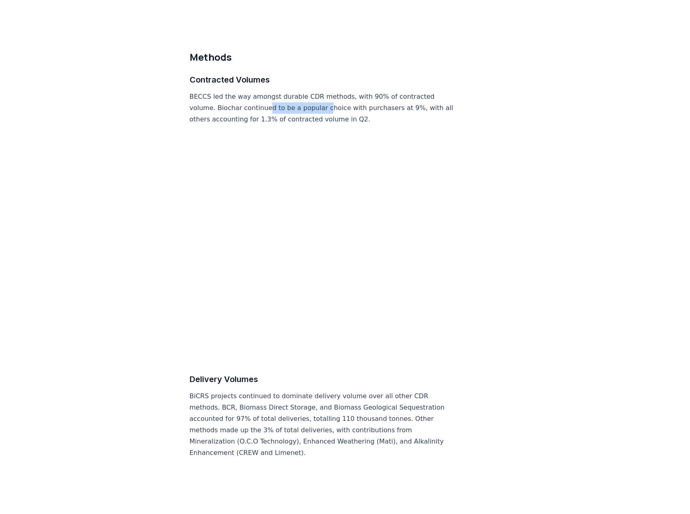
drag, startPoint x: 263, startPoint y: 82, endPoint x: 320, endPoint y: 85, distance: 57.2
click at [320, 91] on p "BECCS led the way amongst durable CDR methods, with 90% of contracted volume. B…" at bounding box center [324, 108] width 268 height 34
drag, startPoint x: 299, startPoint y: 82, endPoint x: 342, endPoint y: 83, distance: 43.0
click at [342, 91] on p "BECCS led the way amongst durable CDR methods, with 90% of contracted volume. B…" at bounding box center [324, 108] width 268 height 34
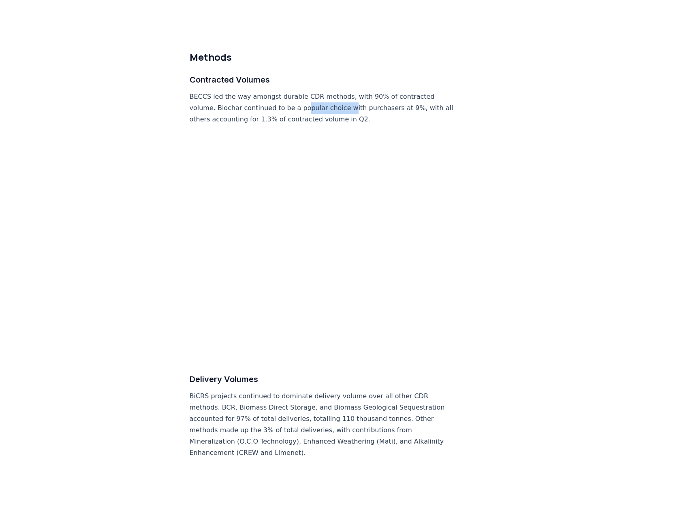
click at [342, 91] on p "BECCS led the way amongst durable CDR methods, with 90% of contracted volume. B…" at bounding box center [324, 108] width 268 height 34
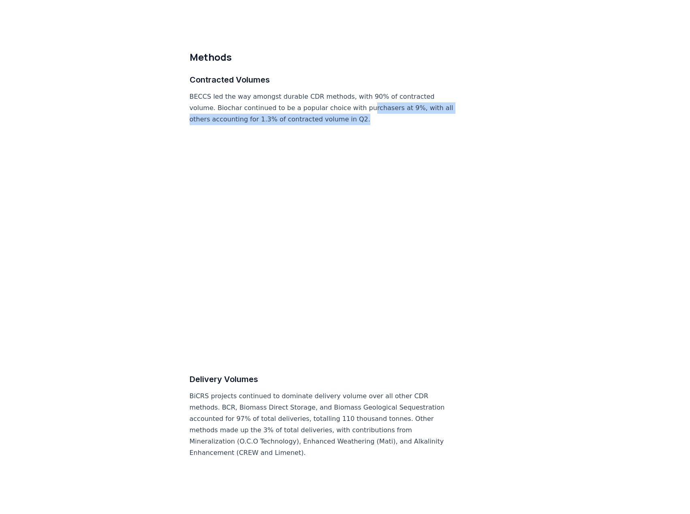
drag, startPoint x: 381, startPoint y: 85, endPoint x: 383, endPoint y: 97, distance: 11.9
click at [383, 97] on p "BECCS led the way amongst durable CDR methods, with 90% of contracted volume. B…" at bounding box center [324, 108] width 268 height 34
click at [383, 96] on p "BECCS led the way amongst durable CDR methods, with 90% of contracted volume. B…" at bounding box center [324, 108] width 268 height 34
click at [377, 92] on p "BECCS led the way amongst durable CDR methods, with 90% of contracted volume. B…" at bounding box center [324, 108] width 268 height 34
drag, startPoint x: 225, startPoint y: 92, endPoint x: 329, endPoint y: 95, distance: 104.1
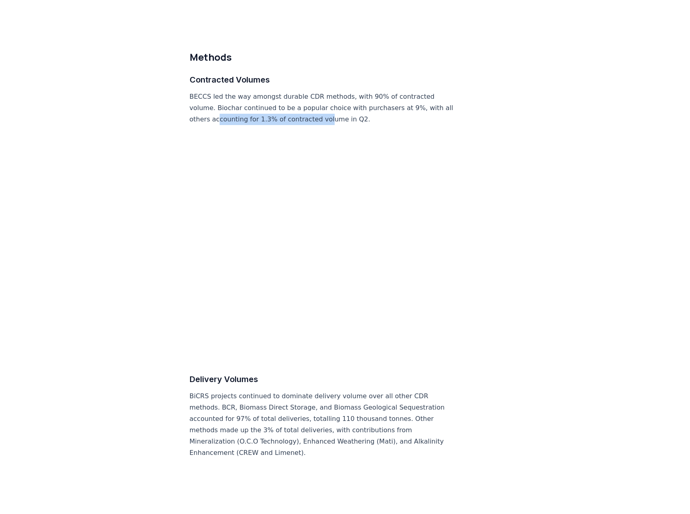
click at [329, 95] on p "BECCS led the way amongst durable CDR methods, with 90% of contracted volume. B…" at bounding box center [324, 108] width 268 height 34
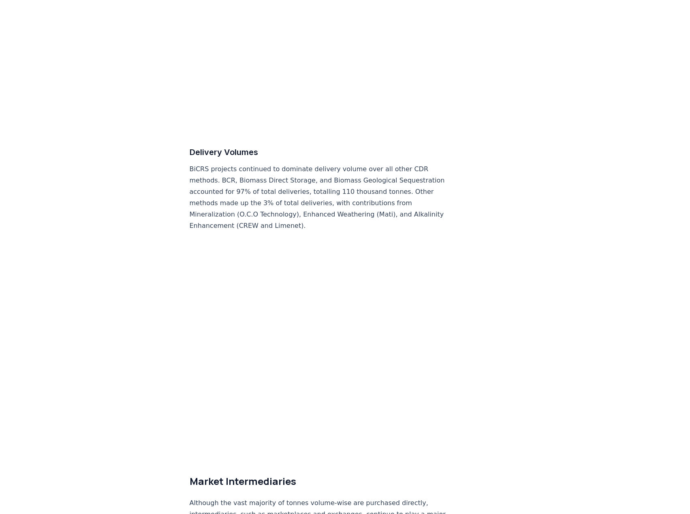
scroll to position [4009, 0]
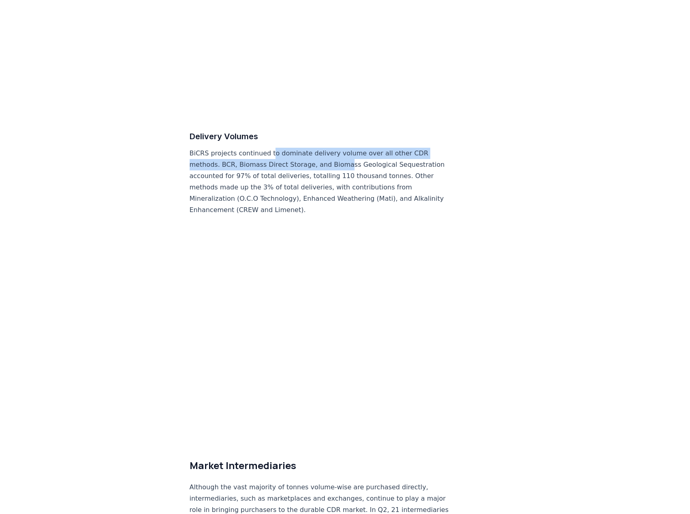
drag, startPoint x: 298, startPoint y: 131, endPoint x: 338, endPoint y: 138, distance: 40.6
click at [338, 148] on p "BiCRS projects continued to dominate delivery volume over all other CDR methods…" at bounding box center [324, 182] width 268 height 68
drag, startPoint x: 360, startPoint y: 128, endPoint x: 372, endPoint y: 139, distance: 16.1
click at [372, 148] on p "BiCRS projects continued to dominate delivery volume over all other CDR methods…" at bounding box center [324, 182] width 268 height 68
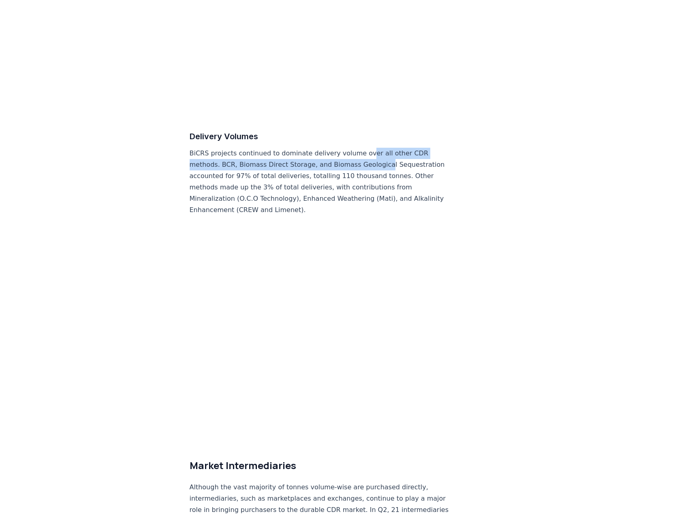
click at [372, 148] on p "BiCRS projects continued to dominate delivery volume over all other CDR methods…" at bounding box center [324, 182] width 268 height 68
drag, startPoint x: 370, startPoint y: 127, endPoint x: 391, endPoint y: 138, distance: 23.7
click at [391, 148] on p "BiCRS projects continued to dominate delivery volume over all other CDR methods…" at bounding box center [324, 182] width 268 height 68
drag, startPoint x: 219, startPoint y: 138, endPoint x: 301, endPoint y: 141, distance: 81.9
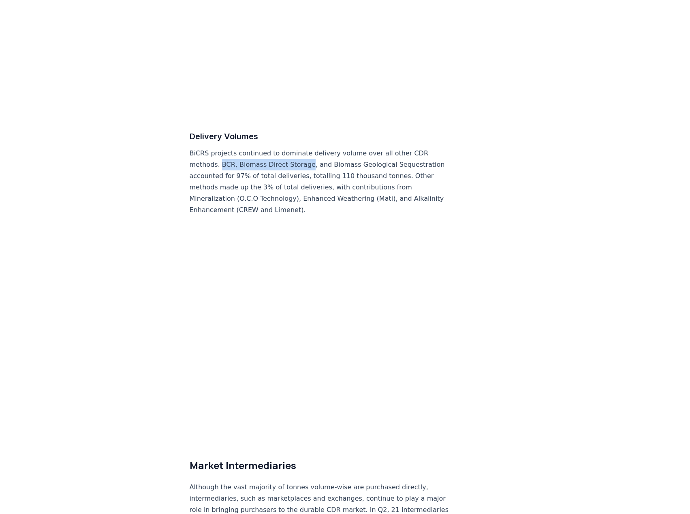
click at [301, 148] on p "BiCRS projects continued to dominate delivery volume over all other CDR methods…" at bounding box center [324, 182] width 268 height 68
click at [262, 148] on p "BiCRS projects continued to dominate delivery volume over all other CDR methods…" at bounding box center [324, 182] width 268 height 68
drag, startPoint x: 247, startPoint y: 141, endPoint x: 340, endPoint y: 143, distance: 93.6
click at [340, 148] on p "BiCRS projects continued to dominate delivery volume over all other CDR methods…" at bounding box center [324, 182] width 268 height 68
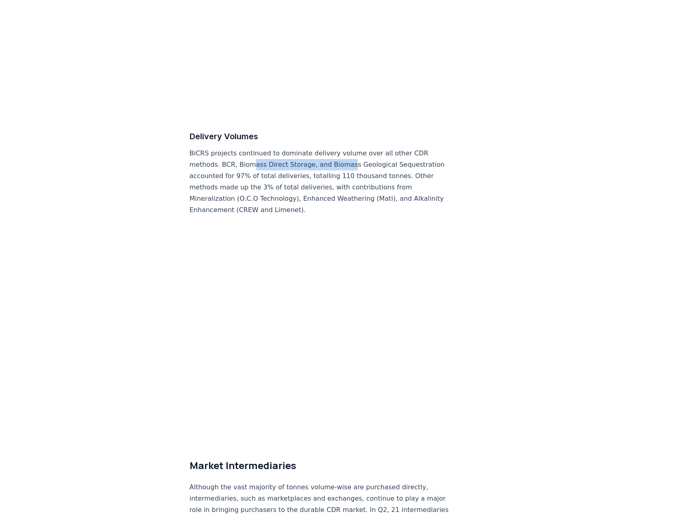
click at [340, 148] on p "BiCRS projects continued to dominate delivery volume over all other CDR methods…" at bounding box center [324, 182] width 268 height 68
drag, startPoint x: 325, startPoint y: 138, endPoint x: 379, endPoint y: 142, distance: 54.8
click at [379, 148] on p "BiCRS projects continued to dominate delivery volume over all other CDR methods…" at bounding box center [324, 182] width 268 height 68
drag, startPoint x: 343, startPoint y: 140, endPoint x: 424, endPoint y: 141, distance: 81.4
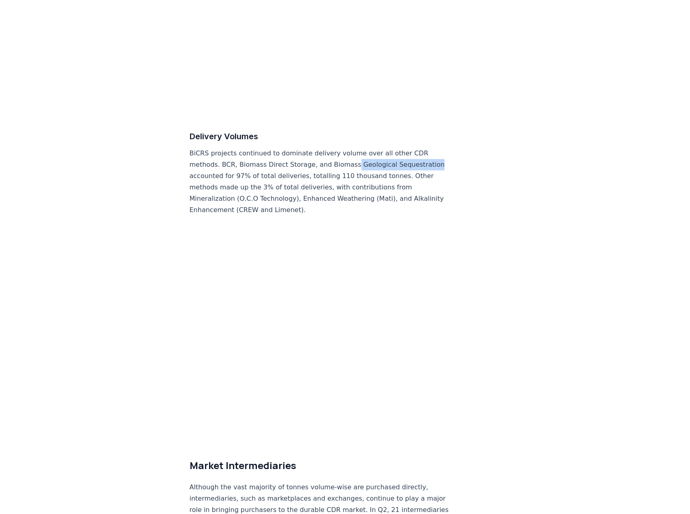
drag, startPoint x: 302, startPoint y: 153, endPoint x: 398, endPoint y: 154, distance: 96.0
click at [398, 154] on p "BiCRS projects continued to dominate delivery volume over all other CDR methods…" at bounding box center [324, 182] width 268 height 68
drag, startPoint x: 398, startPoint y: 154, endPoint x: 394, endPoint y: 153, distance: 4.4
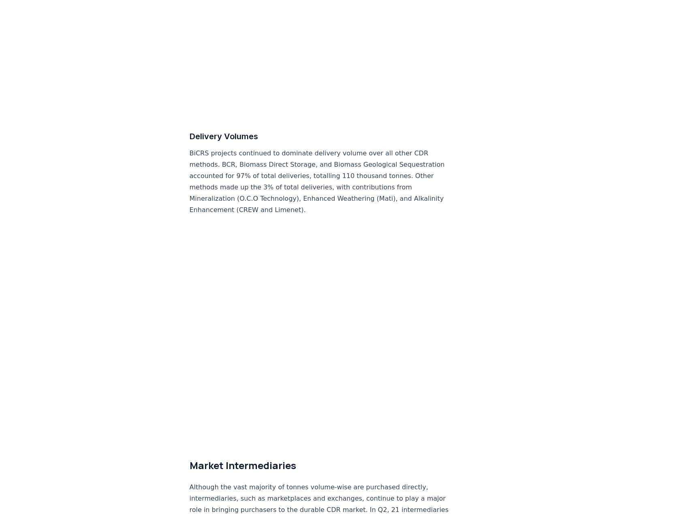
click at [398, 154] on p "BiCRS projects continued to dominate delivery volume over all other CDR methods…" at bounding box center [324, 182] width 268 height 68
drag, startPoint x: 246, startPoint y: 162, endPoint x: 360, endPoint y: 164, distance: 113.4
click at [360, 164] on p "BiCRS projects continued to dominate delivery volume over all other CDR methods…" at bounding box center [324, 182] width 268 height 68
drag, startPoint x: 244, startPoint y: 175, endPoint x: 323, endPoint y: 177, distance: 79.0
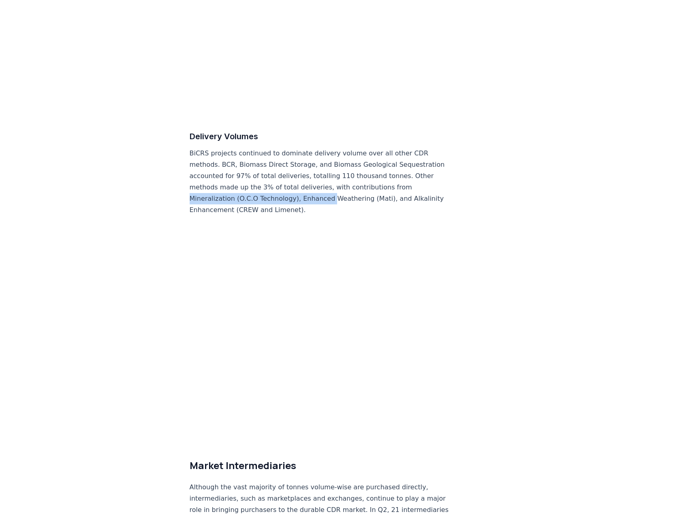
click at [323, 177] on p "BiCRS projects continued to dominate delivery volume over all other CDR methods…" at bounding box center [324, 182] width 268 height 68
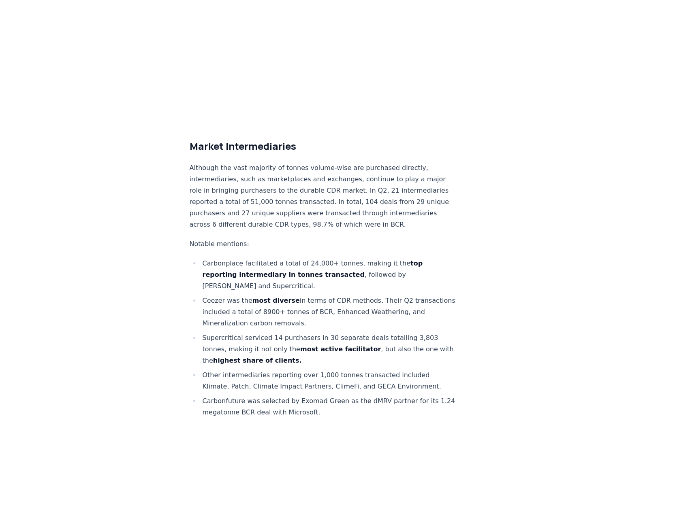
scroll to position [4333, 0]
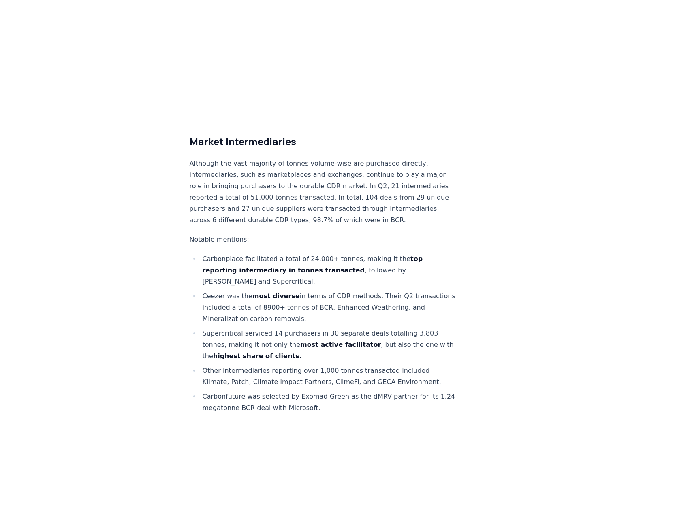
click at [204, 158] on p "Although the vast majority of tonnes volume-wise are purchased directly, interm…" at bounding box center [324, 192] width 268 height 68
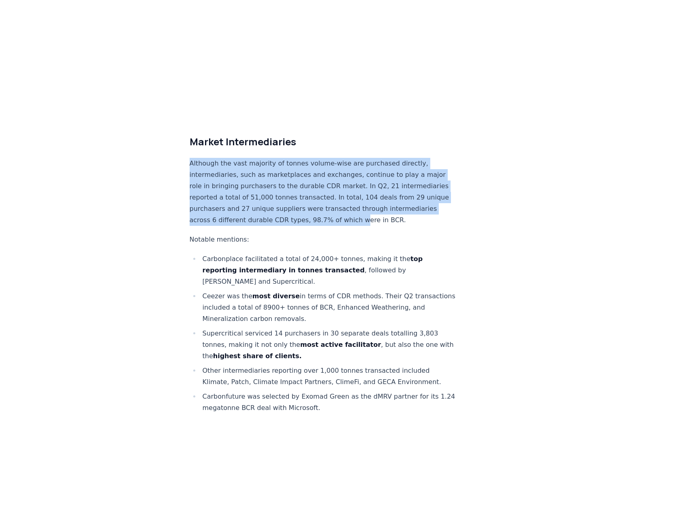
drag, startPoint x: 190, startPoint y: 138, endPoint x: 351, endPoint y: 198, distance: 172.2
click at [351, 198] on p "Although the vast majority of tonnes volume-wise are purchased directly, interm…" at bounding box center [324, 192] width 268 height 68
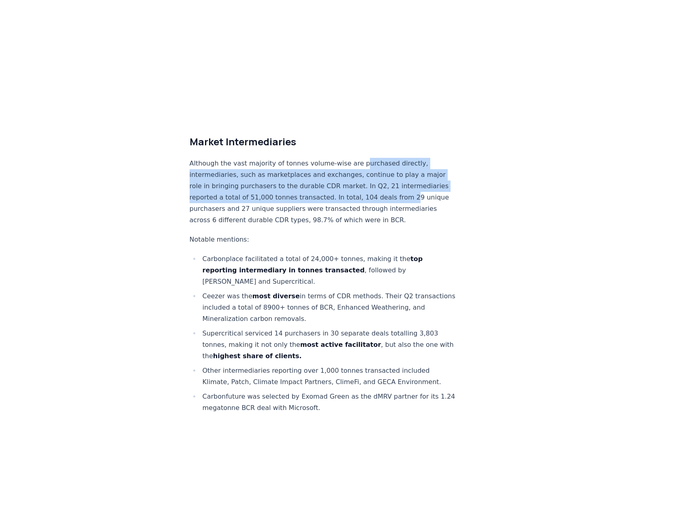
drag, startPoint x: 351, startPoint y: 137, endPoint x: 395, endPoint y: 170, distance: 55.0
click at [395, 170] on p "Although the vast majority of tonnes volume-wise are purchased directly, interm…" at bounding box center [324, 192] width 268 height 68
drag
click at [367, 175] on p "Although the vast majority of tonnes volume-wise are purchased directly, interm…" at bounding box center [324, 192] width 268 height 68
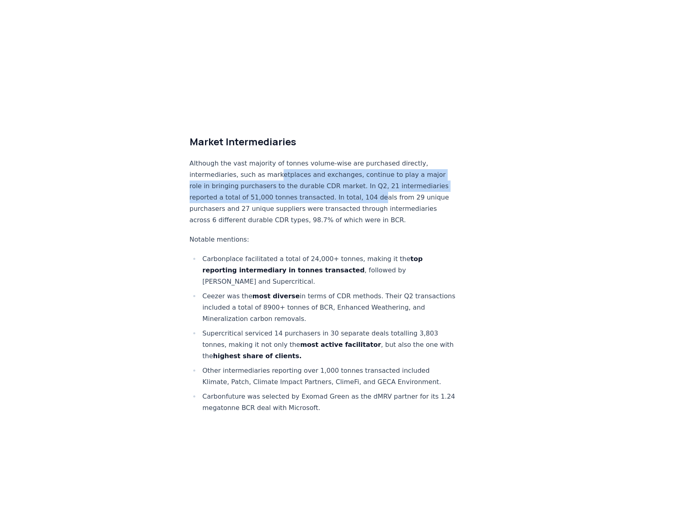
click at [367, 175] on p "Although the vast majority of tonnes volume-wise are purchased directly, interm…" at bounding box center [324, 192] width 268 height 68
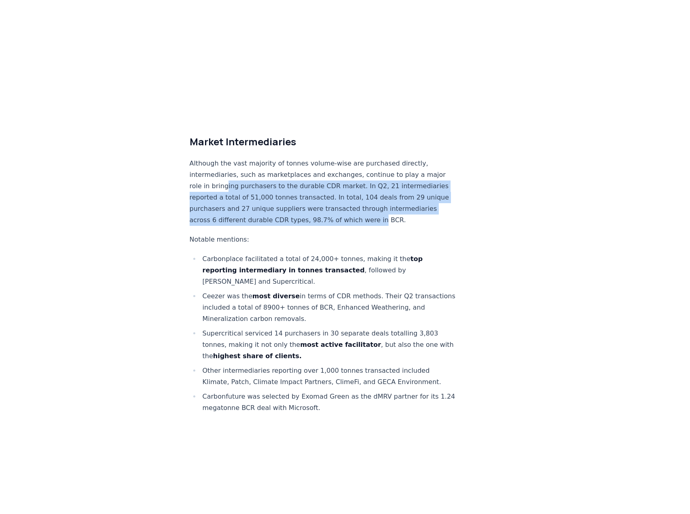
click at [366, 196] on p "Although the vast majority of tonnes volume-wise are purchased directly, interm…" at bounding box center [324, 192] width 268 height 68
click at [343, 196] on p "Although the vast majority of tonnes volume-wise are purchased directly, interm…" at bounding box center [324, 192] width 268 height 68
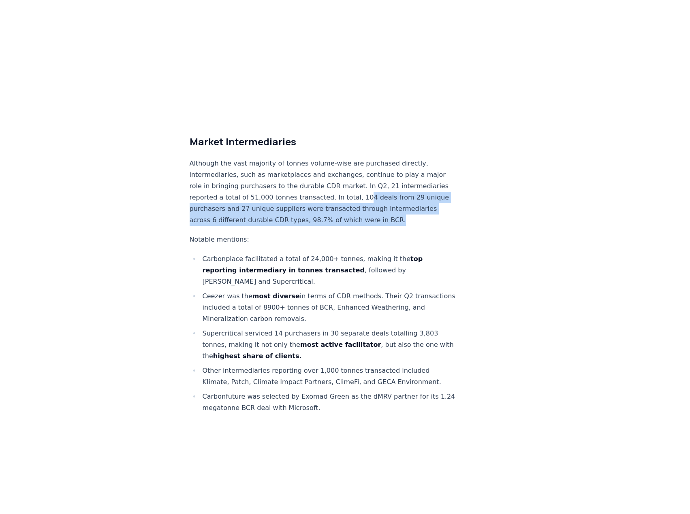
click at [385, 196] on p "Although the vast majority of tonnes volume-wise are purchased directly, interm…" at bounding box center [324, 192] width 268 height 68
click at [213, 175] on p "Although the vast majority of tonnes volume-wise are purchased directly, interm…" at bounding box center [324, 192] width 268 height 68
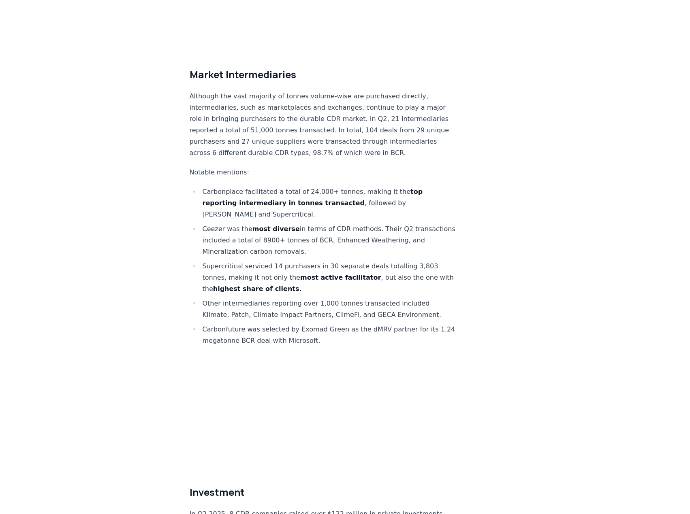
scroll to position [4414, 0]
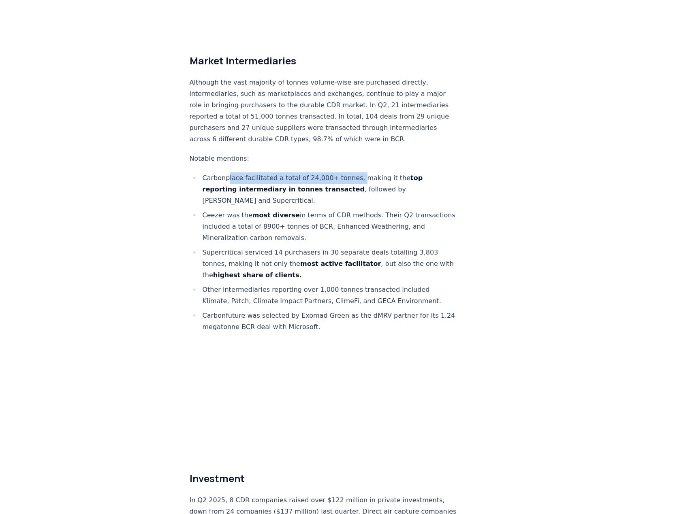
click at [350, 173] on li "Carbonplace facilitated a total of 24,000+ tonnes, making it the top reporting …" at bounding box center [329, 190] width 258 height 34
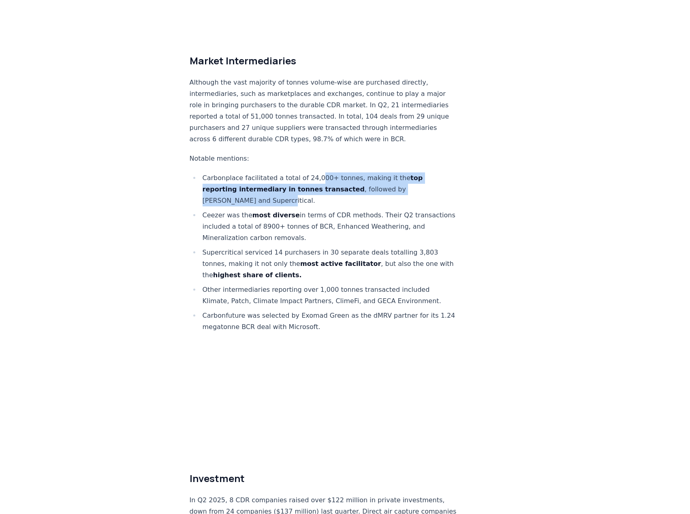
click at [384, 174] on li "Carbonplace facilitated a total of 24,000+ tonnes, making it the top reporting …" at bounding box center [329, 190] width 258 height 34
click at [299, 186] on ul "Carbonplace facilitated a total of 24,000+ tonnes, making it the top reporting …" at bounding box center [324, 253] width 268 height 160
click at [299, 210] on li "[PERSON_NAME] was the most diverse in terms of CDR methods. Their Q2 transactio…" at bounding box center [329, 227] width 258 height 34
click at [204, 173] on li "Carbonplace facilitated a total of 24,000+ tonnes, making it the top reporting …" at bounding box center [329, 190] width 258 height 34
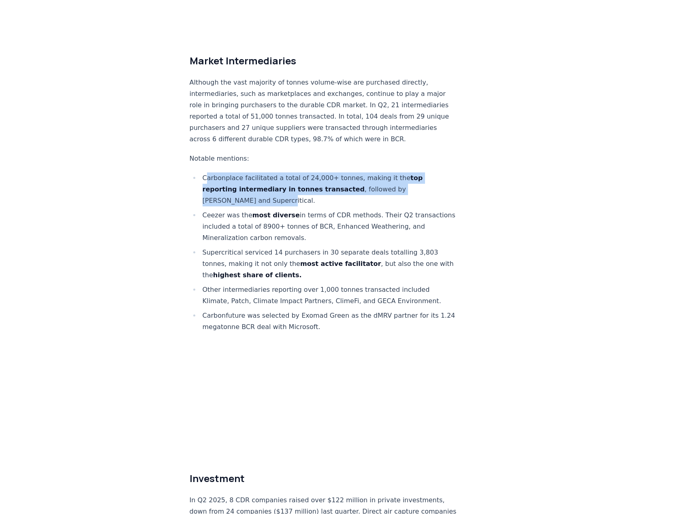
click at [209, 173] on li "Carbonplace facilitated a total of 24,000+ tonnes, making it the top reporting …" at bounding box center [329, 190] width 258 height 34
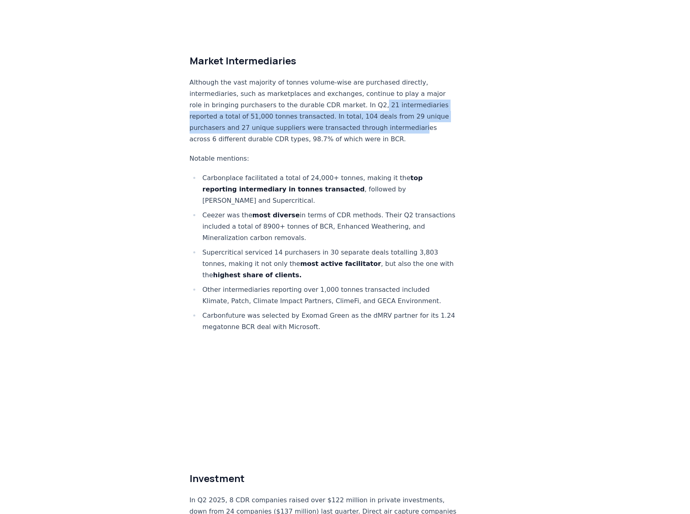
click at [407, 108] on p "Although the vast majority of tonnes volume-wise are purchased directly, interm…" at bounding box center [324, 111] width 268 height 68
click at [349, 102] on p "Although the vast majority of tonnes volume-wise are purchased directly, interm…" at bounding box center [324, 111] width 268 height 68
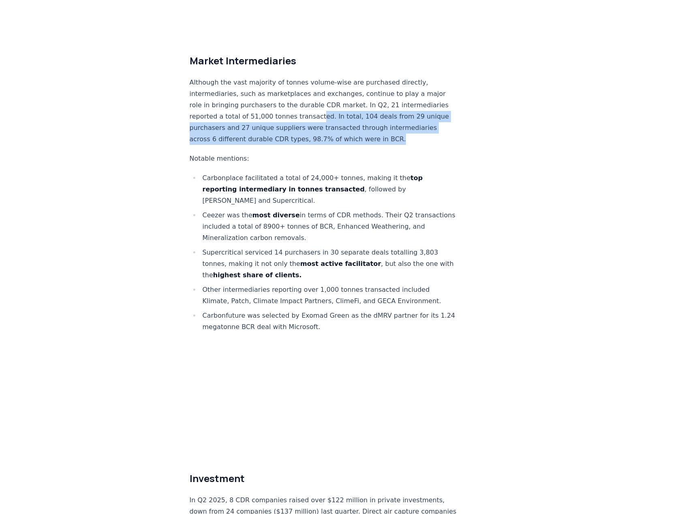
click at [393, 117] on p "Although the vast majority of tonnes volume-wise are purchased directly, interm…" at bounding box center [324, 111] width 268 height 68
click at [361, 89] on p "Although the vast majority of tonnes volume-wise are purchased directly, interm…" at bounding box center [324, 111] width 268 height 68
click at [386, 114] on p "Although the vast majority of tonnes volume-wise are purchased directly, interm…" at bounding box center [324, 111] width 268 height 68
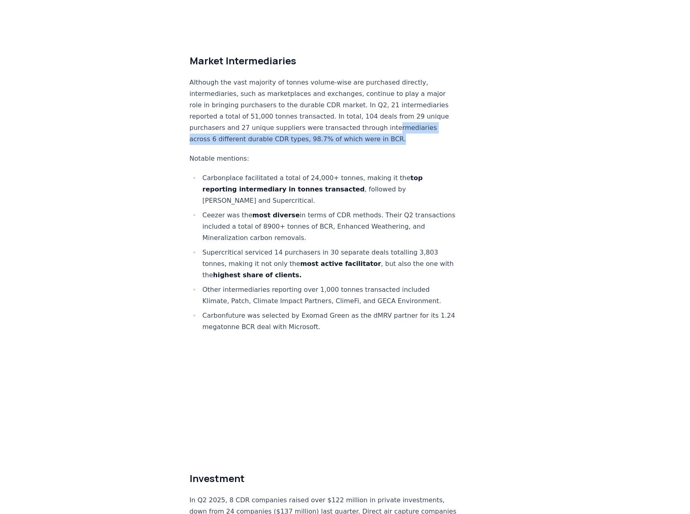
click at [379, 105] on p "Although the vast majority of tonnes volume-wise are purchased directly, interm…" at bounding box center [324, 111] width 268 height 68
click at [379, 104] on p "Although the vast majority of tonnes volume-wise are purchased directly, interm…" at bounding box center [324, 111] width 268 height 68
click at [396, 115] on p "Although the vast majority of tonnes volume-wise are purchased directly, interm…" at bounding box center [324, 111] width 268 height 68
click at [385, 104] on p "Although the vast majority of tonnes volume-wise are purchased directly, interm…" at bounding box center [324, 111] width 268 height 68
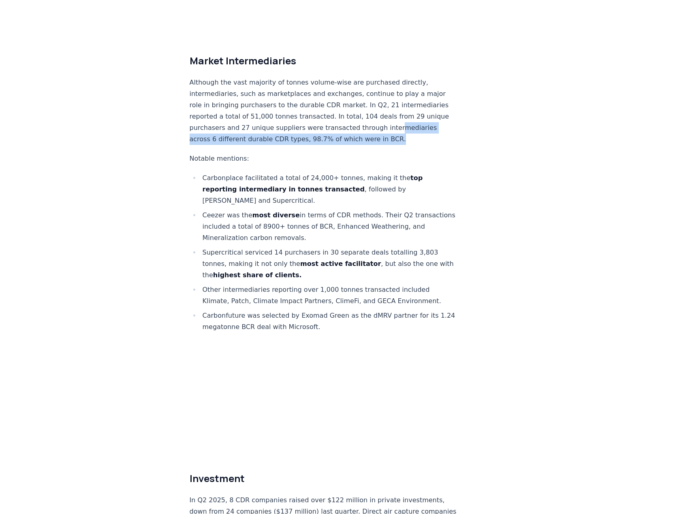
click at [396, 119] on p "Although the vast majority of tonnes volume-wise are purchased directly, interm…" at bounding box center [324, 111] width 268 height 68
click at [394, 116] on p "Although the vast majority of tonnes volume-wise are purchased directly, interm…" at bounding box center [324, 111] width 268 height 68
click at [389, 113] on p "Although the vast majority of tonnes volume-wise are purchased directly, interm…" at bounding box center [324, 111] width 268 height 68
click at [378, 96] on p "Although the vast majority of tonnes volume-wise are purchased directly, interm…" at bounding box center [324, 111] width 268 height 68
click at [377, 94] on p "Although the vast majority of tonnes volume-wise are purchased directly, interm…" at bounding box center [324, 111] width 268 height 68
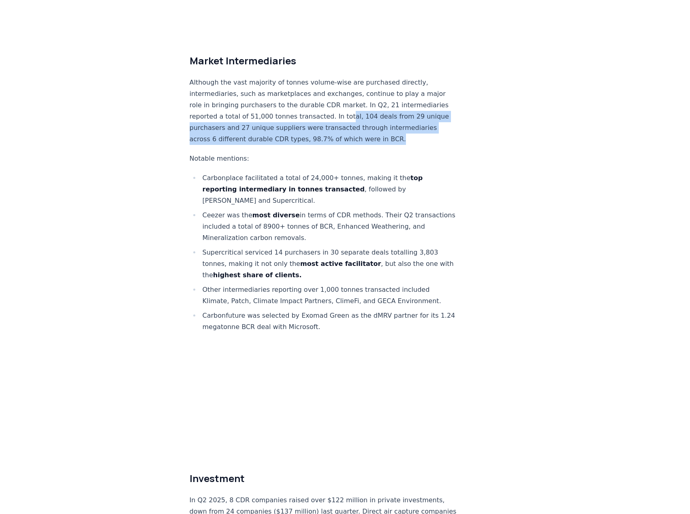
click at [407, 113] on p "Although the vast majority of tonnes volume-wise are purchased directly, interm…" at bounding box center [324, 111] width 268 height 68
click at [330, 88] on p "Although the vast majority of tonnes volume-wise are purchased directly, interm…" at bounding box center [324, 111] width 268 height 68
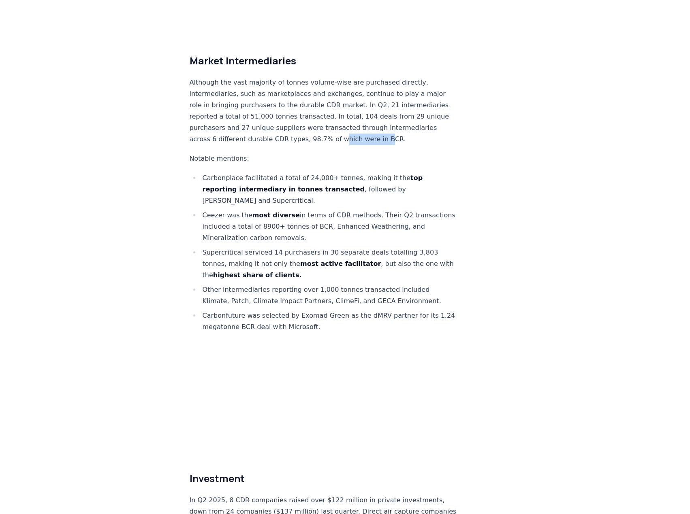
click at [378, 116] on p "Although the vast majority of tonnes volume-wise are purchased directly, interm…" at bounding box center [324, 111] width 268 height 68
click at [383, 116] on p "Although the vast majority of tonnes volume-wise are purchased directly, interm…" at bounding box center [324, 111] width 268 height 68
click at [342, 114] on p "Although the vast majority of tonnes volume-wise are purchased directly, interm…" at bounding box center [324, 111] width 268 height 68
click at [342, 115] on p "Although the vast majority of tonnes volume-wise are purchased directly, interm…" at bounding box center [324, 111] width 268 height 68
click at [372, 116] on p "Although the vast majority of tonnes volume-wise are purchased directly, interm…" at bounding box center [324, 111] width 268 height 68
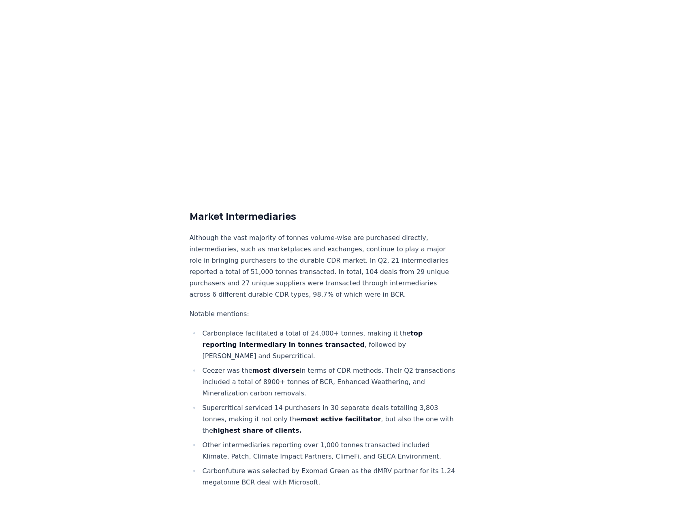
scroll to position [4333, 0]
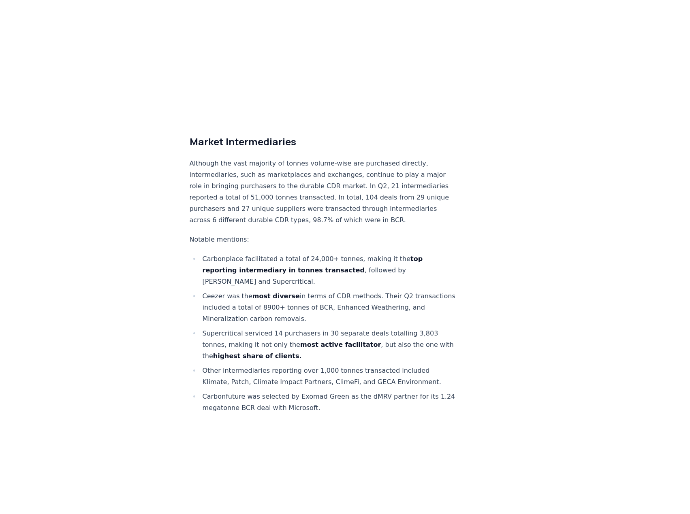
click at [381, 170] on p "Although the vast majority of tonnes volume-wise are purchased directly, interm…" at bounding box center [324, 192] width 268 height 68
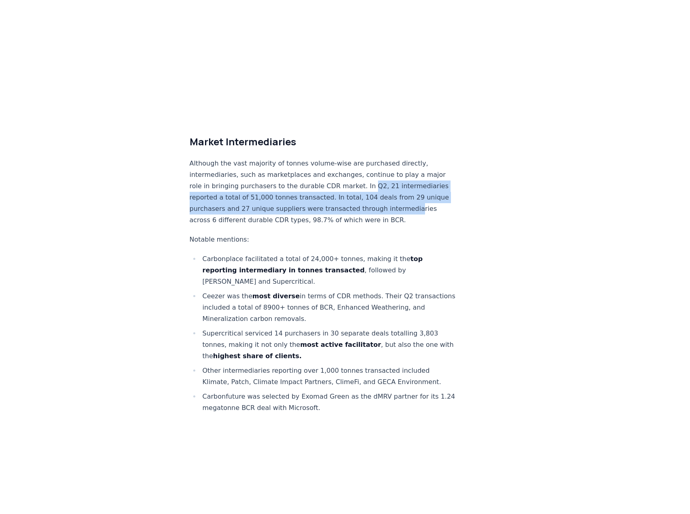
drag, startPoint x: 359, startPoint y: 163, endPoint x: 400, endPoint y: 189, distance: 48.5
click at [400, 189] on p "Although the vast majority of tonnes volume-wise are purchased directly, interm…" at bounding box center [324, 192] width 268 height 68
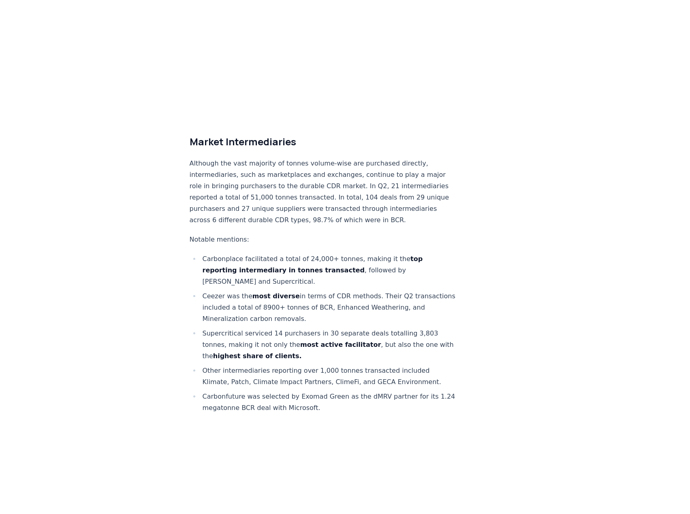
click at [270, 179] on p "Although the vast majority of tonnes volume-wise are purchased directly, interm…" at bounding box center [324, 192] width 268 height 68
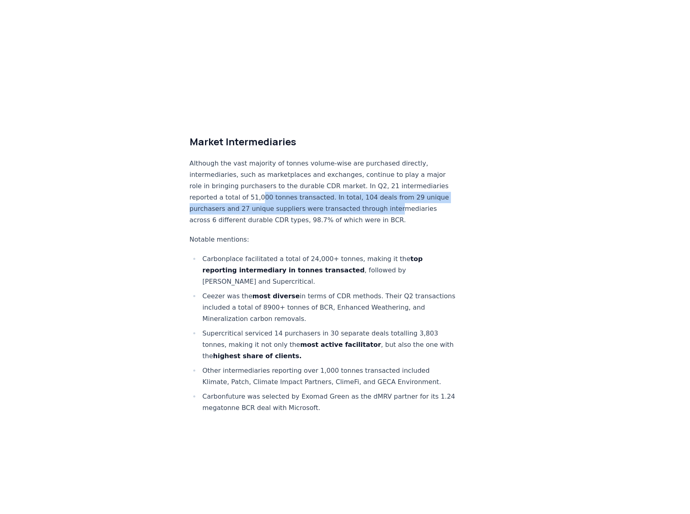
drag, startPoint x: 256, startPoint y: 171, endPoint x: 385, endPoint y: 188, distance: 129.9
click at [385, 188] on p "Although the vast majority of tonnes volume-wise are purchased directly, interm…" at bounding box center [324, 192] width 268 height 68
click at [385, 189] on p "Although the vast majority of tonnes volume-wise are purchased directly, interm…" at bounding box center [324, 192] width 268 height 68
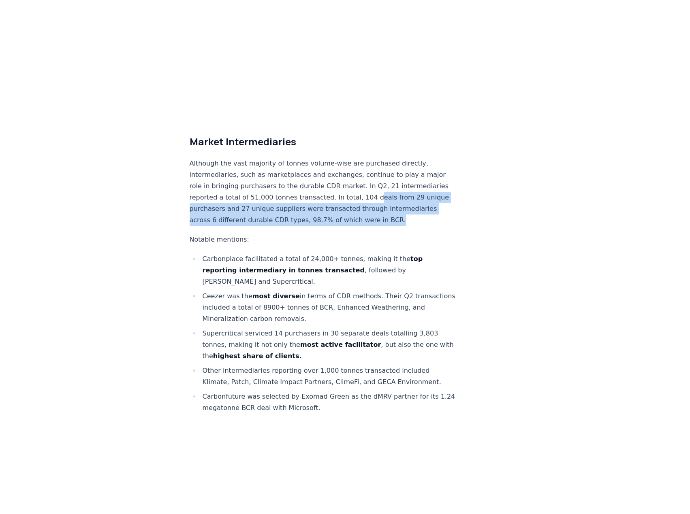
drag, startPoint x: 363, startPoint y: 172, endPoint x: 384, endPoint y: 194, distance: 30.9
click at [384, 194] on p "Although the vast majority of tonnes volume-wise are purchased directly, interm…" at bounding box center [324, 192] width 268 height 68
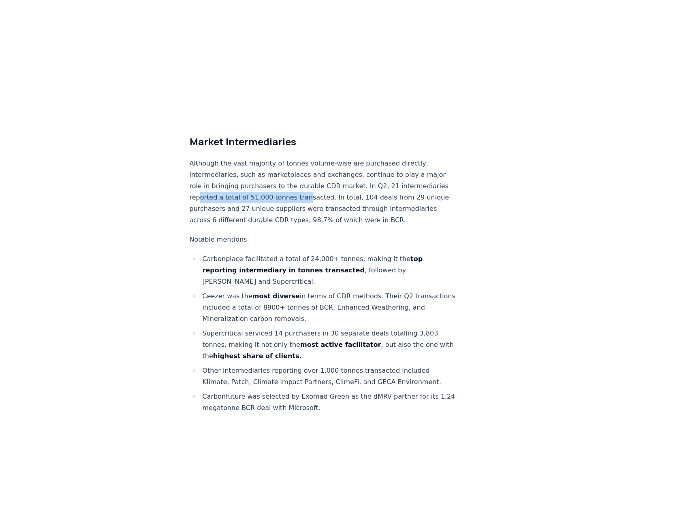
drag, startPoint x: 201, startPoint y: 175, endPoint x: 299, endPoint y: 175, distance: 98.0
click at [299, 175] on p "Although the vast majority of tonnes volume-wise are purchased directly, interm…" at bounding box center [324, 192] width 268 height 68
drag, startPoint x: 347, startPoint y: 176, endPoint x: 376, endPoint y: 176, distance: 29.6
click at [376, 176] on p "Although the vast majority of tonnes volume-wise are purchased directly, interm…" at bounding box center [324, 192] width 268 height 68
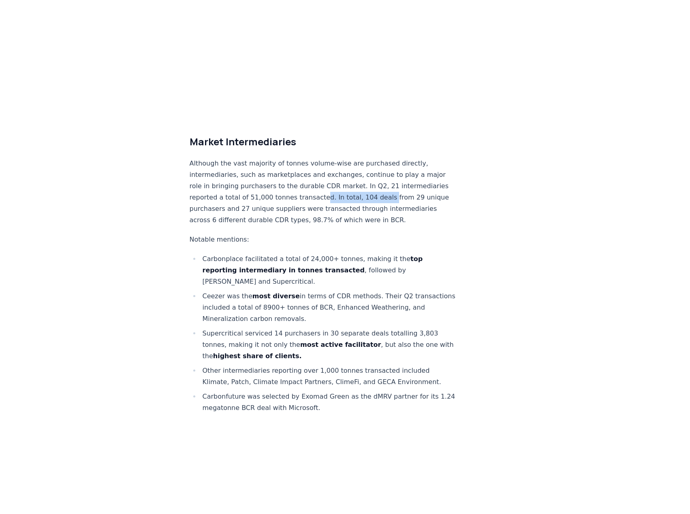
click at [377, 176] on p "Although the vast majority of tonnes volume-wise are purchased directly, interm…" at bounding box center [324, 192] width 268 height 68
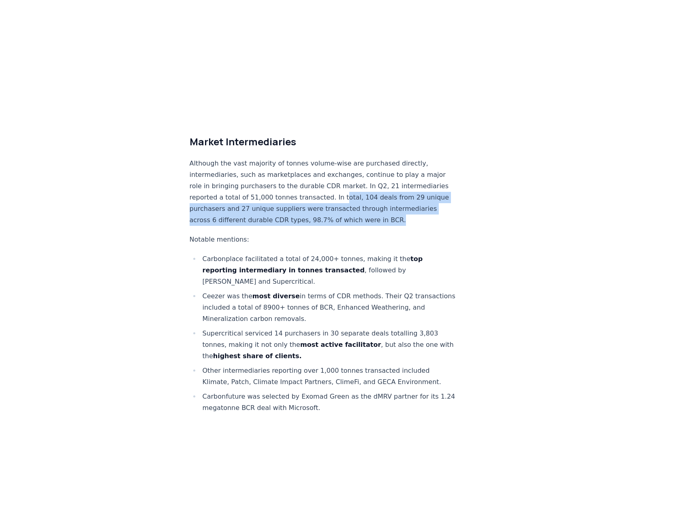
drag, startPoint x: 331, startPoint y: 170, endPoint x: 417, endPoint y: 193, distance: 88.4
click at [417, 193] on p "Although the vast majority of tonnes volume-wise are purchased directly, interm…" at bounding box center [324, 192] width 268 height 68
drag, startPoint x: 403, startPoint y: 192, endPoint x: 343, endPoint y: 173, distance: 62.6
click at [343, 173] on p "Although the vast majority of tonnes volume-wise are purchased directly, interm…" at bounding box center [324, 192] width 268 height 68
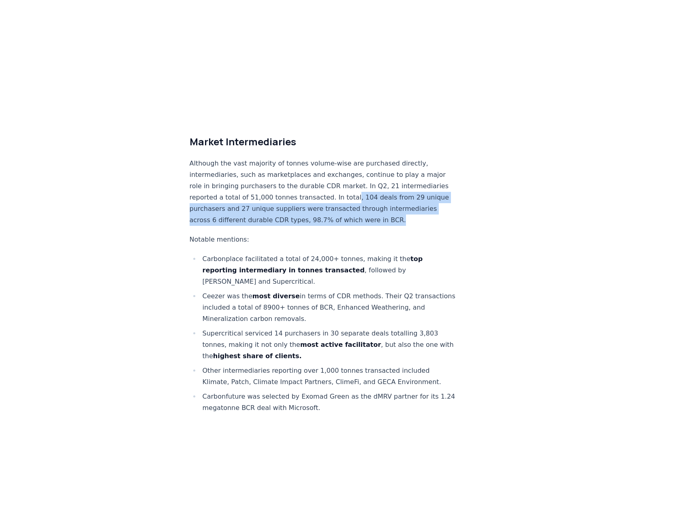
click at [343, 173] on p "Although the vast majority of tonnes volume-wise are purchased directly, interm…" at bounding box center [324, 192] width 268 height 68
drag, startPoint x: 351, startPoint y: 173, endPoint x: 402, endPoint y: 200, distance: 57.6
click at [402, 200] on p "Although the vast majority of tonnes volume-wise are purchased directly, interm…" at bounding box center [324, 192] width 268 height 68
click at [400, 185] on p "Although the vast majority of tonnes volume-wise are purchased directly, interm…" at bounding box center [324, 192] width 268 height 68
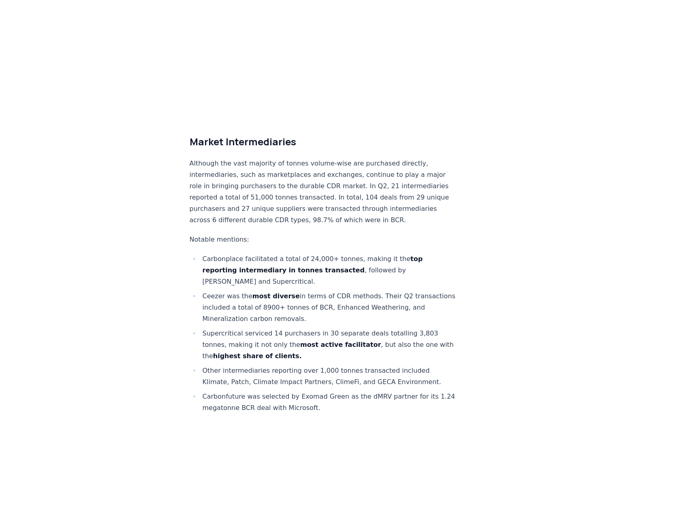
click at [252, 187] on p "Although the vast majority of tonnes volume-wise are purchased directly, interm…" at bounding box center [324, 192] width 268 height 68
drag, startPoint x: 231, startPoint y: 186, endPoint x: 341, endPoint y: 185, distance: 109.3
click at [341, 185] on p "Although the vast majority of tonnes volume-wise are purchased directly, interm…" at bounding box center [324, 192] width 268 height 68
drag, startPoint x: 309, startPoint y: 182, endPoint x: 409, endPoint y: 195, distance: 100.8
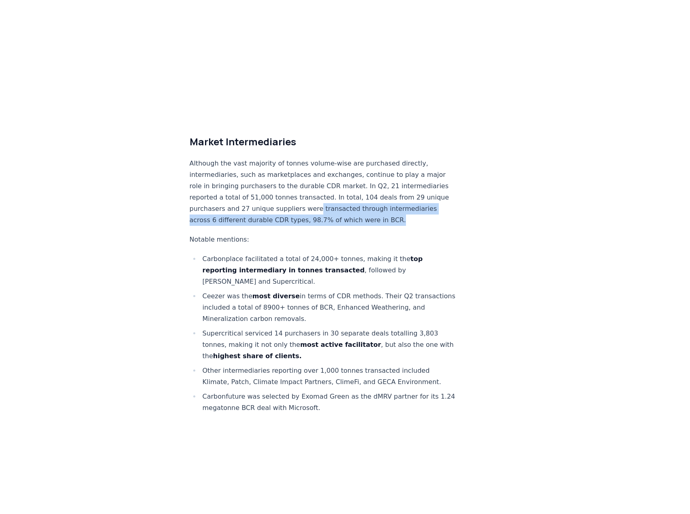
click at [409, 195] on p "Although the vast majority of tonnes volume-wise are purchased directly, interm…" at bounding box center [324, 192] width 268 height 68
drag, startPoint x: 389, startPoint y: 193, endPoint x: 222, endPoint y: 192, distance: 167.2
click at [222, 192] on p "Although the vast majority of tonnes volume-wise are purchased directly, interm…" at bounding box center [324, 192] width 268 height 68
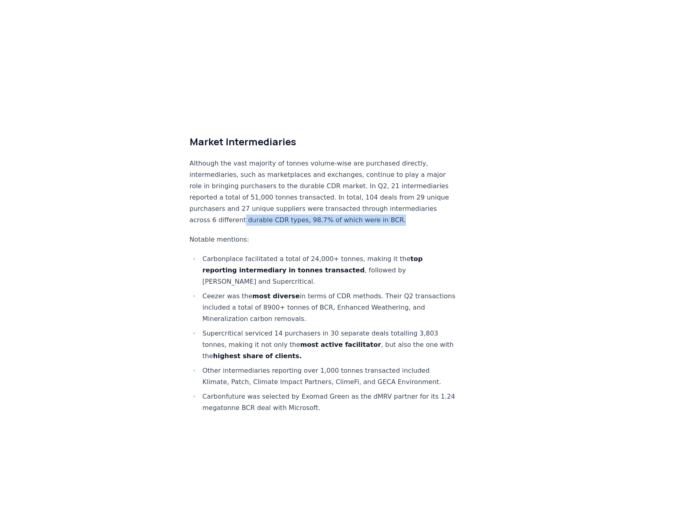
drag, startPoint x: 269, startPoint y: 194, endPoint x: 385, endPoint y: 192, distance: 115.8
click at [384, 193] on p "Although the vast majority of tonnes volume-wise are purchased directly, interm…" at bounding box center [324, 192] width 268 height 68
click at [385, 192] on p "Although the vast majority of tonnes volume-wise are purchased directly, interm…" at bounding box center [324, 192] width 268 height 68
click at [397, 194] on p "Although the vast majority of tonnes volume-wise are purchased directly, interm…" at bounding box center [324, 192] width 268 height 68
drag, startPoint x: 374, startPoint y: 194, endPoint x: 324, endPoint y: 194, distance: 50.2
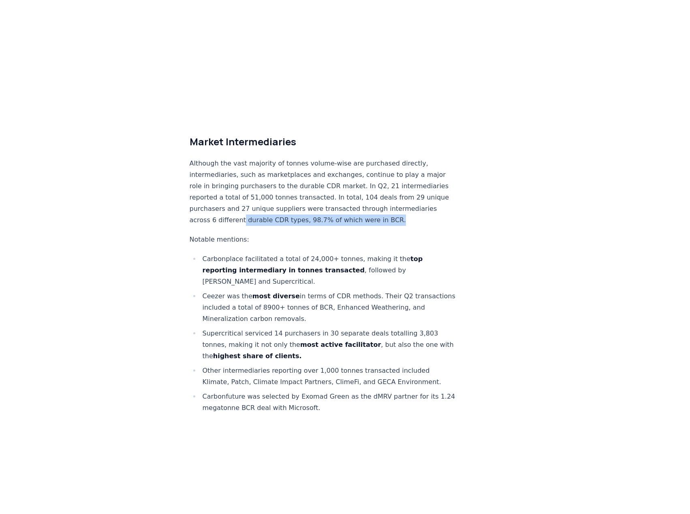
click at [373, 193] on p "Although the vast majority of tonnes volume-wise are purchased directly, interm…" at bounding box center [324, 192] width 268 height 68
click at [274, 196] on p "Although the vast majority of tonnes volume-wise are purchased directly, interm…" at bounding box center [324, 192] width 268 height 68
click at [288, 195] on p "Although the vast majority of tonnes volume-wise are purchased directly, interm…" at bounding box center [324, 192] width 268 height 68
drag, startPoint x: 326, startPoint y: 196, endPoint x: 368, endPoint y: 197, distance: 42.5
click at [368, 197] on p "Although the vast majority of tonnes volume-wise are purchased directly, interm…" at bounding box center [324, 192] width 268 height 68
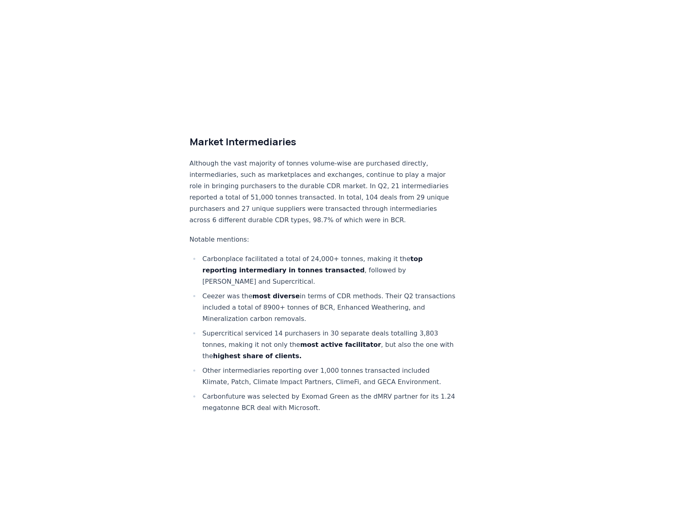
click at [369, 196] on p "Although the vast majority of tonnes volume-wise are purchased directly, interm…" at bounding box center [324, 192] width 268 height 68
click at [383, 196] on p "Although the vast majority of tonnes volume-wise are purchased directly, interm…" at bounding box center [324, 192] width 268 height 68
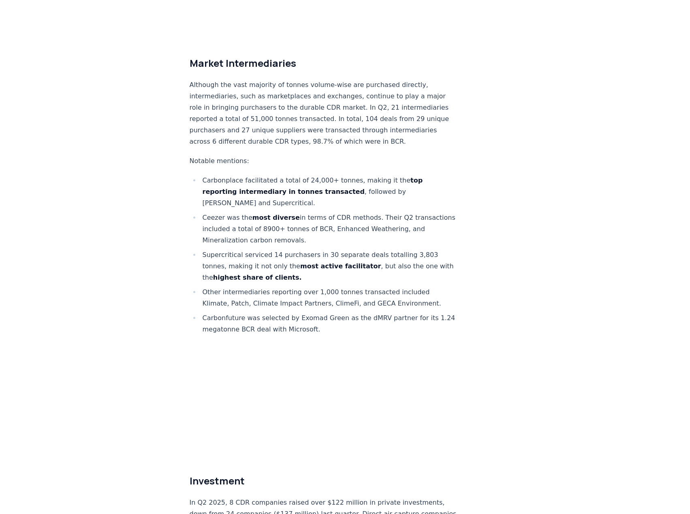
scroll to position [4414, 0]
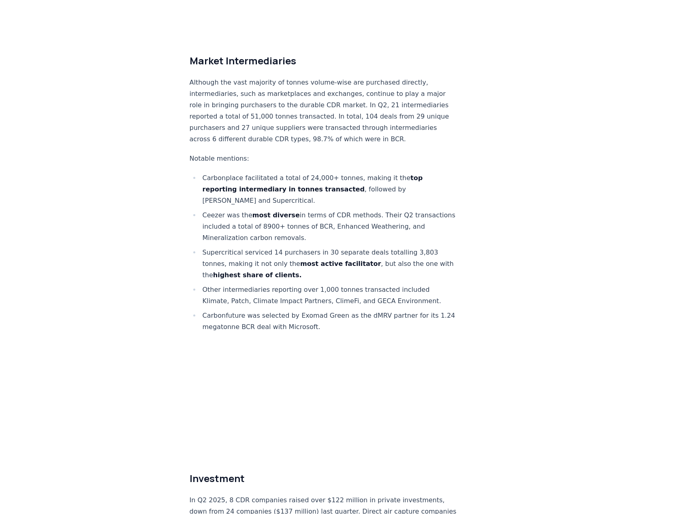
drag, startPoint x: 239, startPoint y: 190, endPoint x: 362, endPoint y: 217, distance: 125.7
click at [362, 217] on li "[PERSON_NAME] was the most diverse in terms of CDR methods. Their Q2 transactio…" at bounding box center [329, 227] width 258 height 34
drag, startPoint x: 362, startPoint y: 217, endPoint x: 364, endPoint y: 207, distance: 9.5
click at [362, 216] on li "[PERSON_NAME] was the most diverse in terms of CDR methods. Their Q2 transactio…" at bounding box center [329, 227] width 258 height 34
click at [371, 210] on li "[PERSON_NAME] was the most diverse in terms of CDR methods. Their Q2 transactio…" at bounding box center [329, 227] width 258 height 34
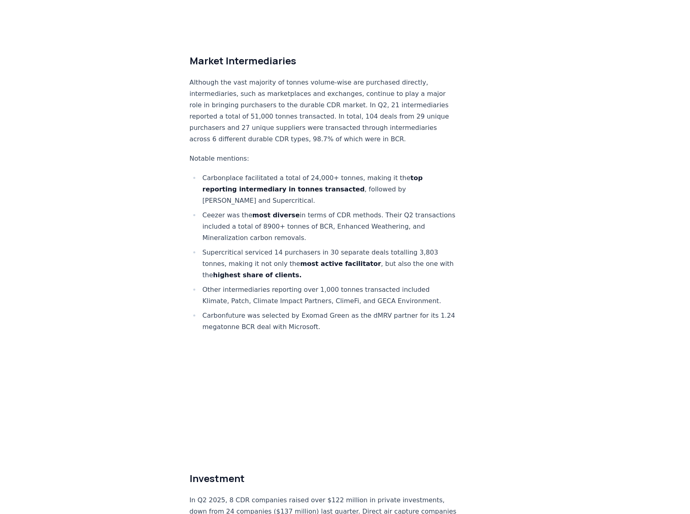
drag, startPoint x: 276, startPoint y: 203, endPoint x: 369, endPoint y: 210, distance: 93.8
click at [369, 210] on li "[PERSON_NAME] was the most diverse in terms of CDR methods. Their Q2 transactio…" at bounding box center [329, 227] width 258 height 34
drag, startPoint x: 359, startPoint y: 193, endPoint x: 362, endPoint y: 213, distance: 20.4
click at [362, 213] on li "[PERSON_NAME] was the most diverse in terms of CDR methods. Their Q2 transactio…" at bounding box center [329, 227] width 258 height 34
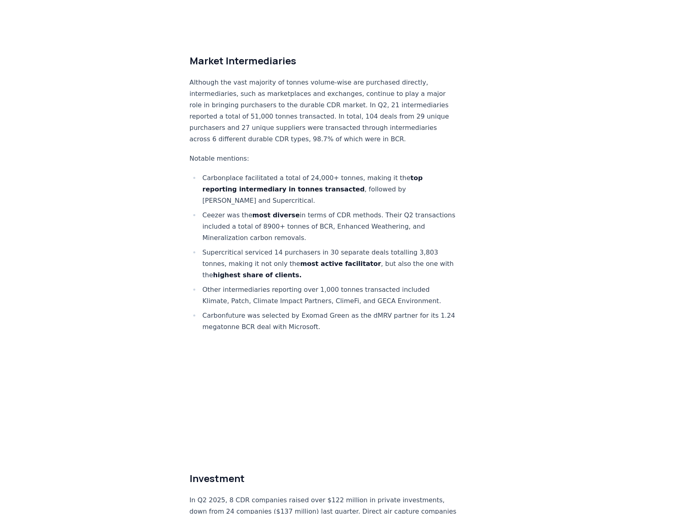
click at [362, 213] on li "[PERSON_NAME] was the most diverse in terms of CDR methods. Their Q2 transactio…" at bounding box center [329, 227] width 258 height 34
drag, startPoint x: 265, startPoint y: 204, endPoint x: 366, endPoint y: 211, distance: 101.9
click at [366, 211] on li "[PERSON_NAME] was the most diverse in terms of CDR methods. Their Q2 transactio…" at bounding box center [329, 227] width 258 height 34
drag, startPoint x: 367, startPoint y: 201, endPoint x: 368, endPoint y: 213, distance: 12.2
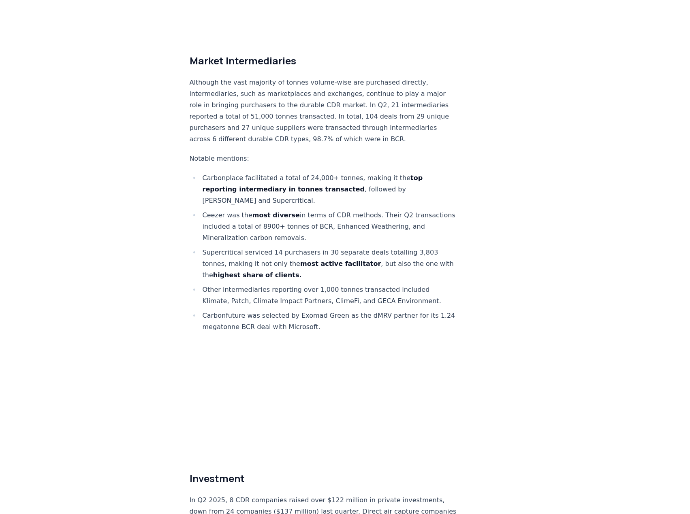
click at [368, 213] on li "[PERSON_NAME] was the most diverse in terms of CDR methods. Their Q2 transactio…" at bounding box center [329, 227] width 258 height 34
drag, startPoint x: 368, startPoint y: 212, endPoint x: 360, endPoint y: 202, distance: 13.0
click at [360, 210] on li "[PERSON_NAME] was the most diverse in terms of CDR methods. Their Q2 transactio…" at bounding box center [329, 227] width 258 height 34
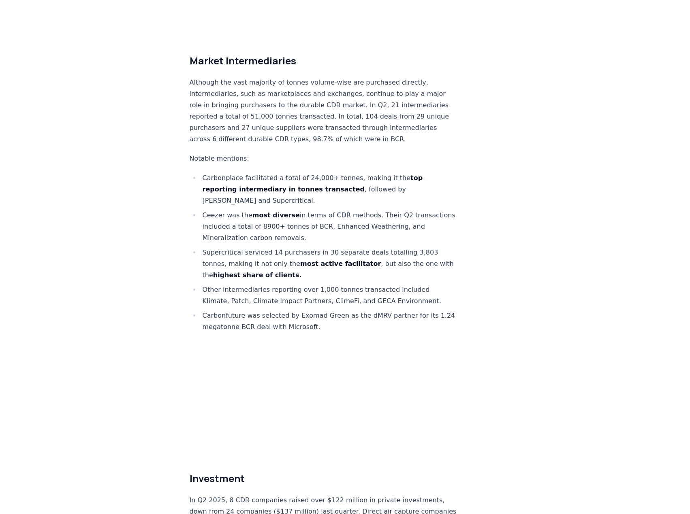
drag, startPoint x: 288, startPoint y: 203, endPoint x: 354, endPoint y: 214, distance: 67.3
click at [354, 214] on li "[PERSON_NAME] was the most diverse in terms of CDR methods. Their Q2 transactio…" at bounding box center [329, 227] width 258 height 34
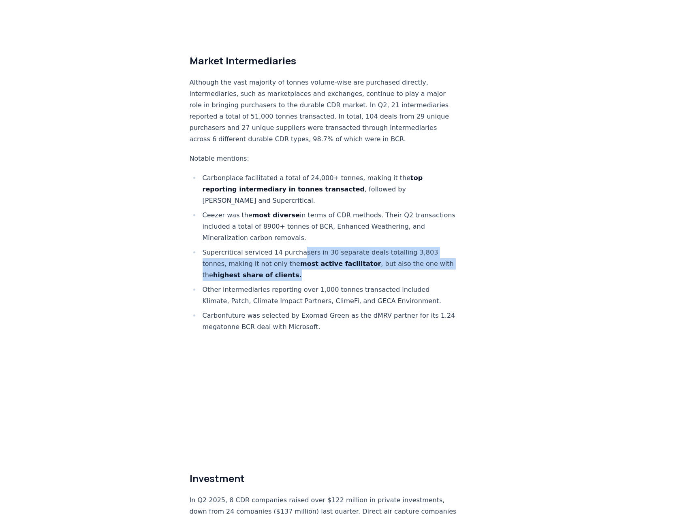
drag, startPoint x: 294, startPoint y: 224, endPoint x: 340, endPoint y: 253, distance: 54.2
click at [341, 253] on li "Supercritical serviced 14 purchasers in 30 separate deals totalling 3,803 tonne…" at bounding box center [329, 264] width 258 height 34
click at [340, 253] on li "Supercritical serviced 14 purchasers in 30 separate deals totalling 3,803 tonne…" at bounding box center [329, 264] width 258 height 34
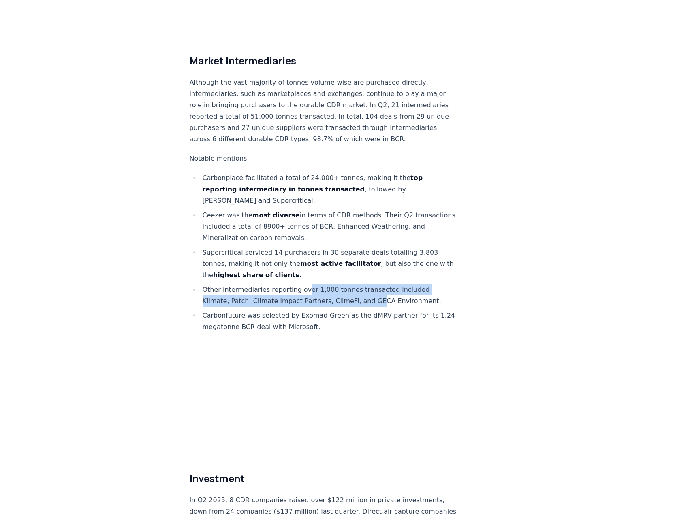
drag, startPoint x: 302, startPoint y: 265, endPoint x: 365, endPoint y: 279, distance: 64.7
click at [365, 284] on li "Other intermediaries reporting over 1,000 tonnes transacted included Klimate, P…" at bounding box center [329, 295] width 258 height 23
click at [364, 284] on li "Other intermediaries reporting over 1,000 tonnes transacted included Klimate, P…" at bounding box center [329, 295] width 258 height 23
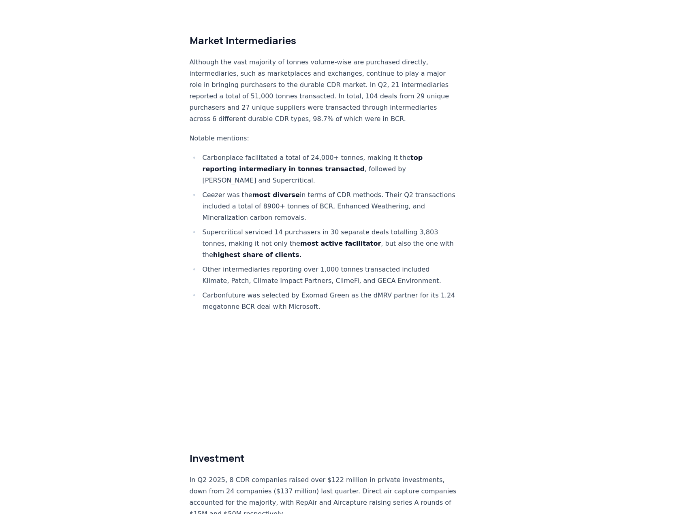
scroll to position [4454, 0]
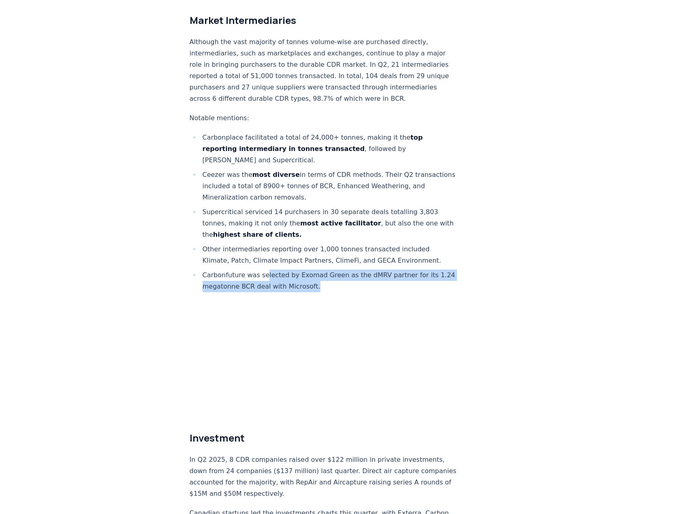
drag, startPoint x: 298, startPoint y: 254, endPoint x: 358, endPoint y: 266, distance: 61.1
click at [358, 270] on li "Carbonfuture was selected by Exomad Green as the dMRV partner for its 1.24 mega…" at bounding box center [329, 281] width 258 height 23
drag, startPoint x: 309, startPoint y: 262, endPoint x: 267, endPoint y: 261, distance: 42.5
click at [267, 270] on li "Carbonfuture was selected by Exomad Green as the dMRV partner for its 1.24 mega…" at bounding box center [329, 281] width 258 height 23
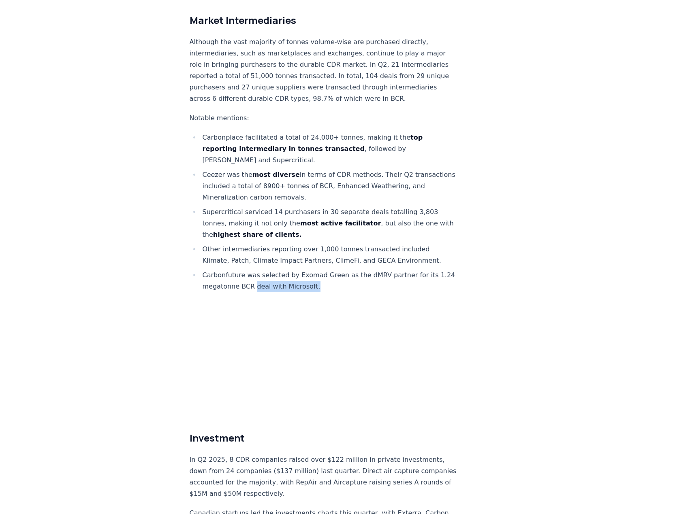
click at [267, 270] on li "Carbonfuture was selected by Exomad Green as the dMRV partner for its 1.24 mega…" at bounding box center [329, 281] width 258 height 23
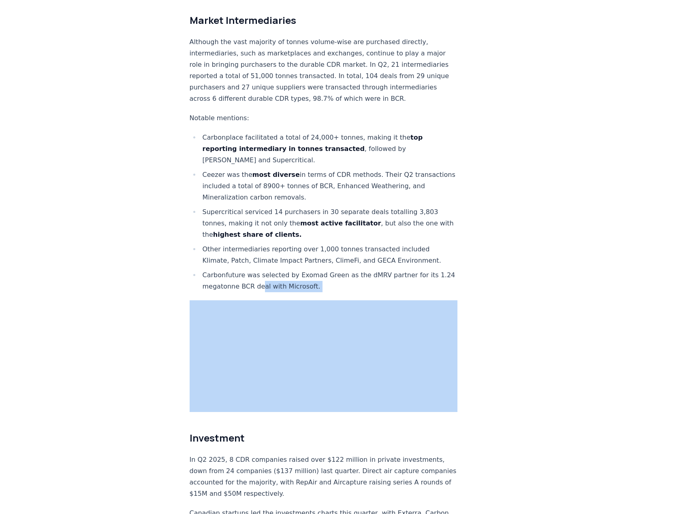
drag, startPoint x: 283, startPoint y: 268, endPoint x: 310, endPoint y: 271, distance: 27.7
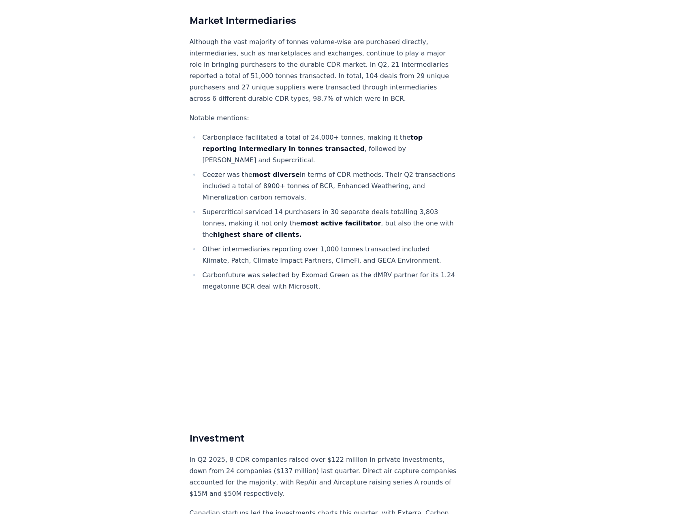
click at [308, 270] on li "Carbonfuture was selected by Exomad Green as the dMRV partner for its 1.24 mega…" at bounding box center [329, 281] width 258 height 23
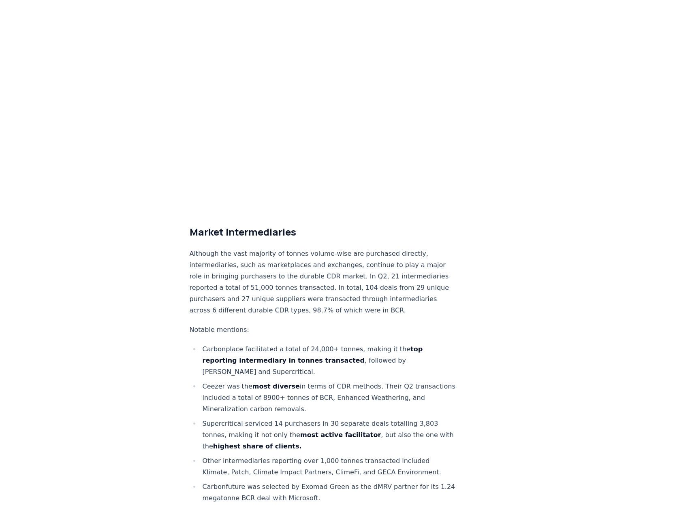
scroll to position [4224, 0]
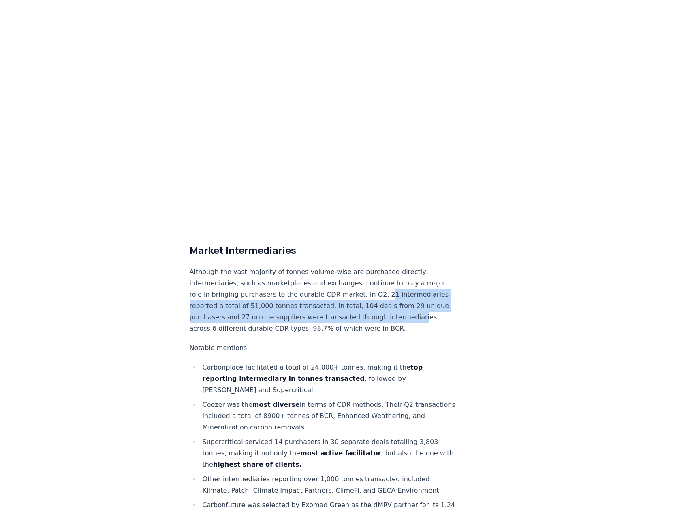
drag, startPoint x: 406, startPoint y: 295, endPoint x: 374, endPoint y: 272, distance: 39.4
click at [374, 272] on p "Although the vast majority of tonnes volume-wise are purchased directly, interm…" at bounding box center [324, 300] width 268 height 68
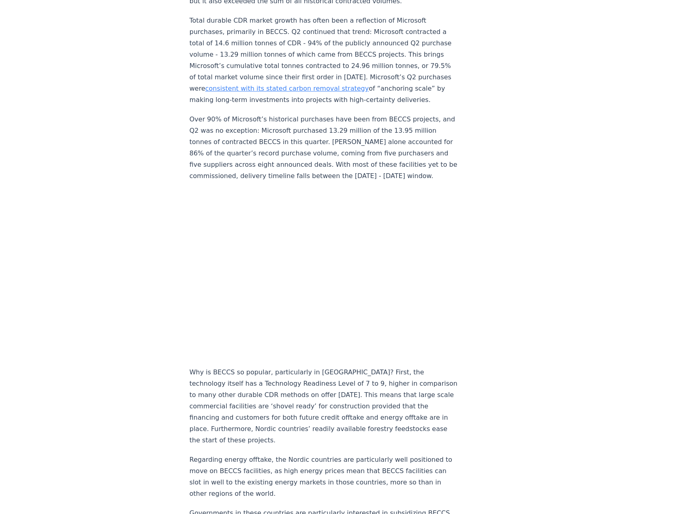
scroll to position [688, 0]
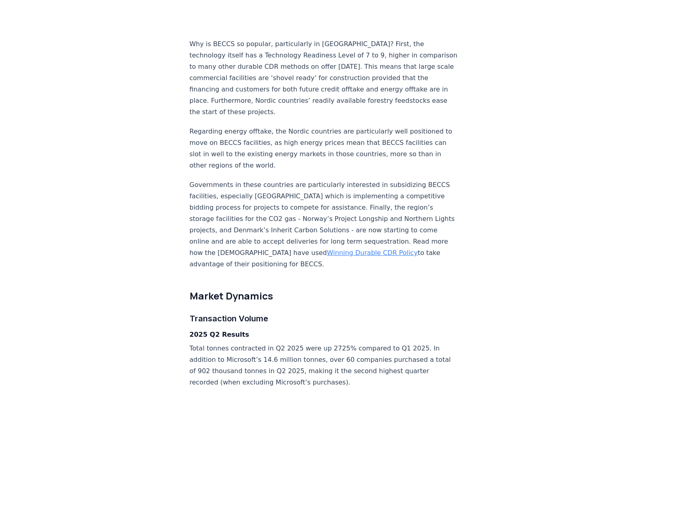
scroll to position [1093, 0]
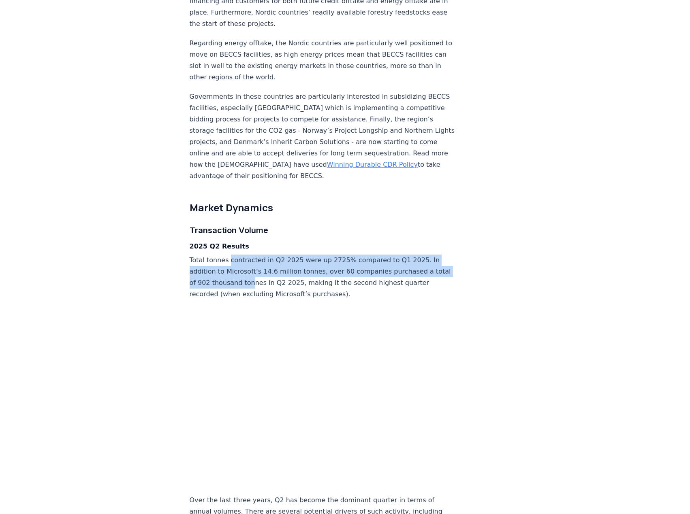
drag, startPoint x: 228, startPoint y: 246, endPoint x: 264, endPoint y: 270, distance: 43.2
click at [264, 270] on p "Total tonnes contracted in Q2 2025 were up 2725% compared to Q1 2025. In additi…" at bounding box center [324, 277] width 268 height 45
drag, startPoint x: 307, startPoint y: 245, endPoint x: 332, endPoint y: 274, distance: 37.9
click at [332, 274] on p "Total tonnes contracted in Q2 2025 were up 2725% compared to Q1 2025. In additi…" at bounding box center [324, 277] width 268 height 45
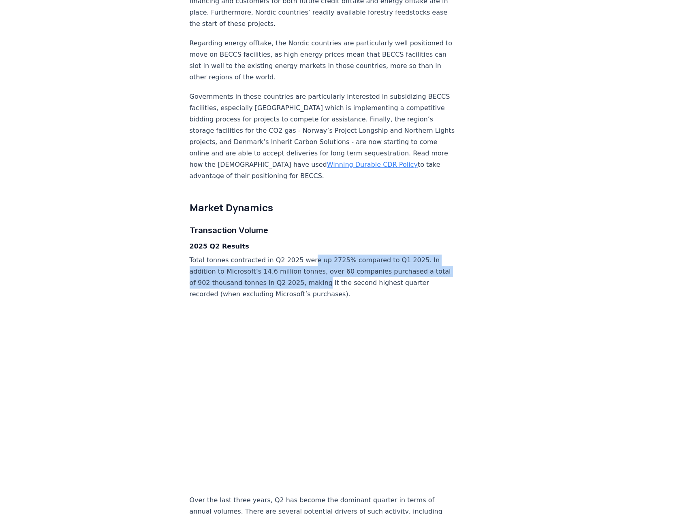
click at [332, 274] on p "Total tonnes contracted in Q2 2025 were up 2725% compared to Q1 2025. In additi…" at bounding box center [324, 277] width 268 height 45
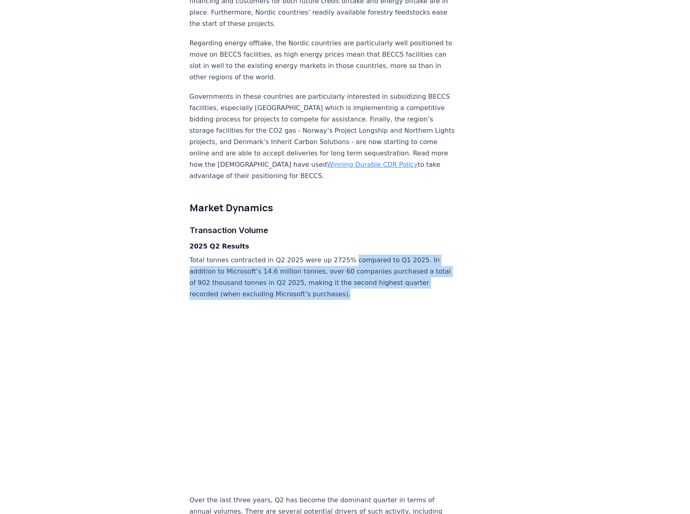
drag, startPoint x: 343, startPoint y: 277, endPoint x: 341, endPoint y: 251, distance: 25.6
click at [341, 255] on p "Total tonnes contracted in Q2 2025 were up 2725% compared to Q1 2025. In additi…" at bounding box center [324, 277] width 268 height 45
drag, startPoint x: 364, startPoint y: 239, endPoint x: 366, endPoint y: 279, distance: 40.1
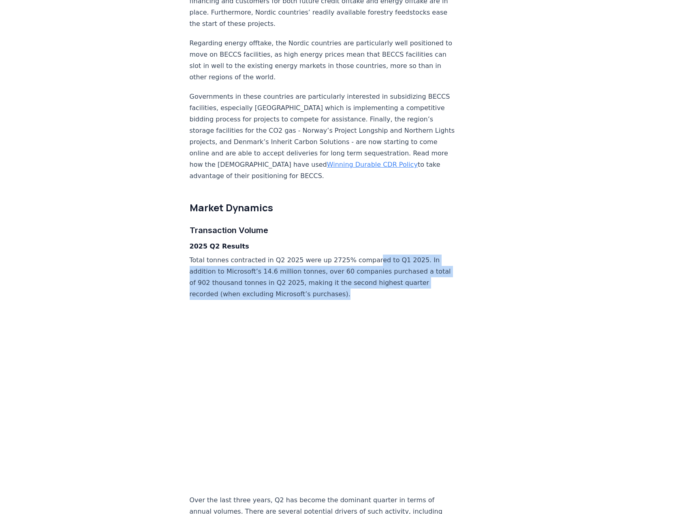
click at [366, 279] on p "Total tonnes contracted in Q2 2025 were up 2725% compared to Q1 2025. In additi…" at bounding box center [324, 277] width 268 height 45
drag, startPoint x: 388, startPoint y: 250, endPoint x: 392, endPoint y: 275, distance: 25.4
click at [392, 275] on p "Total tonnes contracted in Q2 2025 were up 2725% compared to Q1 2025. In additi…" at bounding box center [324, 277] width 268 height 45
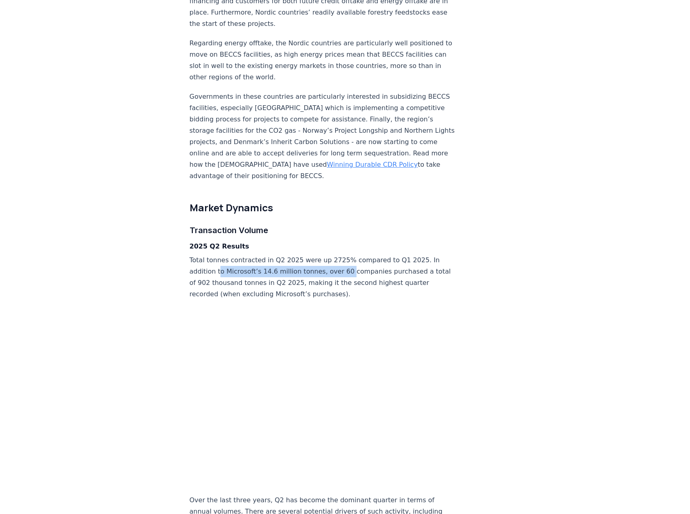
drag, startPoint x: 219, startPoint y: 260, endPoint x: 341, endPoint y: 258, distance: 122.7
click at [341, 258] on p "Total tonnes contracted in Q2 2025 were up 2725% compared to Q1 2025. In additi…" at bounding box center [324, 277] width 268 height 45
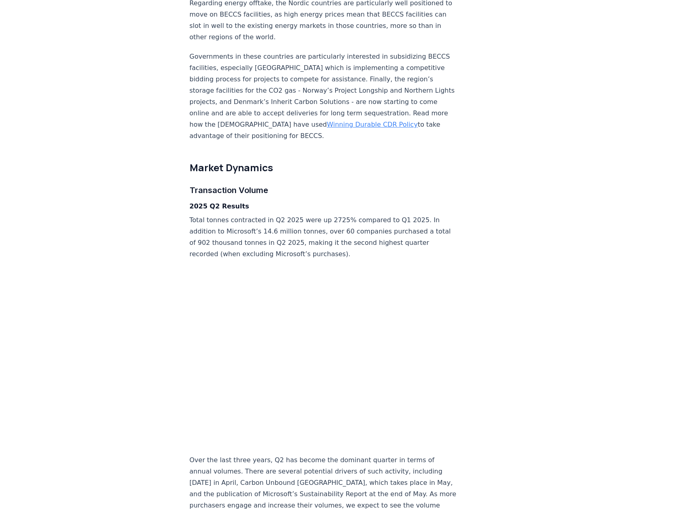
scroll to position [1134, 0]
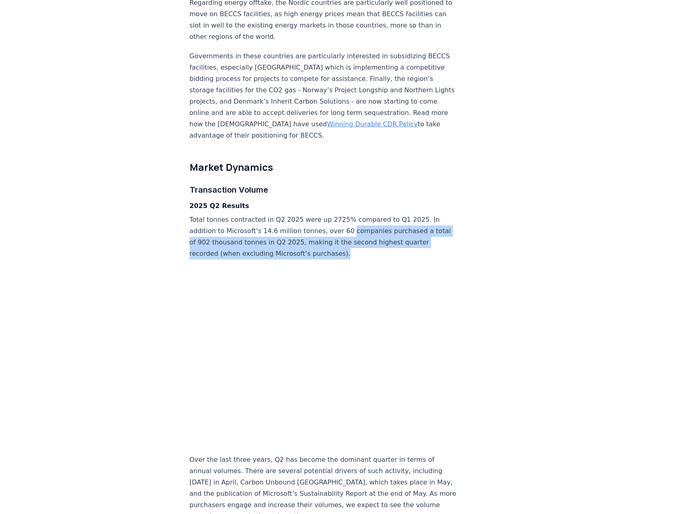
drag, startPoint x: 341, startPoint y: 217, endPoint x: 342, endPoint y: 243, distance: 25.9
click at [342, 243] on p "Total tonnes contracted in Q2 2025 were up 2725% compared to Q1 2025. In additi…" at bounding box center [324, 236] width 268 height 45
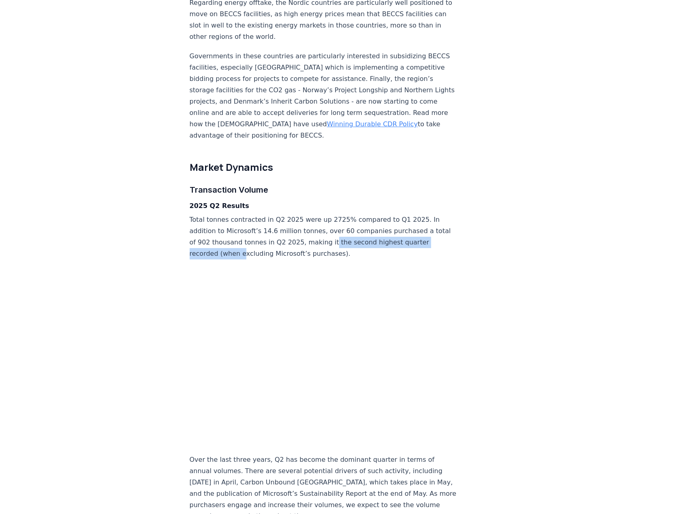
drag, startPoint x: 240, startPoint y: 238, endPoint x: 339, endPoint y: 230, distance: 99.5
click at [339, 230] on p "Total tonnes contracted in Q2 2025 were up 2725% compared to Q1 2025. In additi…" at bounding box center [324, 236] width 268 height 45
drag, startPoint x: 303, startPoint y: 229, endPoint x: 345, endPoint y: 243, distance: 44.3
click at [345, 243] on p "Total tonnes contracted in Q2 2025 were up 2725% compared to Q1 2025. In additi…" at bounding box center [324, 236] width 268 height 45
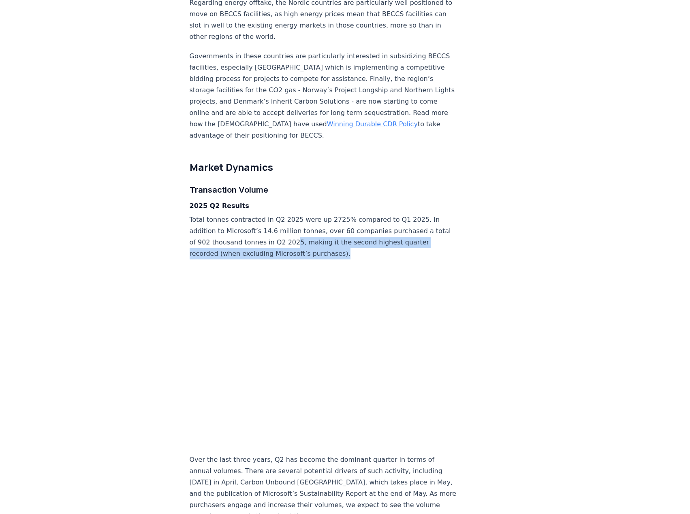
click at [345, 243] on p "Total tonnes contracted in Q2 2025 were up 2725% compared to Q1 2025. In additi…" at bounding box center [324, 236] width 268 height 45
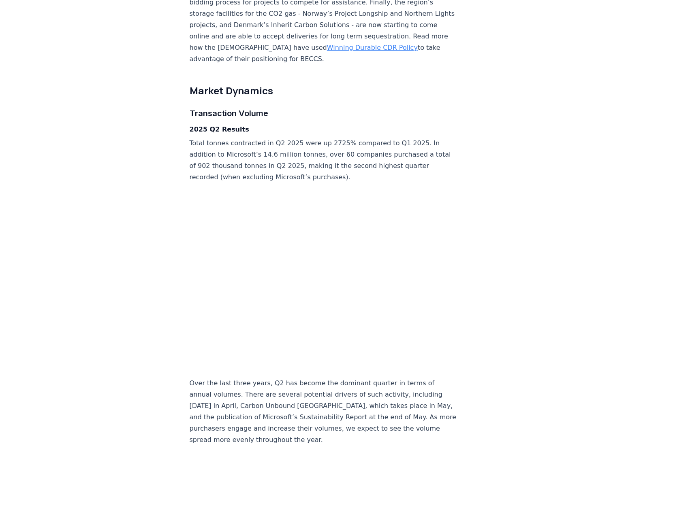
scroll to position [1255, 0]
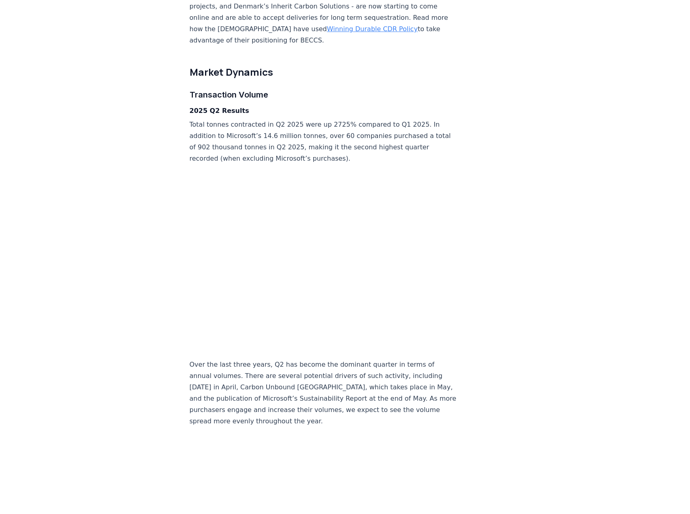
scroll to position [1215, 0]
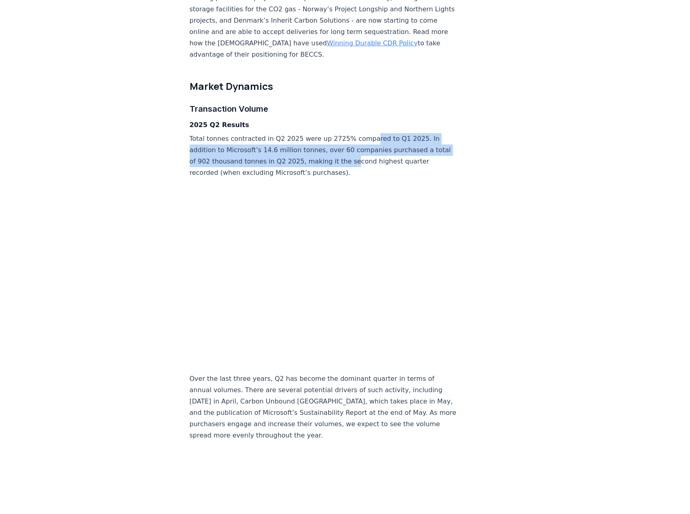
drag, startPoint x: 361, startPoint y: 127, endPoint x: 358, endPoint y: 148, distance: 21.6
click at [358, 148] on p "Total tonnes contracted in Q2 2025 were up 2725% compared to Q1 2025. In additi…" at bounding box center [324, 155] width 268 height 45
click at [358, 149] on p "Total tonnes contracted in Q2 2025 were up 2725% compared to Q1 2025. In additi…" at bounding box center [324, 155] width 268 height 45
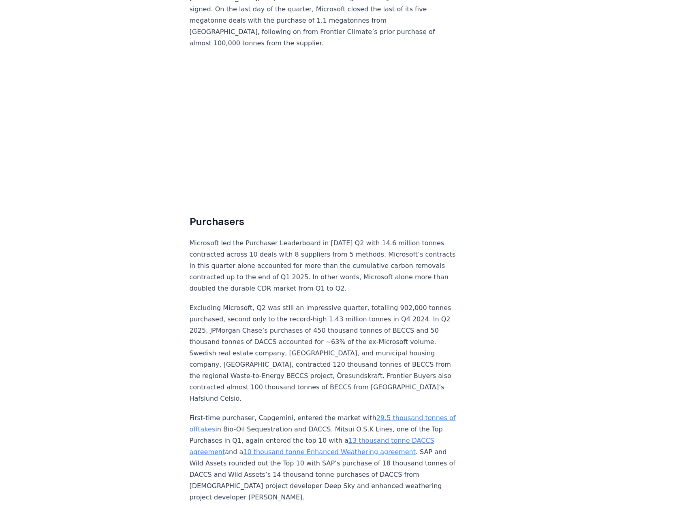
scroll to position [1863, 0]
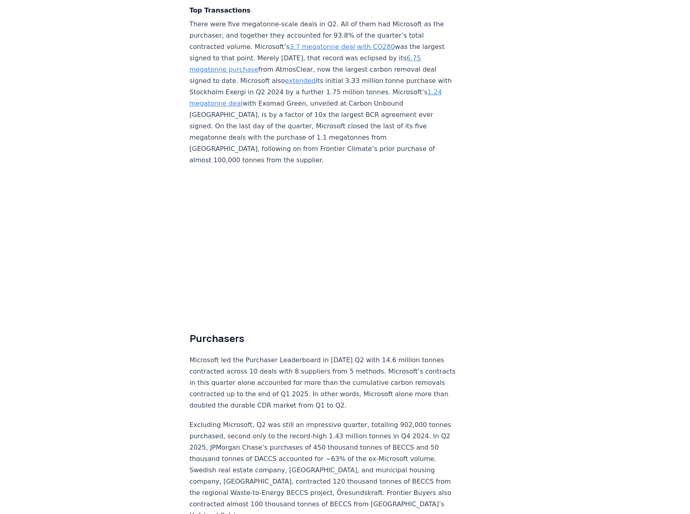
click at [278, 332] on h2 "Purchasers" at bounding box center [324, 338] width 268 height 13
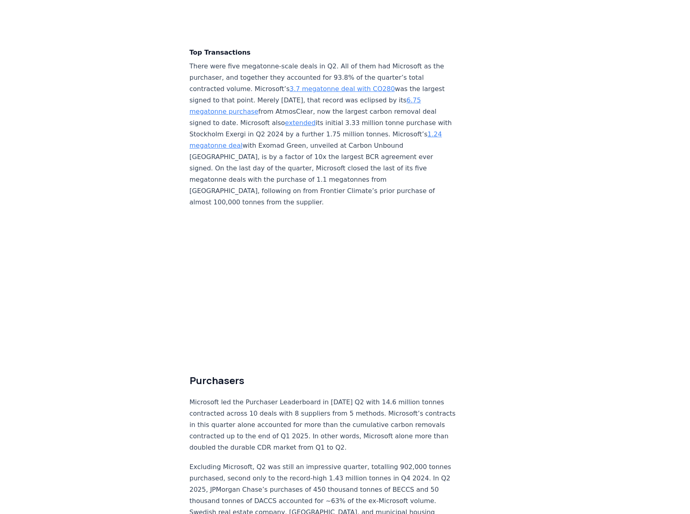
scroll to position [1822, 0]
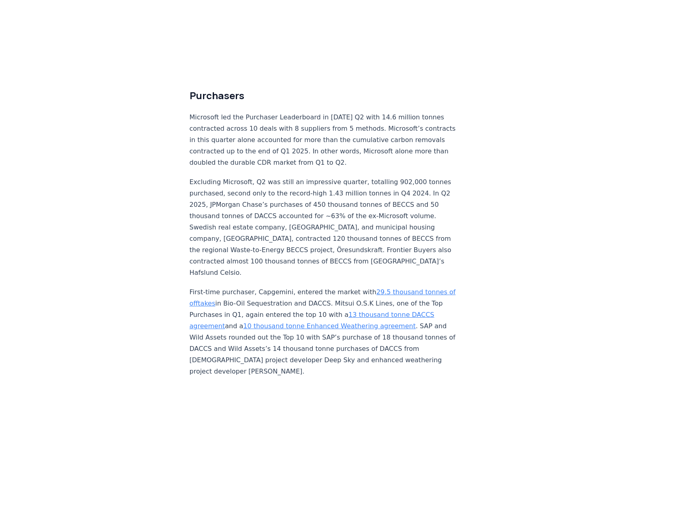
scroll to position [2308, 0]
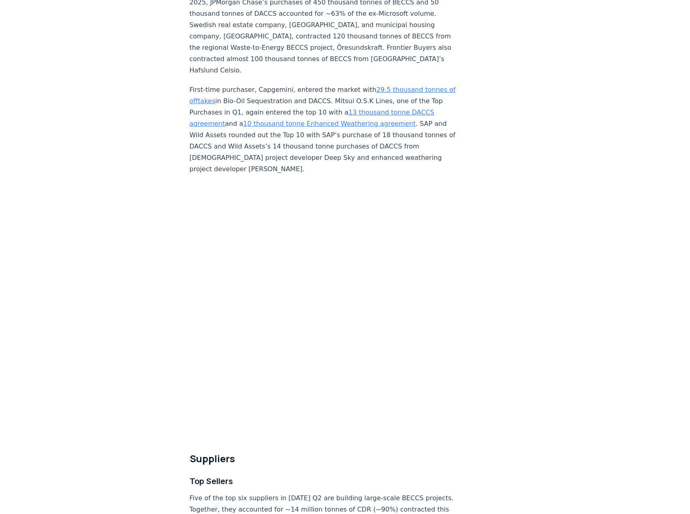
click at [522, 261] on div "[DATE] 2025 Q2 Durable CDR Market Update - Biggest Quarter Ever Highlights Reco…" at bounding box center [345, 517] width 567 height 5593
click at [461, 247] on article "[DATE] 2025 Q2 Durable CDR Market Update - Biggest Quarter Ever Highlights Reco…" at bounding box center [345, 517] width 311 height 5593
click at [486, 248] on article "[DATE] 2025 Q2 Durable CDR Market Update - Biggest Quarter Ever Highlights Reco…" at bounding box center [345, 517] width 311 height 5593
click at [435, 280] on article "[DATE] 2025 Q2 Durable CDR Market Update - Biggest Quarter Ever Highlights Reco…" at bounding box center [345, 517] width 311 height 5593
click at [473, 266] on article "[DATE] 2025 Q2 Durable CDR Market Update - Biggest Quarter Ever Highlights Reco…" at bounding box center [345, 517] width 311 height 5593
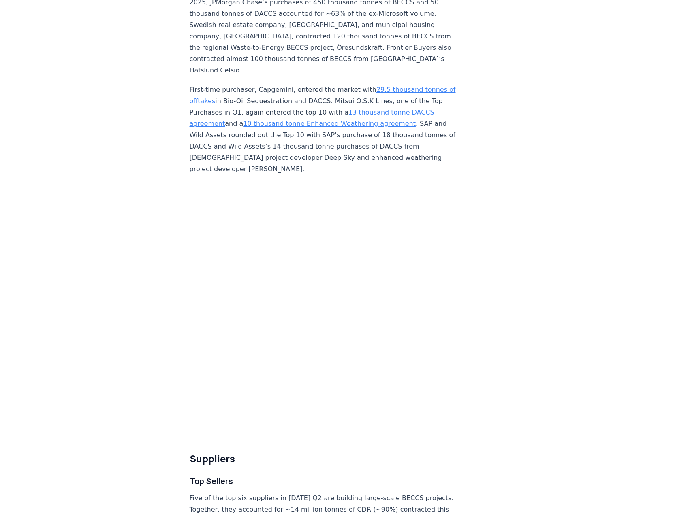
click at [487, 286] on article "July 24, 2025 2025 Q2 Durable CDR Market Update - Biggest Quarter Ever Highligh…" at bounding box center [345, 517] width 311 height 5593
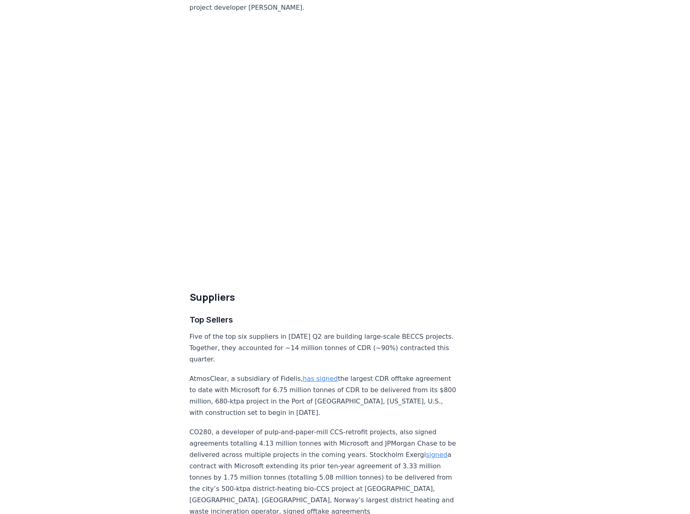
scroll to position [2470, 0]
click at [447, 213] on article "July 24, 2025 2025 Q2 Durable CDR Market Update - Biggest Quarter Ever Highligh…" at bounding box center [345, 355] width 311 height 5593
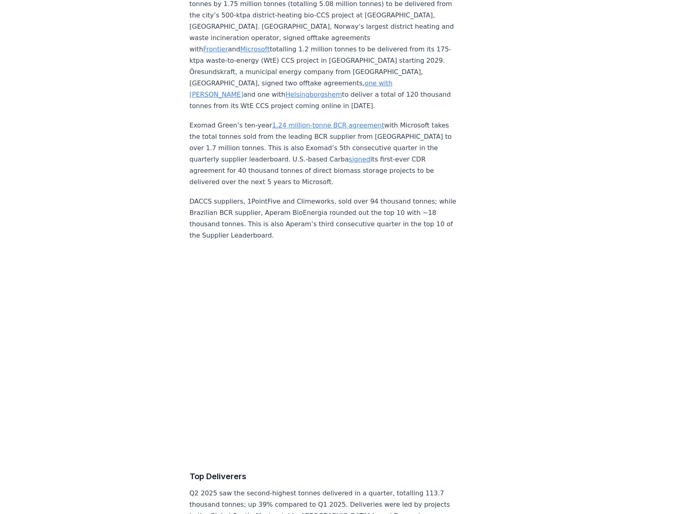
scroll to position [2956, 0]
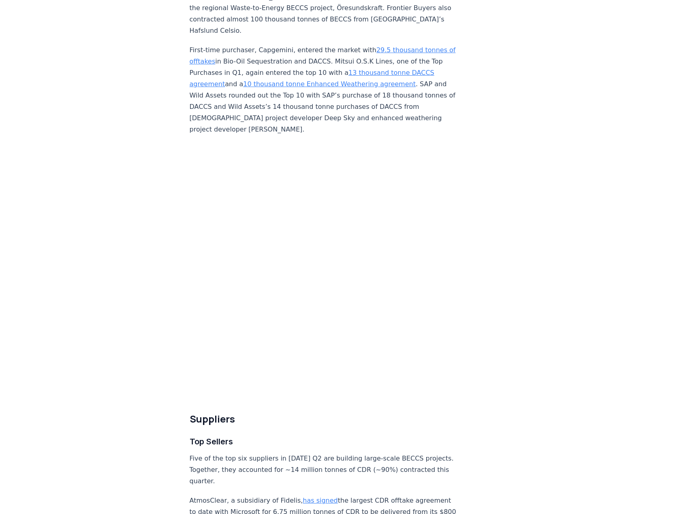
scroll to position [2349, 0]
click at [435, 238] on article "July 24, 2025 2025 Q2 Durable CDR Market Update - Biggest Quarter Ever Highligh…" at bounding box center [345, 477] width 311 height 5593
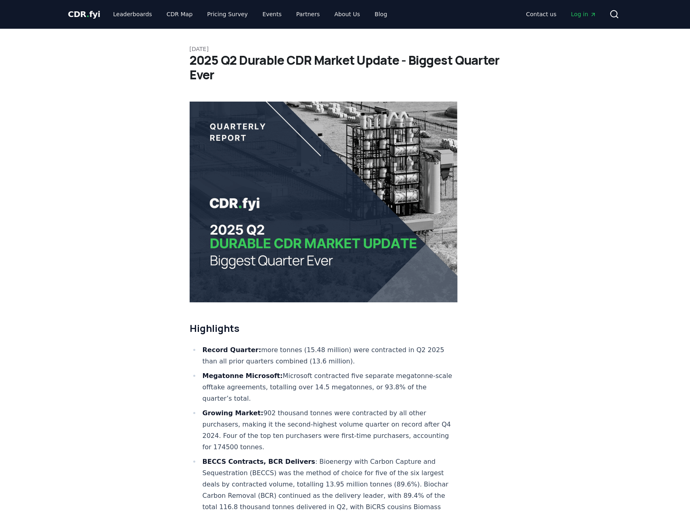
scroll to position [0, 0]
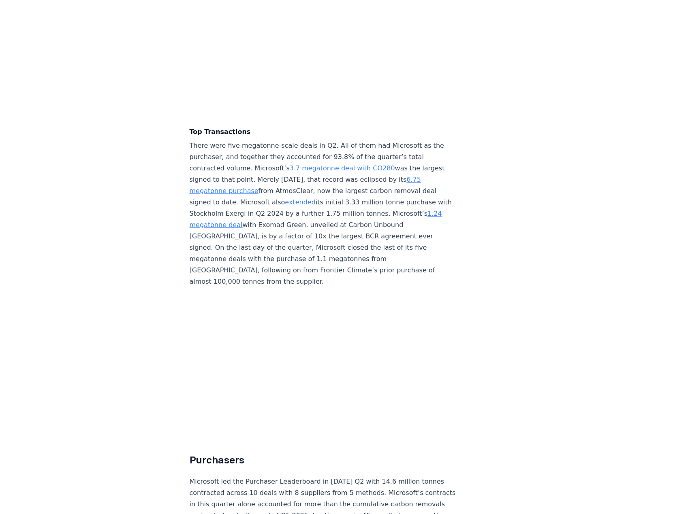
click at [407, 231] on p "There were five megatonne-scale deals in Q2. All of them had Microsoft as the p…" at bounding box center [324, 213] width 268 height 147
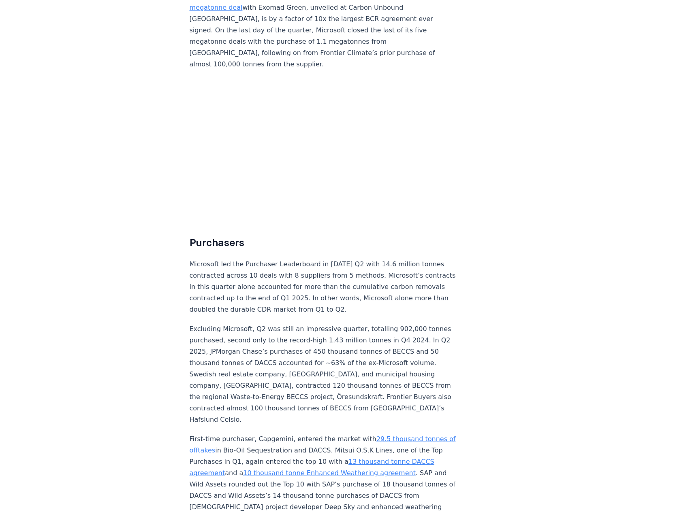
scroll to position [1984, 0]
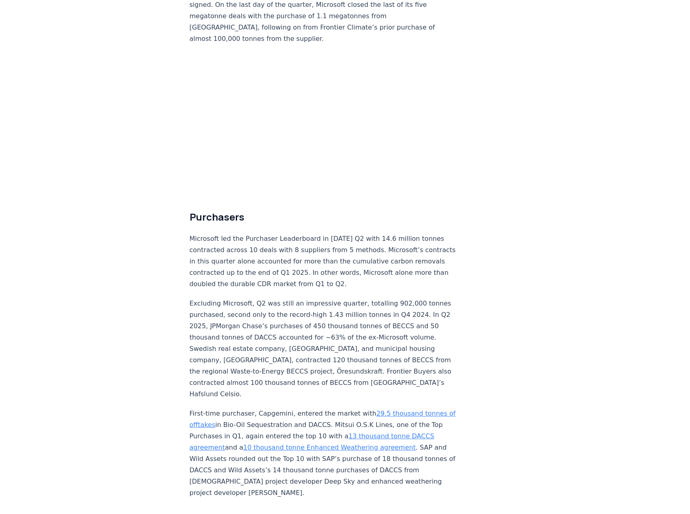
click at [403, 233] on p "Microsoft led the Purchaser Leaderboard in 2025 Q2 with 14.6 million tonnes con…" at bounding box center [324, 261] width 268 height 57
drag, startPoint x: 403, startPoint y: 231, endPoint x: 394, endPoint y: 210, distance: 22.9
click at [402, 233] on p "Microsoft led the Purchaser Leaderboard in 2025 Q2 with 14.6 million tonnes con…" at bounding box center [324, 261] width 268 height 57
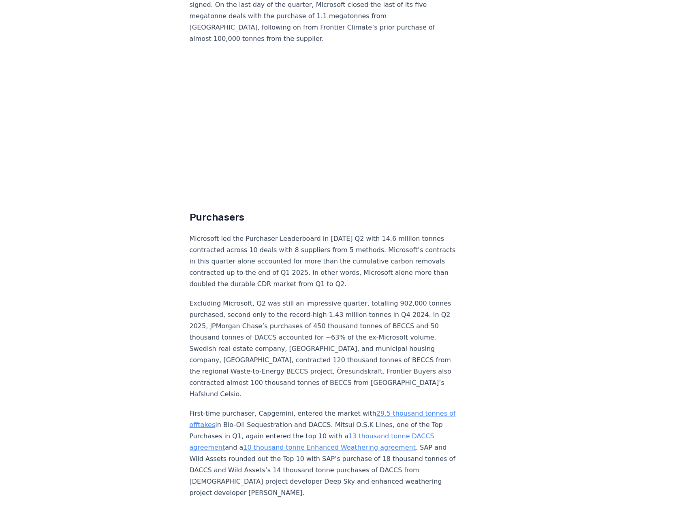
click at [288, 233] on p "Microsoft led the Purchaser Leaderboard in 2025 Q2 with 14.6 million tonnes con…" at bounding box center [324, 261] width 268 height 57
click at [295, 233] on p "Microsoft led the Purchaser Leaderboard in 2025 Q2 with 14.6 million tonnes con…" at bounding box center [324, 261] width 268 height 57
click at [294, 233] on p "Microsoft led the Purchaser Leaderboard in 2025 Q2 with 14.6 million tonnes con…" at bounding box center [324, 261] width 268 height 57
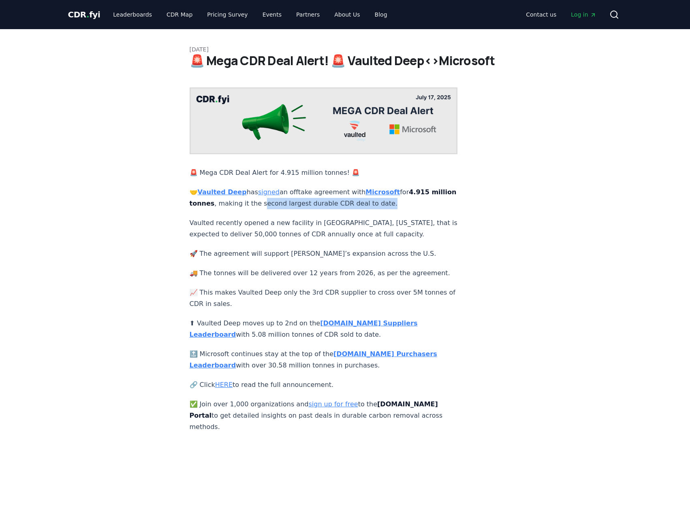
drag, startPoint x: 282, startPoint y: 194, endPoint x: 413, endPoint y: 200, distance: 131.3
click at [413, 200] on p "🤝 Vaulted Deep has signed an offtake agreement with Microsoft for 4.915 million…" at bounding box center [324, 198] width 268 height 23
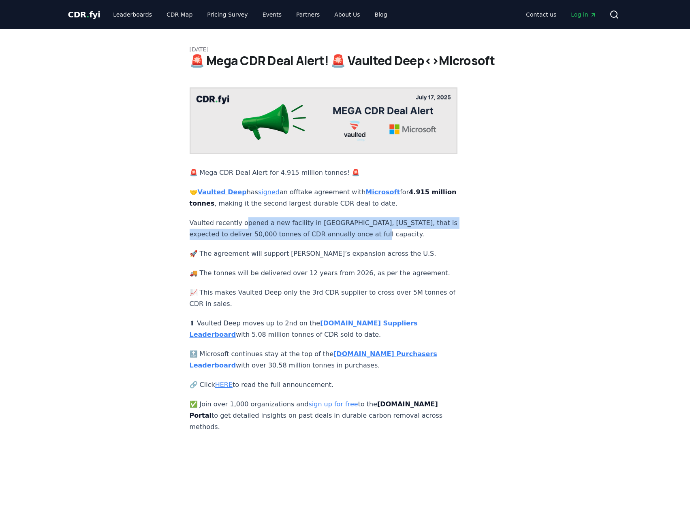
drag, startPoint x: 247, startPoint y: 214, endPoint x: 408, endPoint y: 226, distance: 161.7
click at [408, 226] on p "Vaulted recently opened a new facility in [GEOGRAPHIC_DATA], [US_STATE], that i…" at bounding box center [324, 228] width 268 height 23
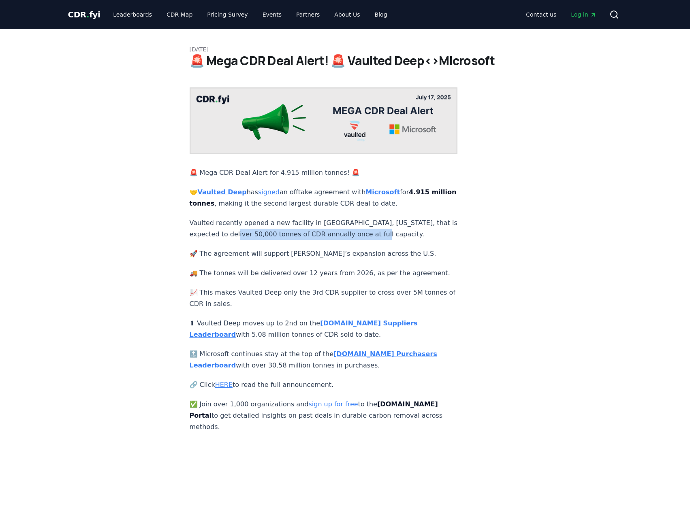
drag, startPoint x: 237, startPoint y: 226, endPoint x: 397, endPoint y: 230, distance: 159.6
click at [397, 230] on p "Vaulted recently opened a new facility in [GEOGRAPHIC_DATA], [US_STATE], that i…" at bounding box center [324, 228] width 268 height 23
drag, startPoint x: 370, startPoint y: 228, endPoint x: 249, endPoint y: 231, distance: 120.7
click at [249, 231] on p "Vaulted recently opened a new facility in Hutchinson, Kansas, that is expected …" at bounding box center [324, 228] width 268 height 23
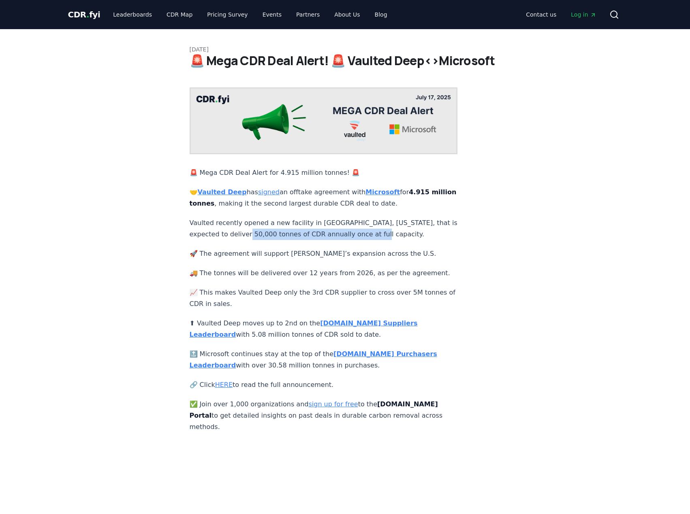
click at [249, 231] on p "Vaulted recently opened a new facility in Hutchinson, Kansas, that is expected …" at bounding box center [324, 228] width 268 height 23
drag, startPoint x: 248, startPoint y: 228, endPoint x: 302, endPoint y: 226, distance: 54.3
click at [302, 226] on p "Vaulted recently opened a new facility in Hutchinson, Kansas, that is expected …" at bounding box center [324, 228] width 268 height 23
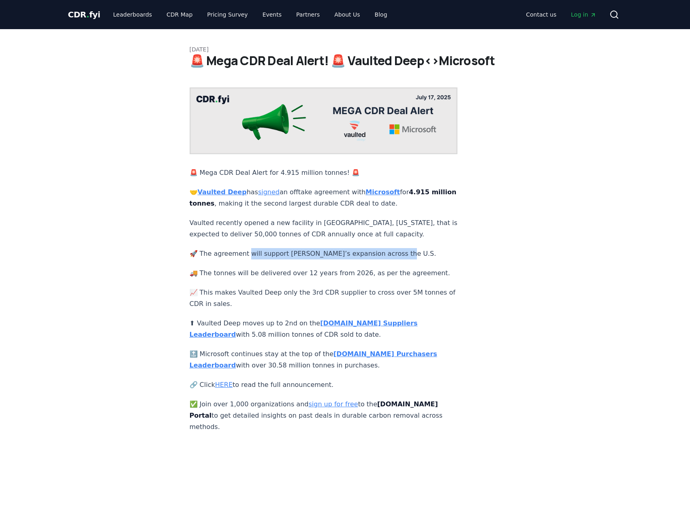
drag, startPoint x: 246, startPoint y: 247, endPoint x: 406, endPoint y: 246, distance: 160.0
click at [406, 248] on p "🚀 The agreement will support Vaulted’s expansion across the U.S." at bounding box center [324, 253] width 268 height 11
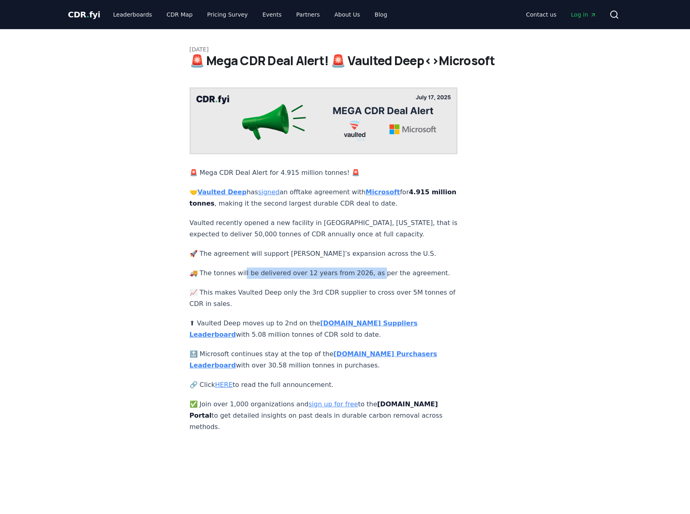
drag, startPoint x: 242, startPoint y: 265, endPoint x: 367, endPoint y: 255, distance: 126.0
click at [367, 255] on div "🚨 Mega CDR Deal Alert for 4.915 million tonnes! 🚨 🤝 Vaulted Deep has signed an …" at bounding box center [324, 259] width 268 height 345
drag, startPoint x: 330, startPoint y: 264, endPoint x: 455, endPoint y: 264, distance: 124.3
click at [455, 264] on article "July 17, 2025 🚨 Mega CDR Deal Alert! 🚨 Vaulted Deep<>Microsoft 🚨 Mega CDR Deal …" at bounding box center [345, 231] width 311 height 404
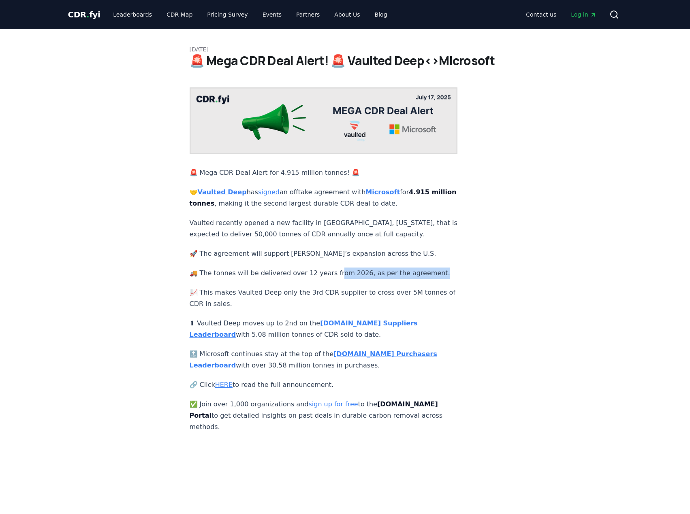
click at [455, 264] on article "July 17, 2025 🚨 Mega CDR Deal Alert! 🚨 Vaulted Deep<>Microsoft 🚨 Mega CDR Deal …" at bounding box center [345, 231] width 311 height 404
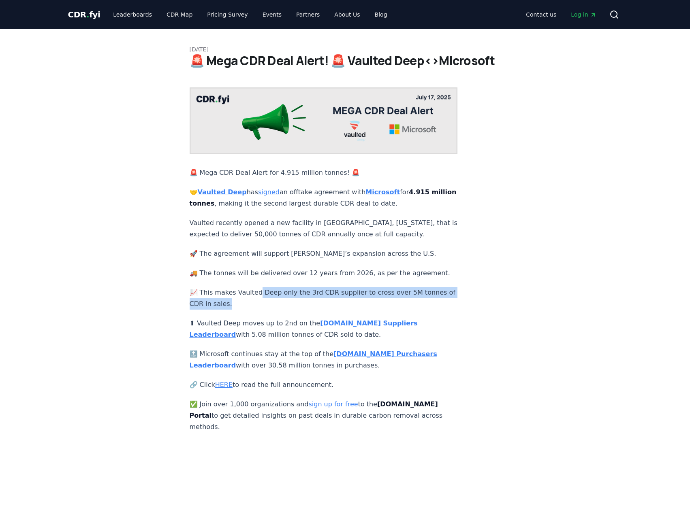
drag, startPoint x: 256, startPoint y: 285, endPoint x: 293, endPoint y: 296, distance: 39.2
click at [293, 296] on p "📈 This makes Vaulted Deep only the 3rd CDR supplier to cross over 5M tonnes of …" at bounding box center [324, 298] width 268 height 23
drag, startPoint x: 323, startPoint y: 285, endPoint x: 324, endPoint y: 291, distance: 5.7
click at [324, 291] on p "📈 This makes Vaulted Deep only the 3rd CDR supplier to cross over 5M tonnes of …" at bounding box center [324, 298] width 268 height 23
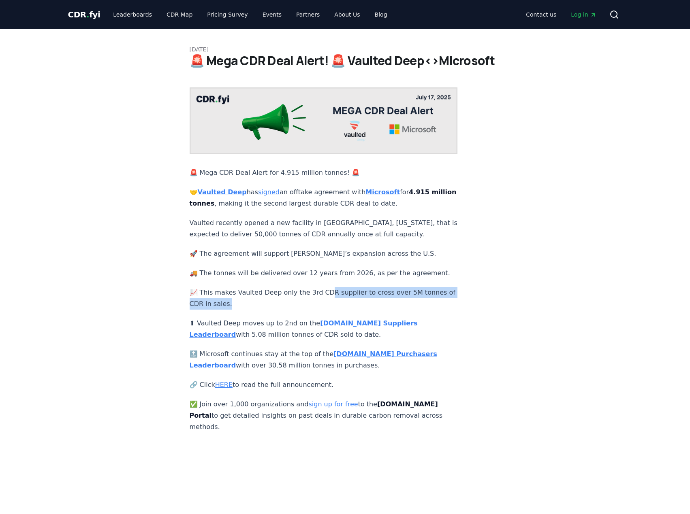
click at [324, 291] on p "📈 This makes Vaulted Deep only the 3rd CDR supplier to cross over 5M tonnes of …" at bounding box center [324, 298] width 268 height 23
drag, startPoint x: 282, startPoint y: 292, endPoint x: 242, endPoint y: 283, distance: 40.7
click at [242, 287] on p "📈 This makes Vaulted Deep only the 3rd CDR supplier to cross over 5M tonnes of …" at bounding box center [324, 298] width 268 height 23
drag, startPoint x: 238, startPoint y: 283, endPoint x: 253, endPoint y: 294, distance: 18.9
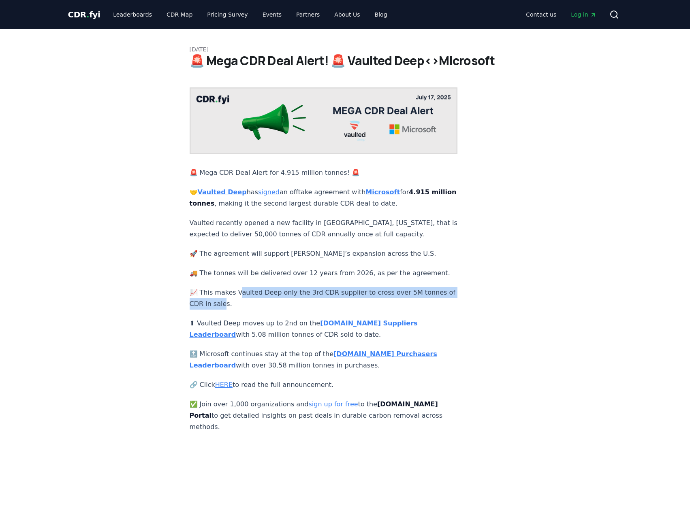
click at [253, 294] on p "📈 This makes Vaulted Deep only the 3rd CDR supplier to cross over 5M tonnes of …" at bounding box center [324, 298] width 268 height 23
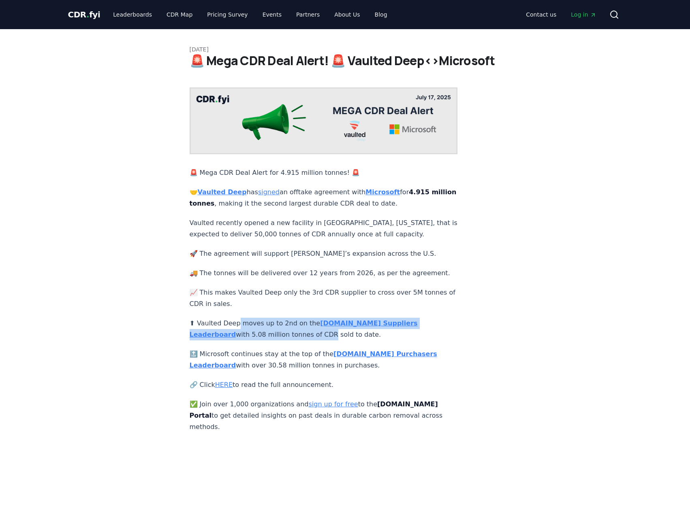
drag, startPoint x: 238, startPoint y: 315, endPoint x: 277, endPoint y: 328, distance: 41.5
click at [277, 328] on p "⬆ Vaulted Deep moves up to 2nd on the CDR.fyi Suppliers Leaderboard with 5.08 m…" at bounding box center [324, 329] width 268 height 23
drag, startPoint x: 234, startPoint y: 327, endPoint x: 279, endPoint y: 326, distance: 45.4
click at [279, 326] on p "⬆ Vaulted Deep moves up to 2nd on the CDR.fyi Suppliers Leaderboard with 5.08 m…" at bounding box center [324, 329] width 268 height 23
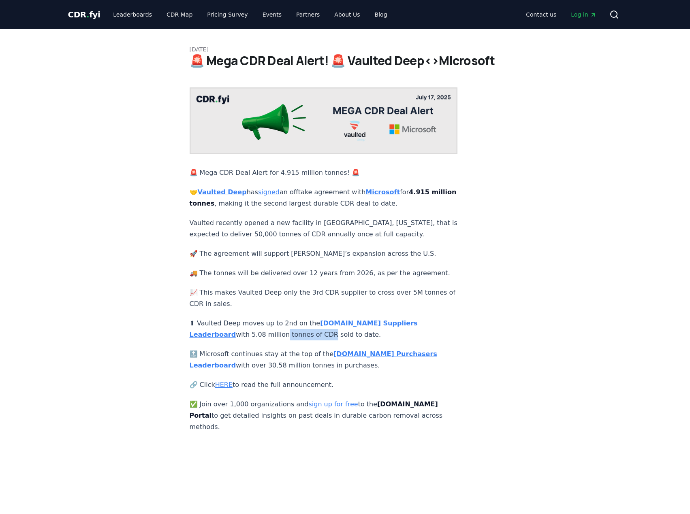
click at [279, 326] on p "⬆ Vaulted Deep moves up to 2nd on the CDR.fyi Suppliers Leaderboard with 5.08 m…" at bounding box center [324, 329] width 268 height 23
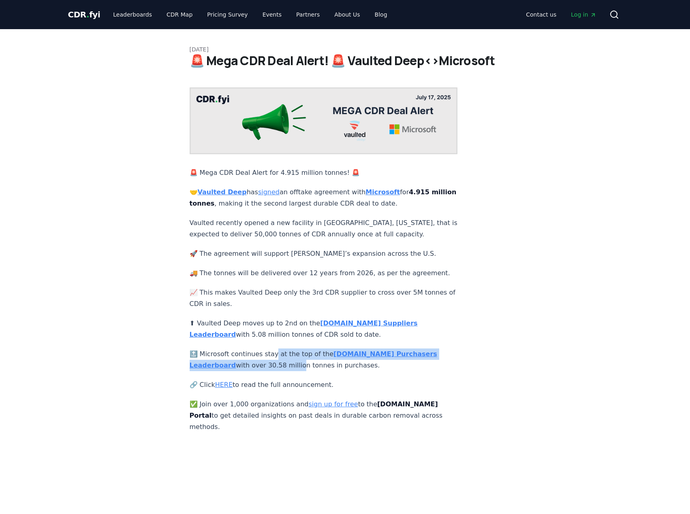
drag, startPoint x: 274, startPoint y: 347, endPoint x: 290, endPoint y: 359, distance: 19.9
click at [290, 359] on p "🔝 Microsoft continues stay at the top of the CDR.fyi Purchasers Leaderboard wit…" at bounding box center [324, 360] width 268 height 23
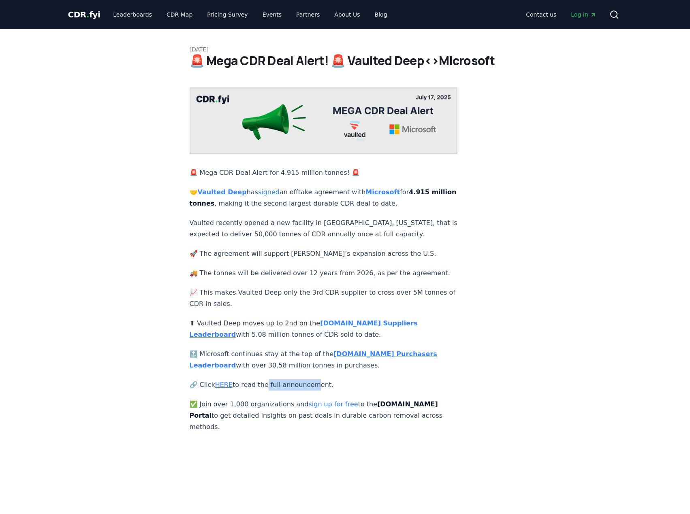
drag, startPoint x: 262, startPoint y: 378, endPoint x: 308, endPoint y: 377, distance: 45.8
click at [308, 379] on p "🔗 Click HERE to read the full announcement." at bounding box center [324, 384] width 268 height 11
click at [227, 381] on link "HERE" at bounding box center [223, 385] width 17 height 8
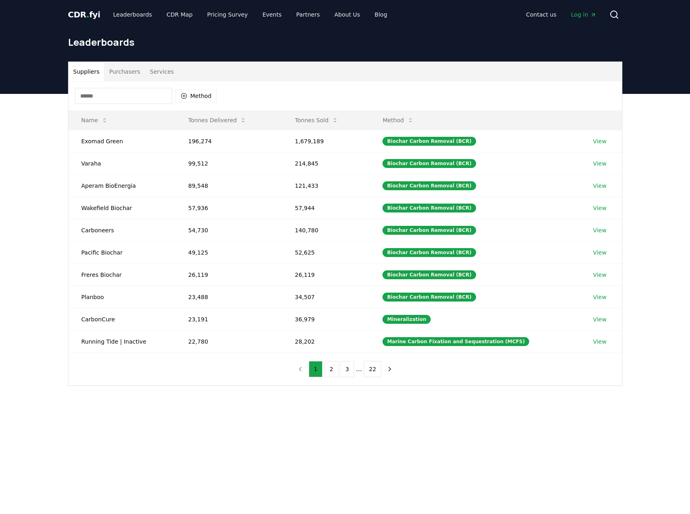
click at [86, 16] on span "." at bounding box center [87, 15] width 3 height 10
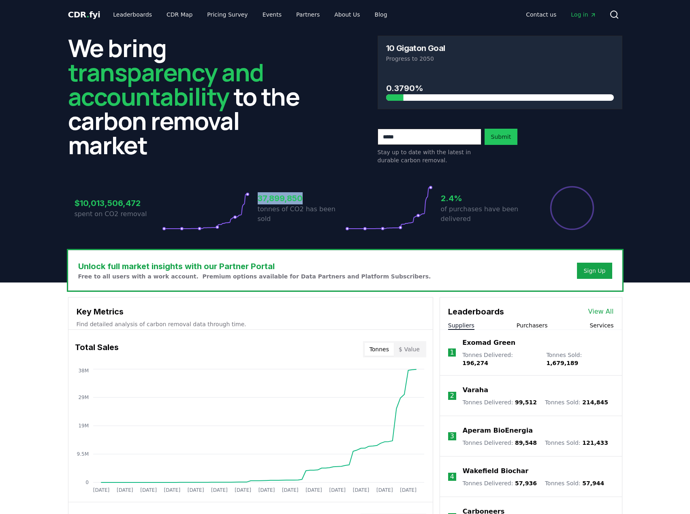
click at [311, 200] on h3 "37,899,850" at bounding box center [301, 198] width 87 height 12
drag, startPoint x: 271, startPoint y: 203, endPoint x: 253, endPoint y: 203, distance: 17.8
click at [253, 203] on div "$10,013,506,472 spent on CO2 removal 37,899,850 tonnes of CO2 has been sold 2.4…" at bounding box center [345, 207] width 541 height 45
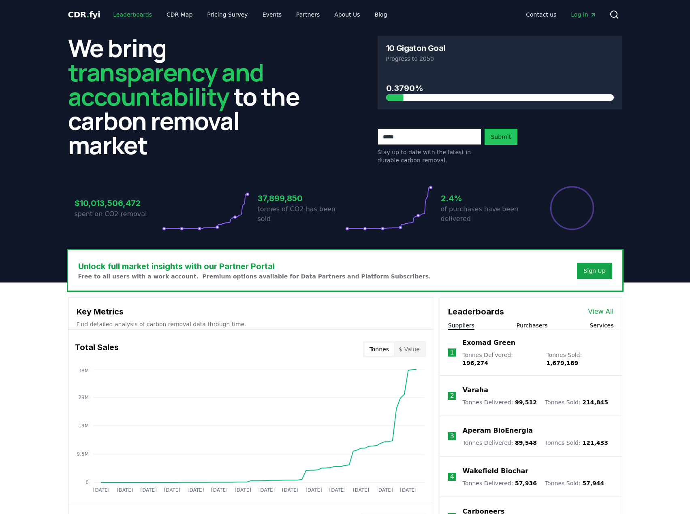
drag, startPoint x: 135, startPoint y: 16, endPoint x: 138, endPoint y: 21, distance: 6.1
click at [135, 16] on link "Leaderboards" at bounding box center [132, 14] width 52 height 15
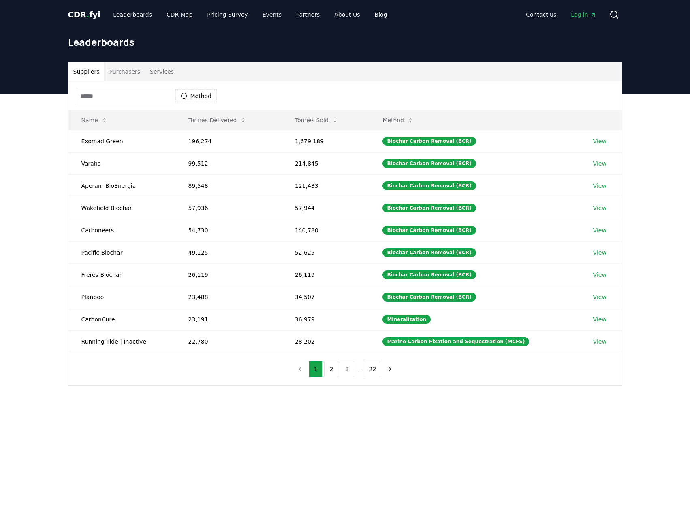
click at [128, 73] on button "Purchasers" at bounding box center [124, 71] width 41 height 19
